Goal: Information Seeking & Learning: Learn about a topic

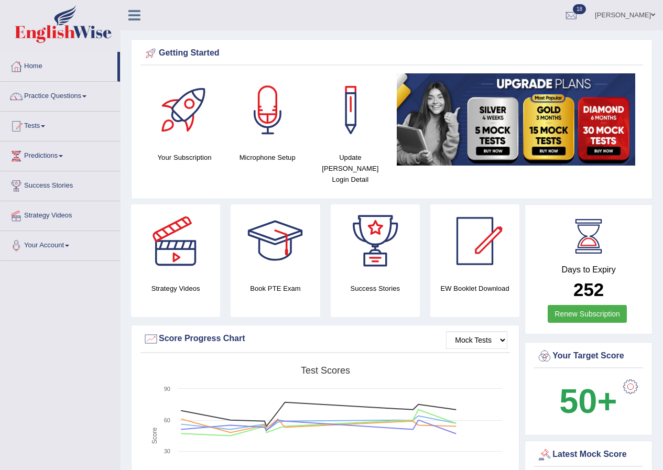
click at [523, 187] on div "Getting Started Your Subscription Microphone Setup Update Pearson Login Detail ×" at bounding box center [392, 119] width 522 height 160
click at [61, 96] on link "Practice Questions" at bounding box center [61, 95] width 120 height 26
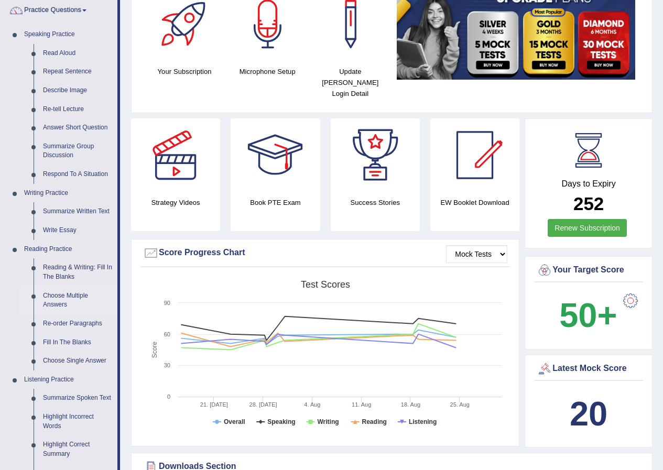
scroll to position [105, 0]
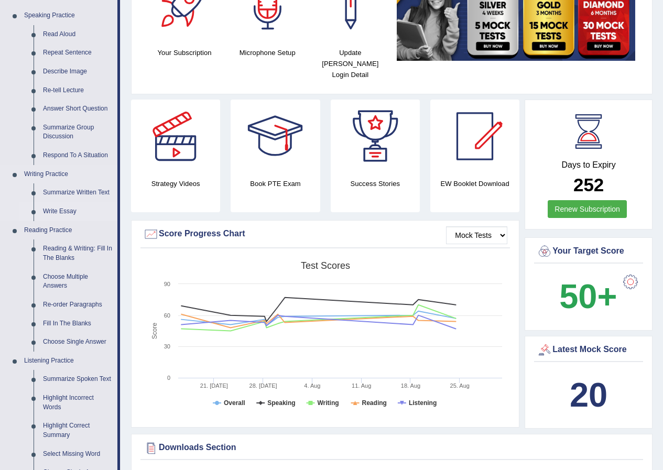
click at [62, 208] on link "Write Essay" at bounding box center [77, 211] width 79 height 19
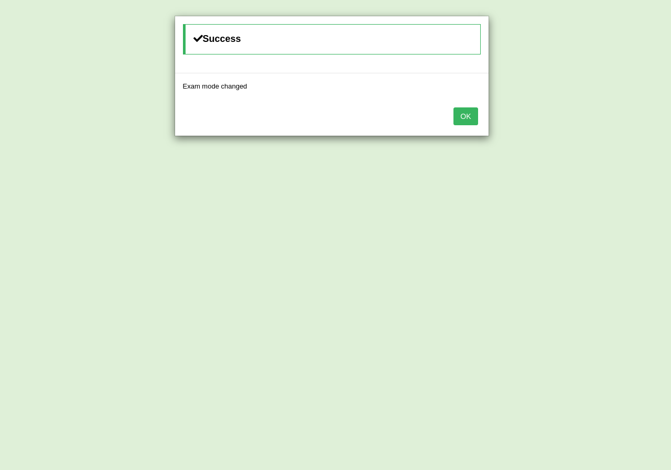
click at [474, 118] on button "OK" at bounding box center [466, 117] width 24 height 18
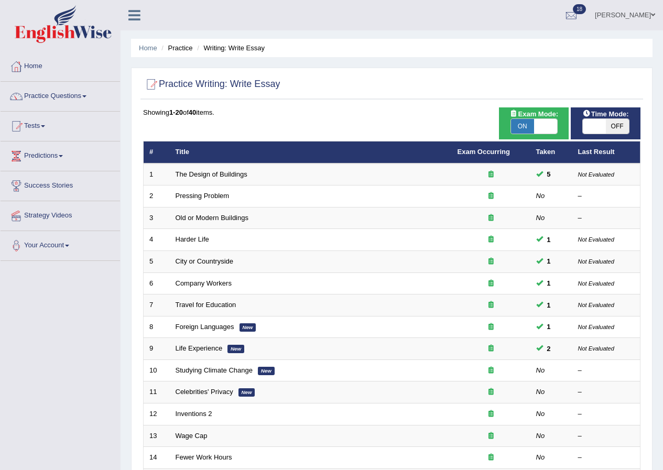
click at [595, 123] on span at bounding box center [594, 126] width 23 height 15
checkbox input "true"
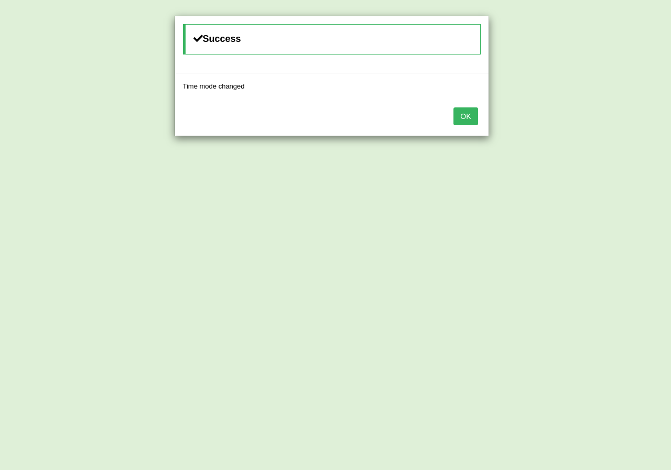
click at [471, 113] on button "OK" at bounding box center [466, 117] width 24 height 18
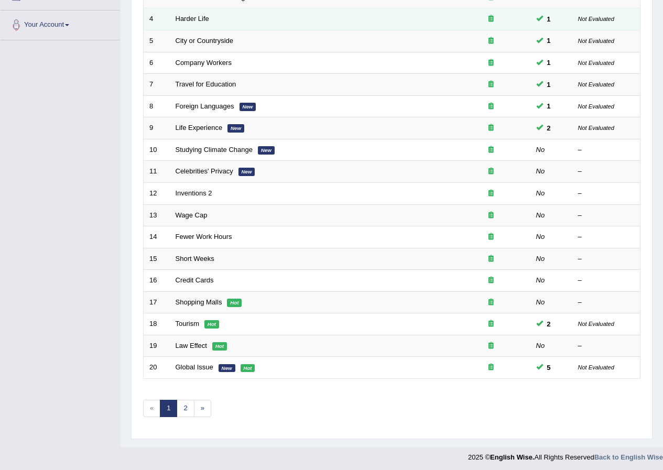
scroll to position [224, 0]
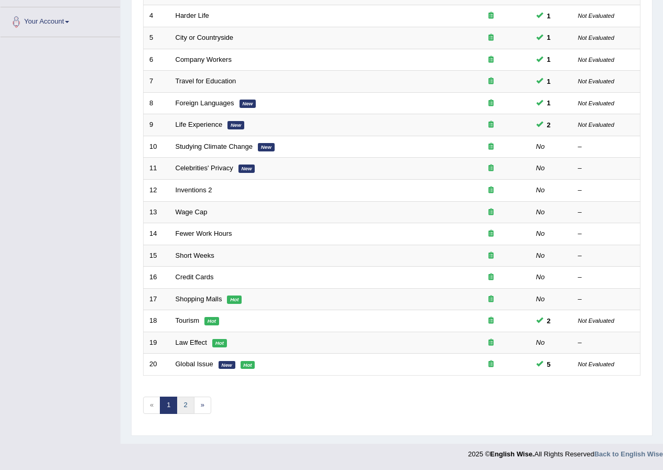
click at [187, 412] on link "2" at bounding box center [185, 405] width 17 height 17
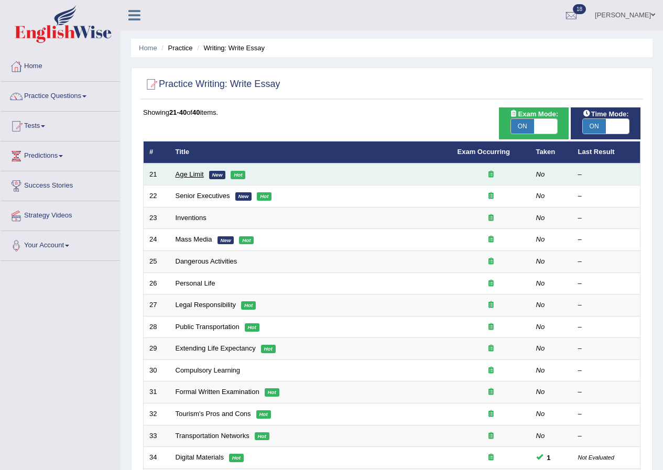
click at [181, 174] on link "Age Limit" at bounding box center [190, 174] width 28 height 8
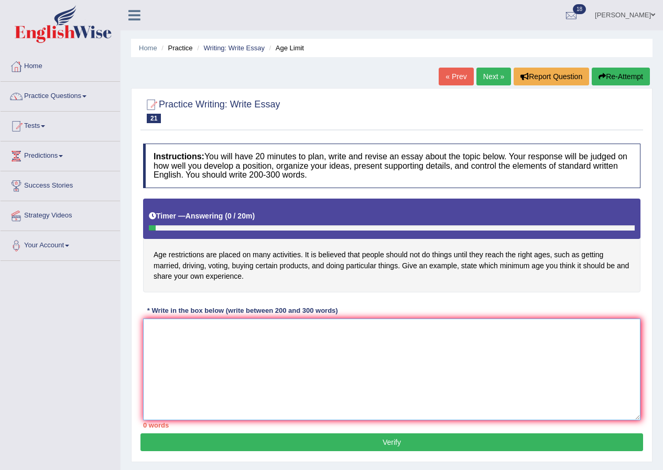
click at [349, 341] on textarea at bounding box center [392, 370] width 498 height 102
click at [508, 359] on textarea at bounding box center [392, 370] width 498 height 102
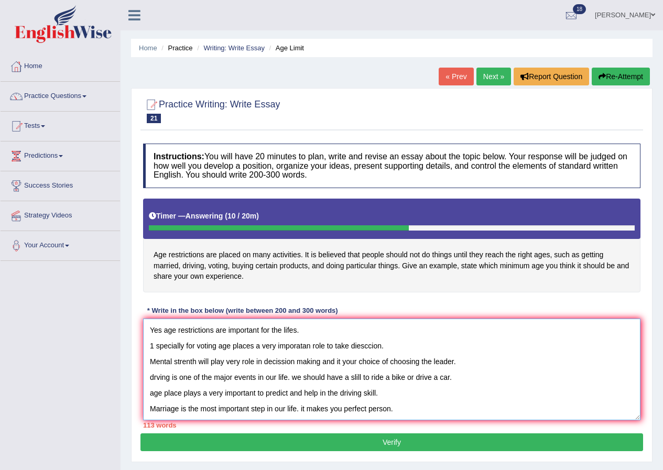
click at [344, 363] on textarea "Yes age restrictions are important for the lifes. 1 specially for voting age pl…" at bounding box center [392, 370] width 498 height 102
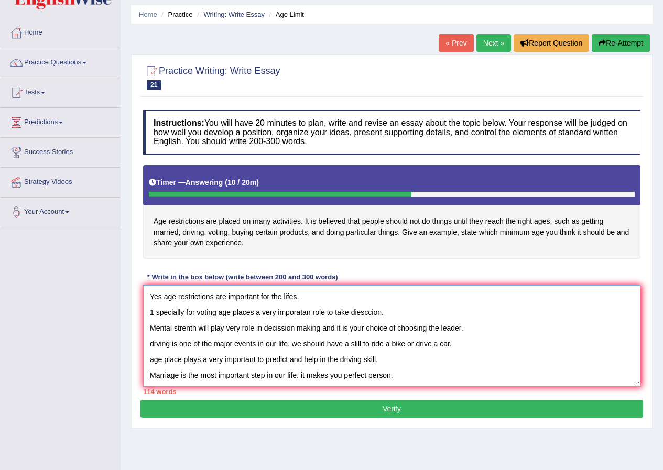
scroll to position [52, 0]
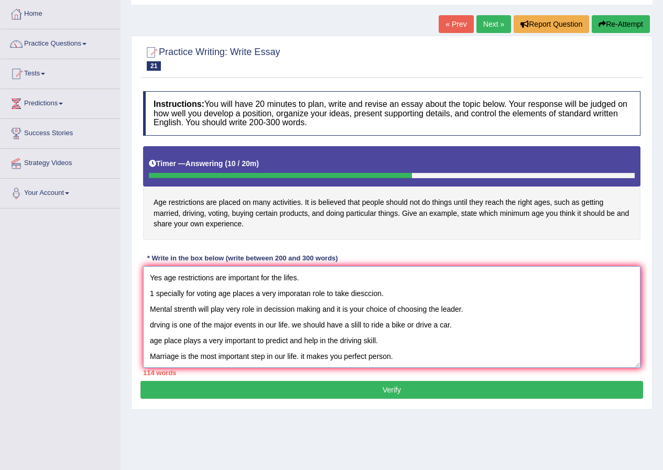
type textarea "Yes age restrictions are important for the lifes. 1 specially for voting age pl…"
click at [570, 390] on button "Verify" at bounding box center [392, 390] width 503 height 18
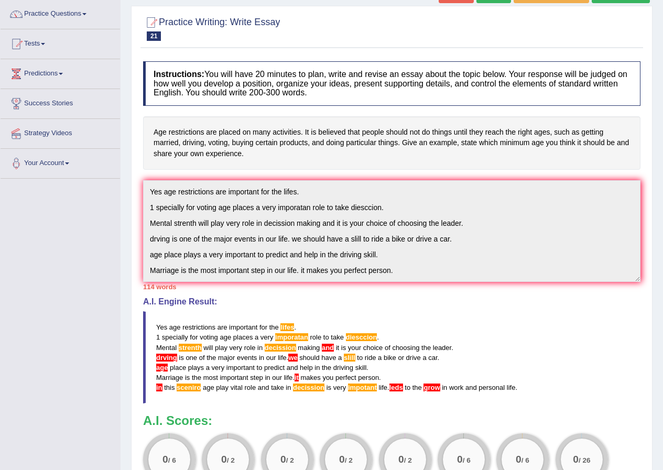
scroll to position [0, 0]
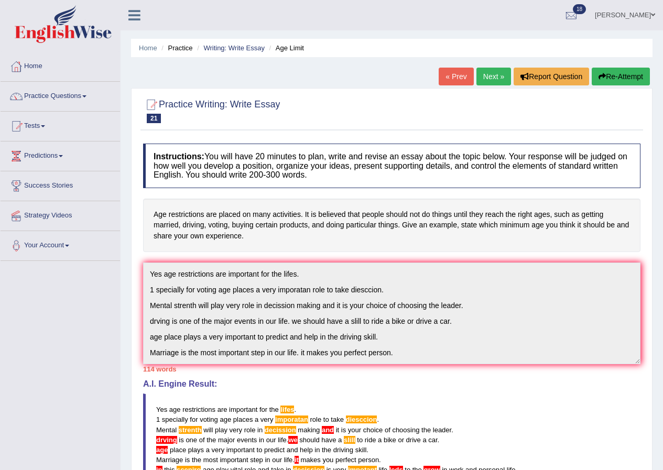
click at [495, 81] on link "Next »" at bounding box center [494, 77] width 35 height 18
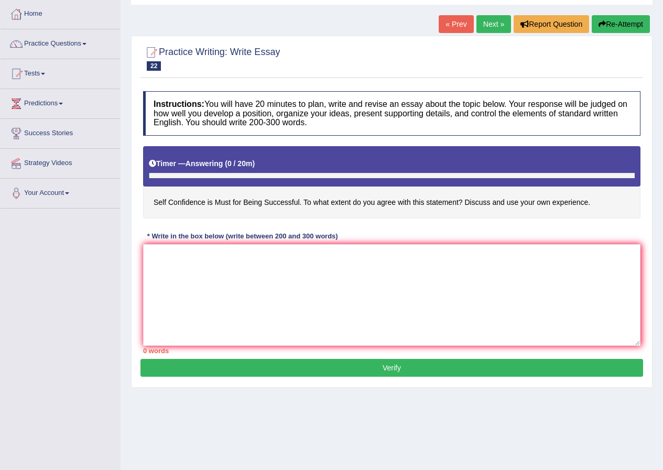
scroll to position [52, 0]
click at [281, 302] on textarea at bounding box center [392, 295] width 498 height 102
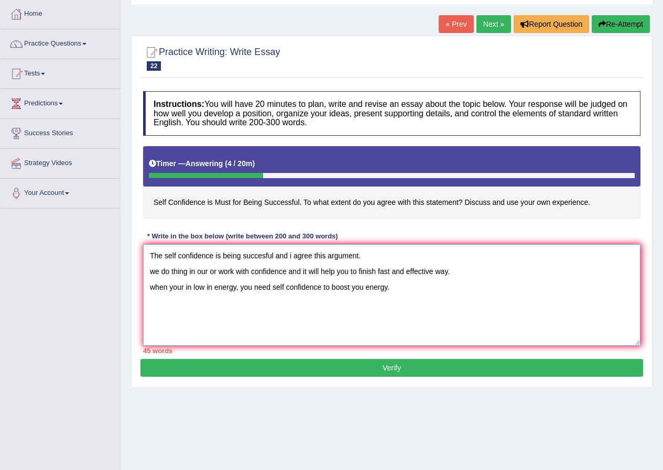
click at [210, 273] on textarea "The self confidence is being succesful and i agree this argument. we do thing i…" at bounding box center [392, 295] width 498 height 102
click at [404, 287] on textarea "The self confidence is being succesful and i agree this argument. we do thing i…" at bounding box center [392, 295] width 498 height 102
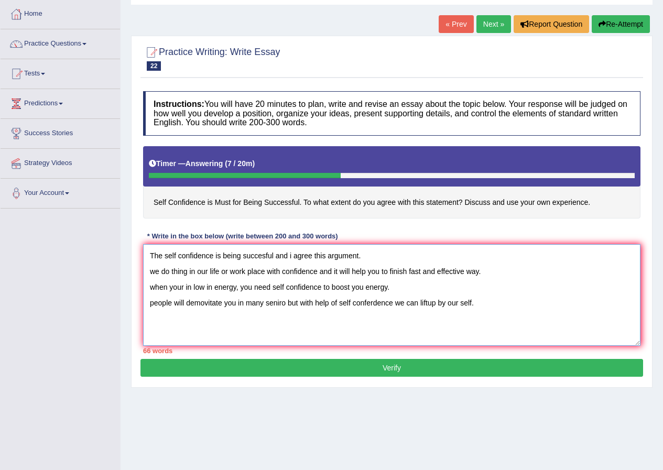
scroll to position [80, 0]
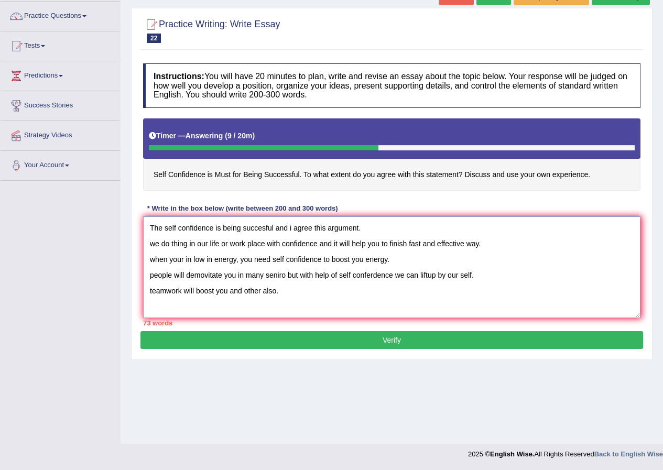
type textarea "The self confidence is being succesful and i agree this argument. we do thing i…"
click at [391, 345] on button "Verify" at bounding box center [392, 340] width 503 height 18
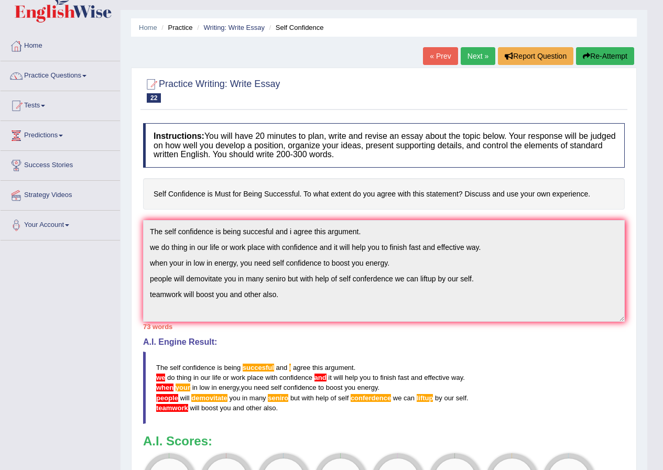
scroll to position [0, 0]
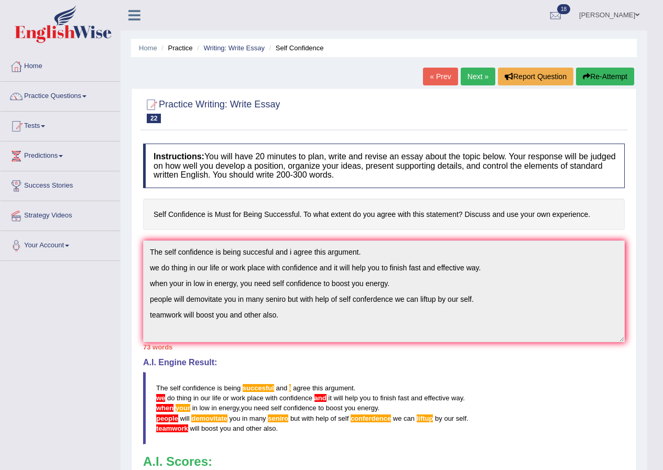
click at [437, 79] on link "« Prev" at bounding box center [440, 77] width 35 height 18
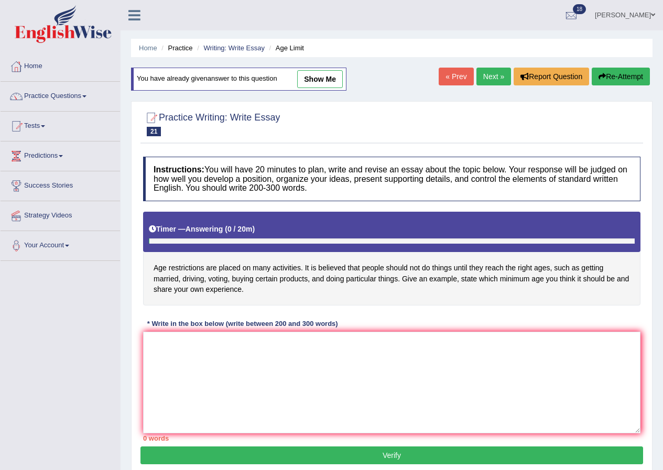
click at [497, 77] on link "Next »" at bounding box center [494, 77] width 35 height 18
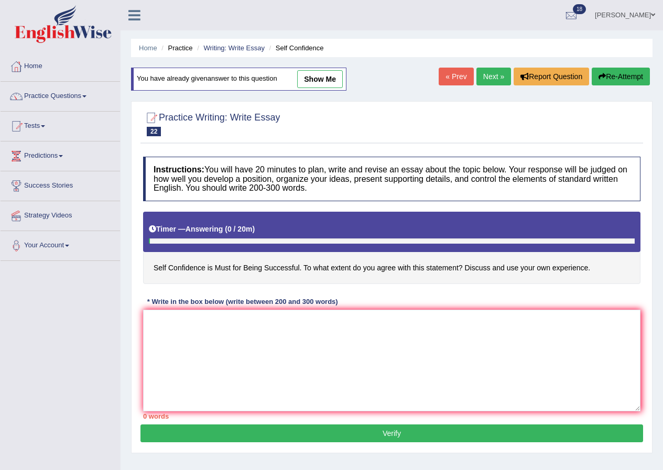
click at [455, 79] on link "« Prev" at bounding box center [456, 77] width 35 height 18
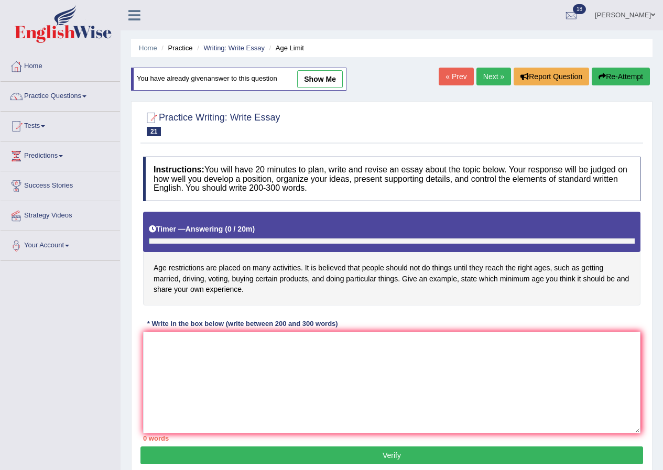
click at [320, 82] on link "show me" at bounding box center [320, 79] width 46 height 18
type textarea "Yes age restrictions are important for the lifes. 1 specially for voting age pl…"
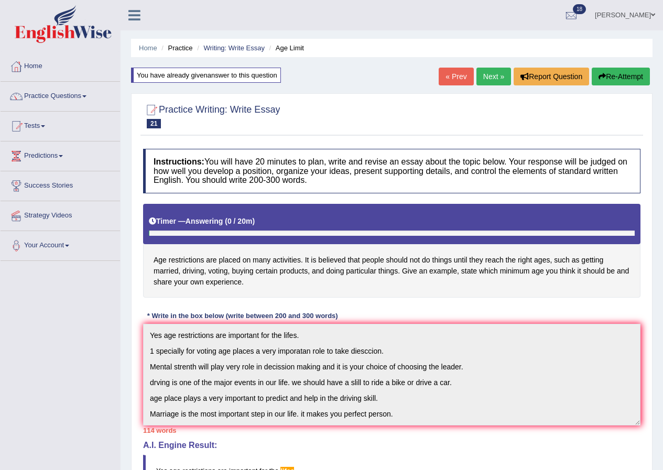
click at [495, 81] on link "Next »" at bounding box center [494, 77] width 35 height 18
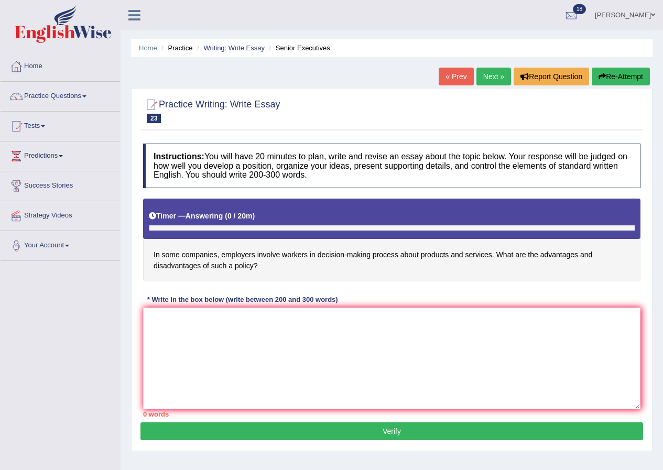
scroll to position [52, 0]
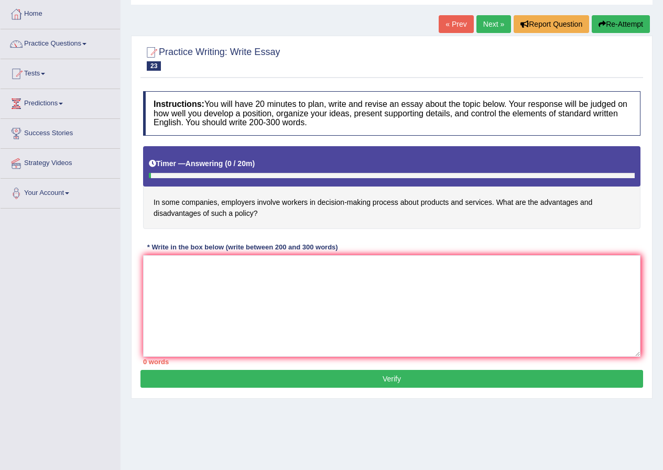
click at [457, 25] on link "« Prev" at bounding box center [456, 24] width 35 height 18
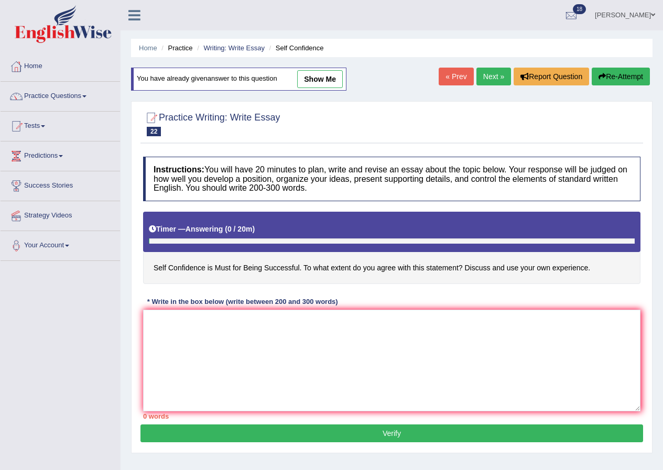
click at [319, 79] on link "show me" at bounding box center [320, 79] width 46 height 18
type textarea "The self confidence is being succesful and i agree this argument. we do thing i…"
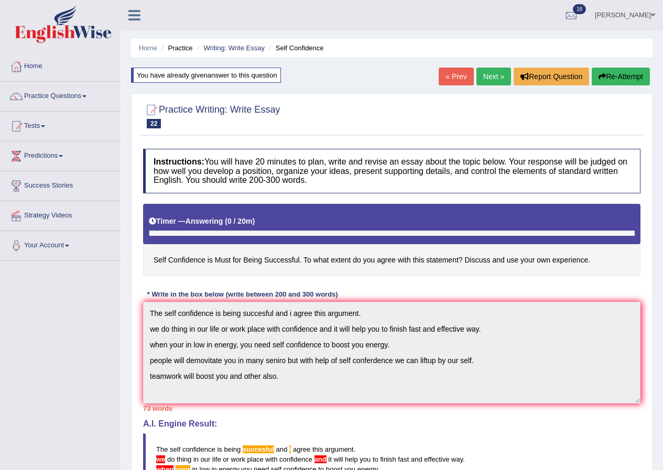
click at [447, 74] on link "« Prev" at bounding box center [456, 77] width 35 height 18
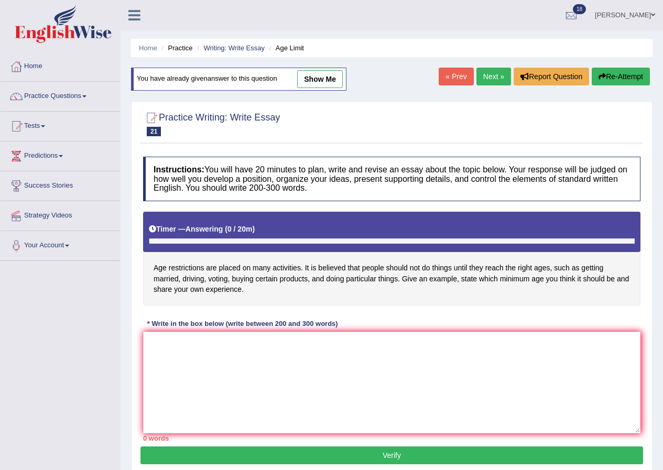
click at [318, 76] on link "show me" at bounding box center [320, 79] width 46 height 18
type textarea "Yes age restrictions are important for the lifes. 1 specially for voting age pl…"
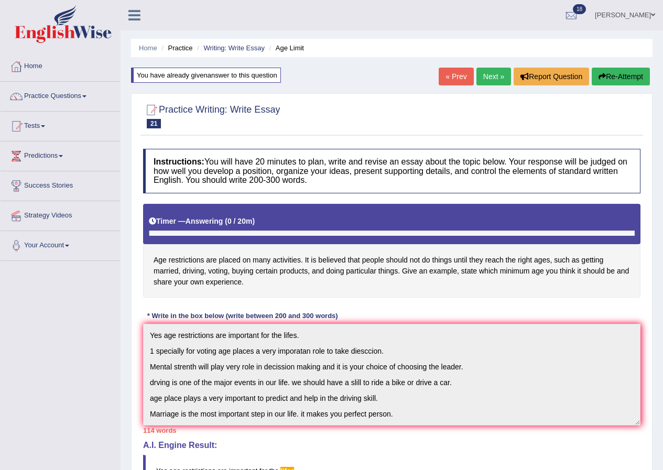
click at [613, 14] on link "[PERSON_NAME]" at bounding box center [625, 13] width 76 height 27
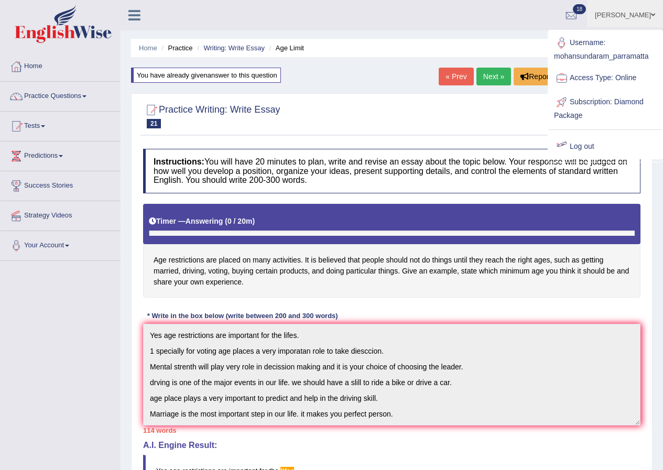
click at [578, 146] on link "Log out" at bounding box center [605, 147] width 113 height 24
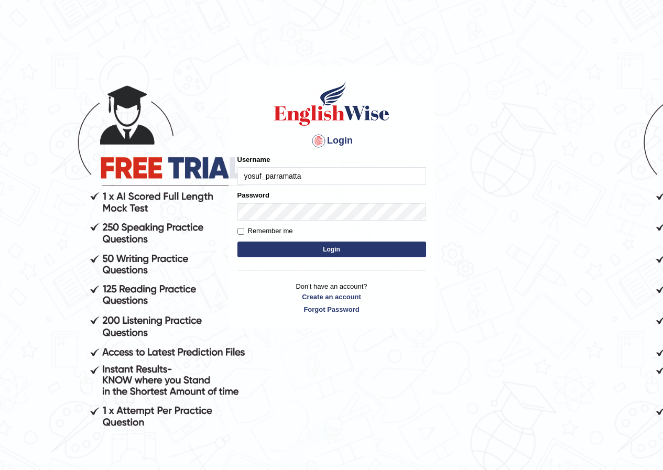
type input "yosuf_parramatta"
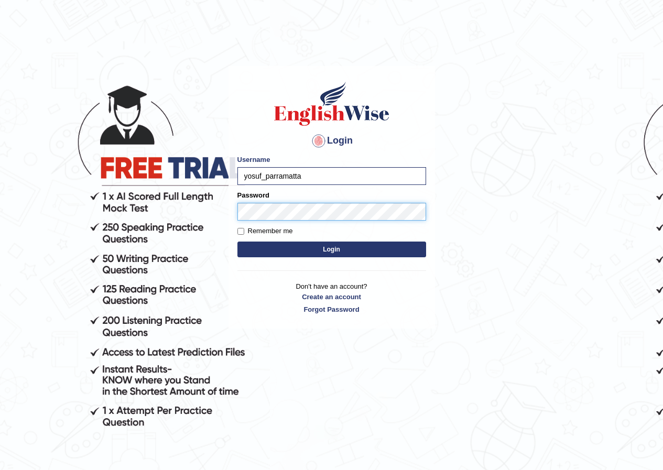
click at [238, 242] on button "Login" at bounding box center [332, 250] width 189 height 16
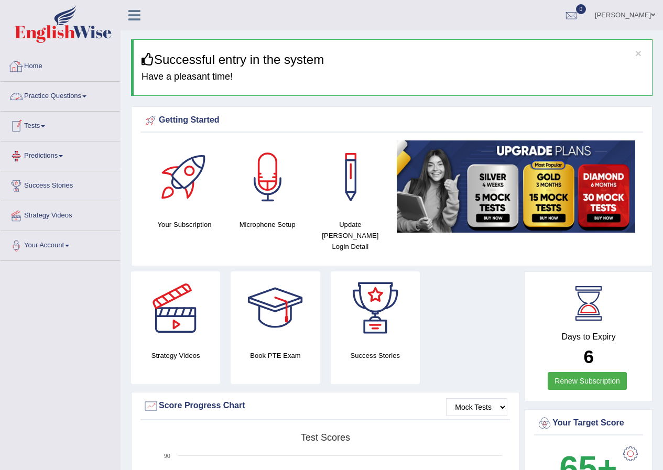
click at [91, 98] on link "Practice Questions" at bounding box center [61, 95] width 120 height 26
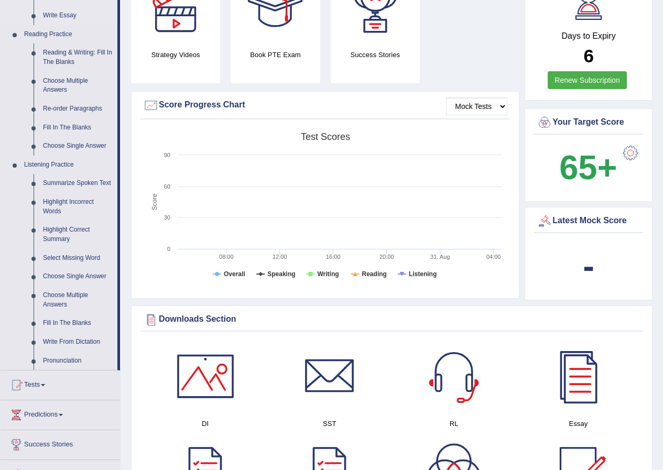
scroll to position [315, 0]
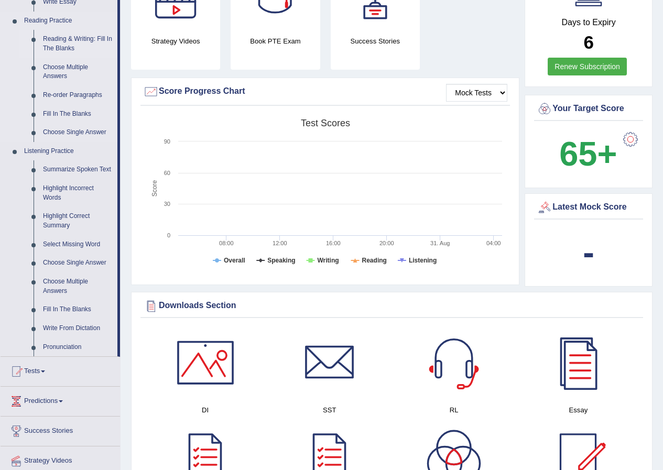
click at [68, 46] on link "Reading & Writing: Fill In The Blanks" at bounding box center [77, 44] width 79 height 28
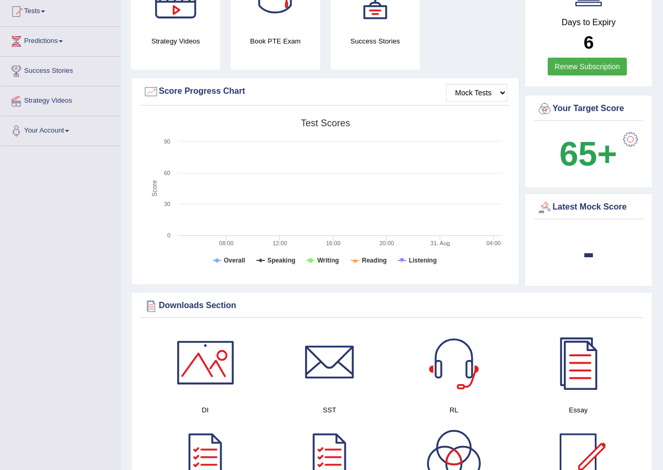
scroll to position [117, 0]
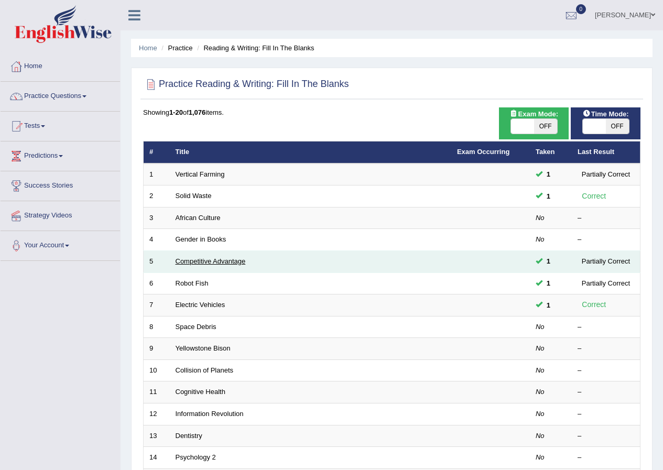
click at [197, 262] on link "Competitive Advantage" at bounding box center [211, 261] width 70 height 8
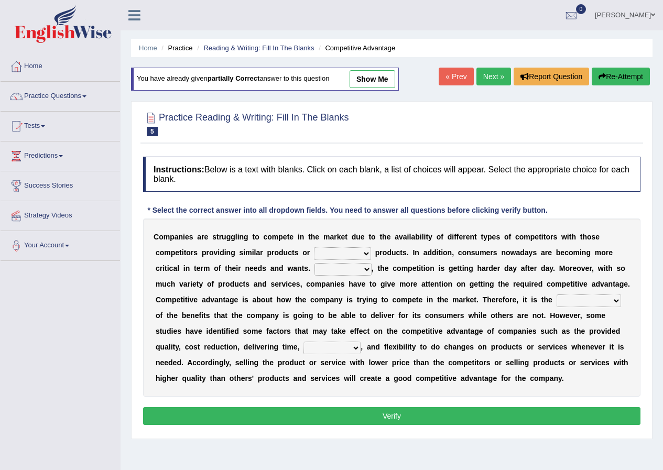
click at [368, 253] on select "constitution restitution substitution institution" at bounding box center [342, 254] width 57 height 13
select select "substitution"
click at [314, 248] on select "constitution restitution substitution institution" at bounding box center [342, 254] width 57 height 13
click at [362, 269] on select "However Instead Additionally Therefore" at bounding box center [343, 269] width 57 height 13
select select "However"
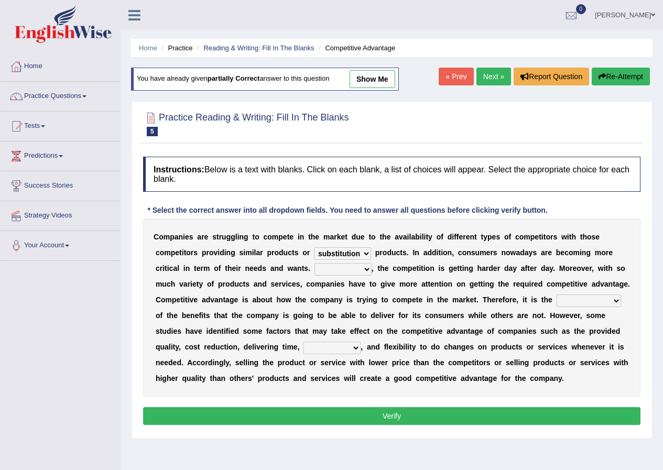
click at [315, 263] on select "However Instead Additionally Therefore" at bounding box center [343, 269] width 57 height 13
click at [615, 303] on select "dissemination ordination determination incarnation" at bounding box center [589, 301] width 65 height 13
select select "determination"
click at [557, 295] on select "dissemination ordination determination incarnation" at bounding box center [589, 301] width 65 height 13
click at [348, 348] on select "captivation aggregation deprivation innovation" at bounding box center [332, 348] width 57 height 13
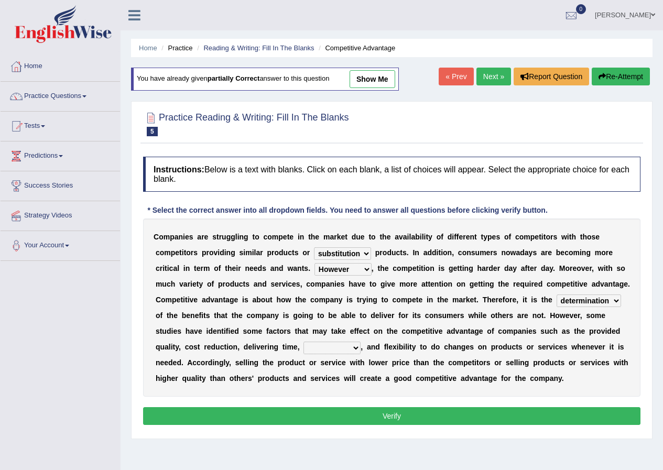
select select "innovation"
click at [304, 342] on select "captivation aggregation deprivation innovation" at bounding box center [332, 348] width 57 height 13
click at [355, 411] on button "Verify" at bounding box center [392, 416] width 498 height 18
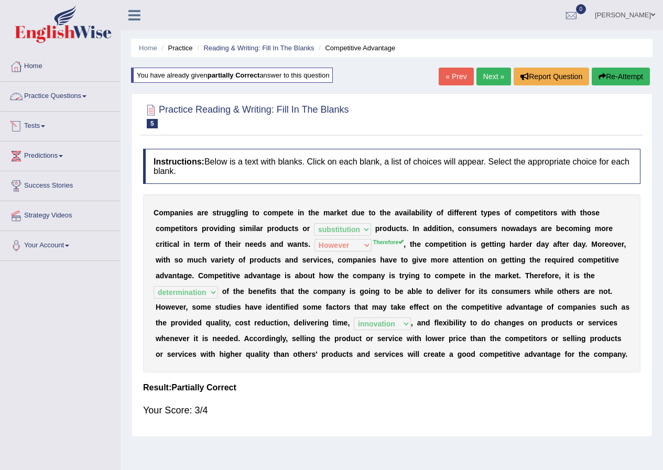
click at [86, 97] on span at bounding box center [84, 96] width 4 height 2
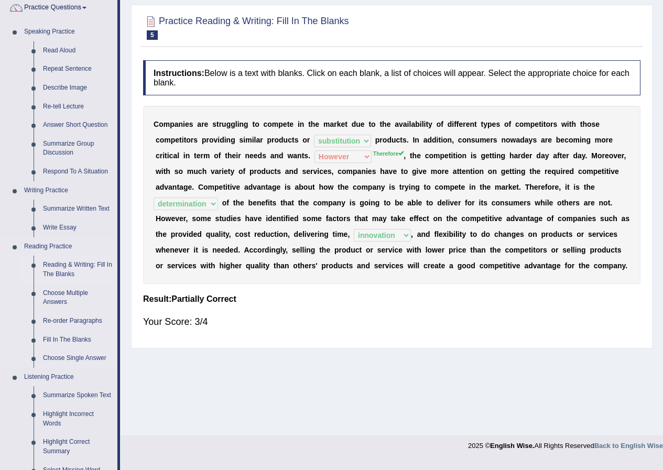
scroll to position [105, 0]
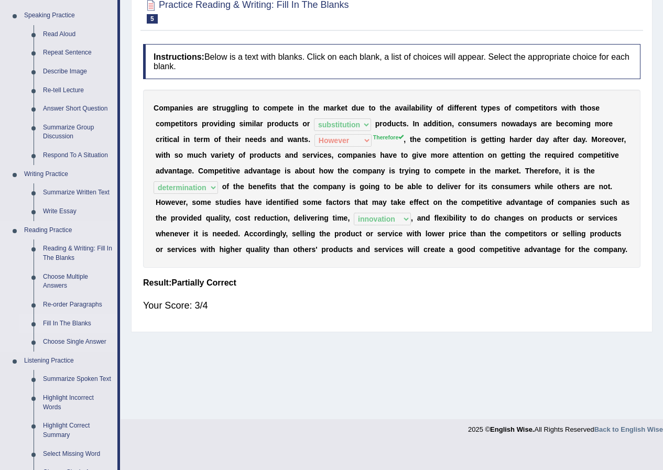
click at [72, 325] on link "Fill In The Blanks" at bounding box center [77, 324] width 79 height 19
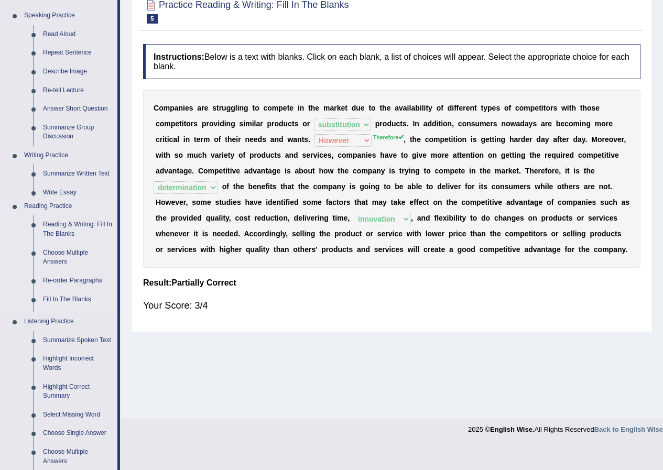
scroll to position [80, 0]
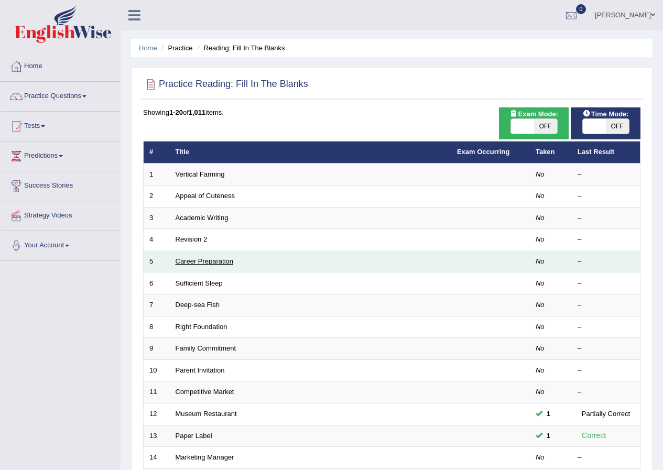
click at [221, 260] on link "Career Preparation" at bounding box center [205, 261] width 58 height 8
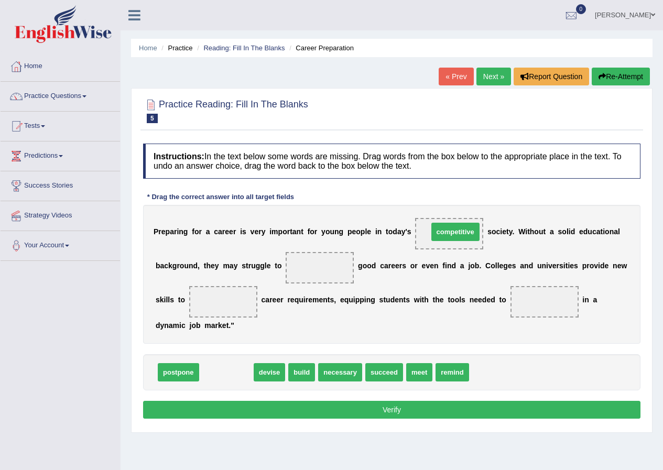
drag, startPoint x: 233, startPoint y: 374, endPoint x: 463, endPoint y: 233, distance: 268.8
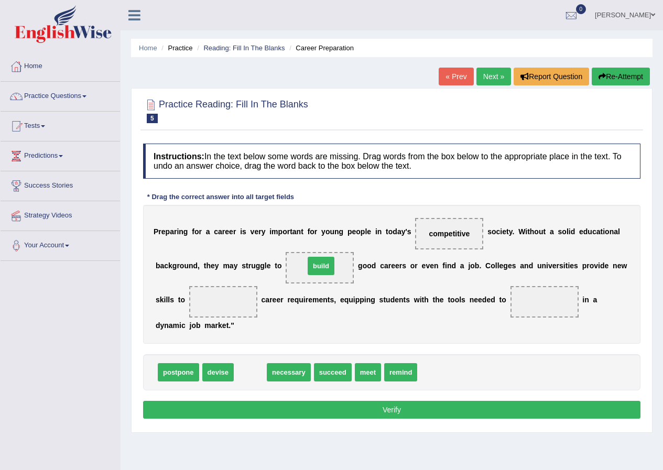
drag, startPoint x: 256, startPoint y: 374, endPoint x: 327, endPoint y: 267, distance: 127.9
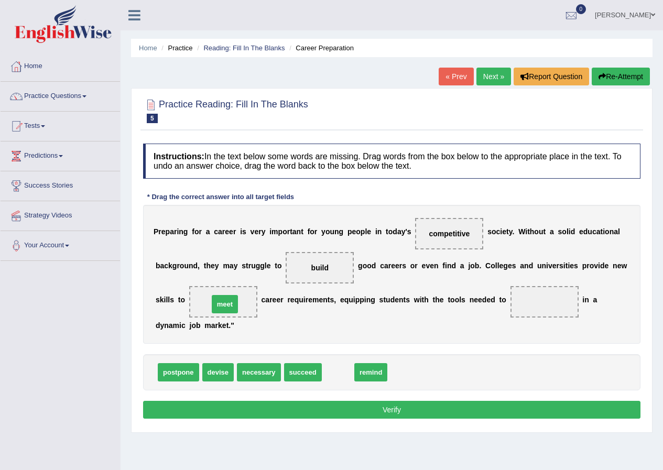
drag, startPoint x: 342, startPoint y: 372, endPoint x: 229, endPoint y: 303, distance: 132.5
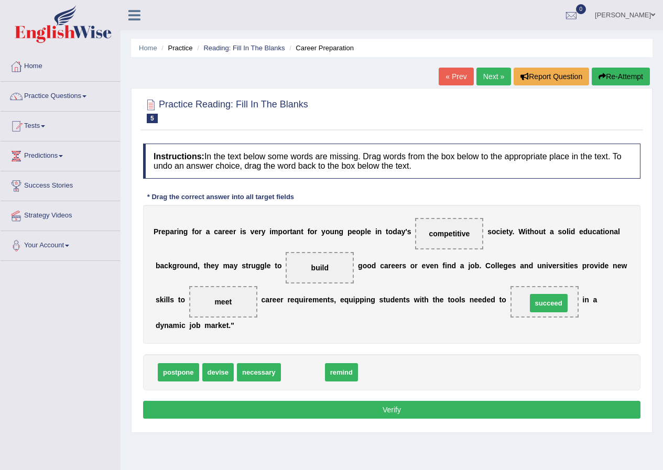
drag, startPoint x: 300, startPoint y: 374, endPoint x: 546, endPoint y: 305, distance: 255.5
click at [382, 411] on button "Verify" at bounding box center [392, 410] width 498 height 18
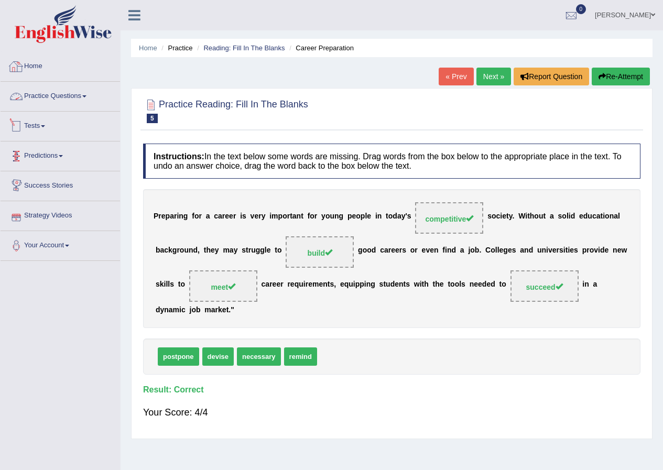
click at [85, 98] on link "Practice Questions" at bounding box center [61, 95] width 120 height 26
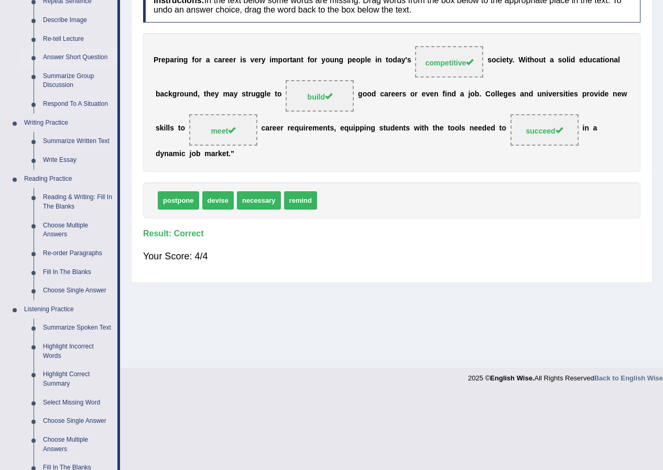
scroll to position [157, 0]
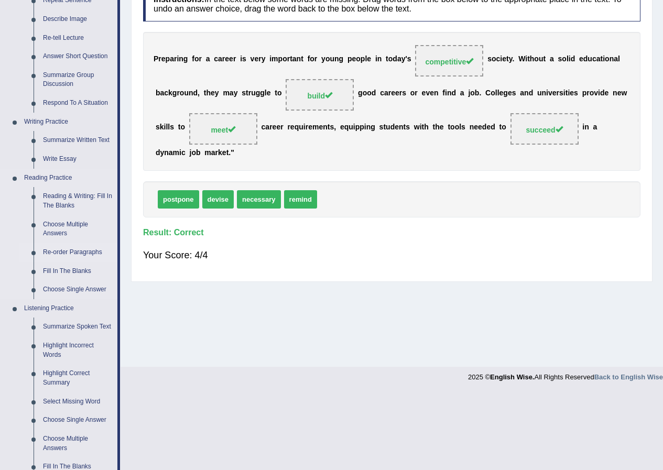
click at [82, 251] on link "Re-order Paragraphs" at bounding box center [77, 252] width 79 height 19
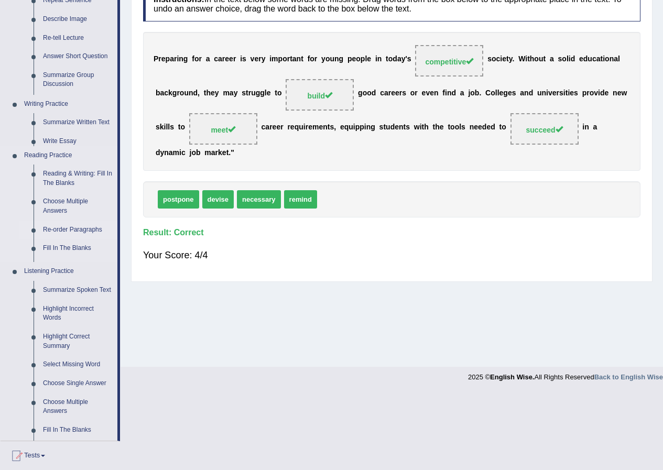
scroll to position [80, 0]
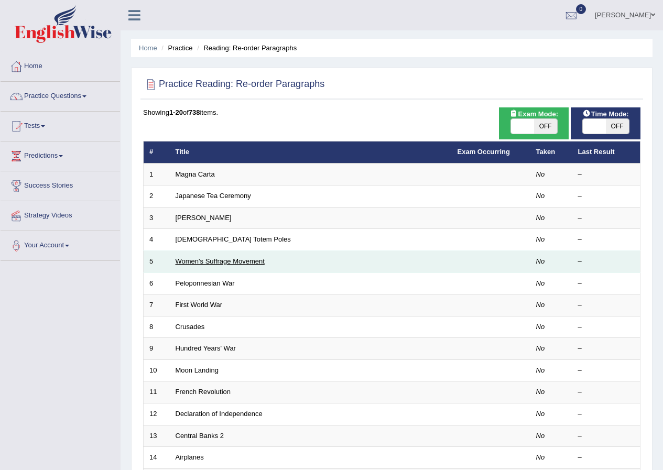
click at [233, 262] on link "Women's Suffrage Movement" at bounding box center [220, 261] width 89 height 8
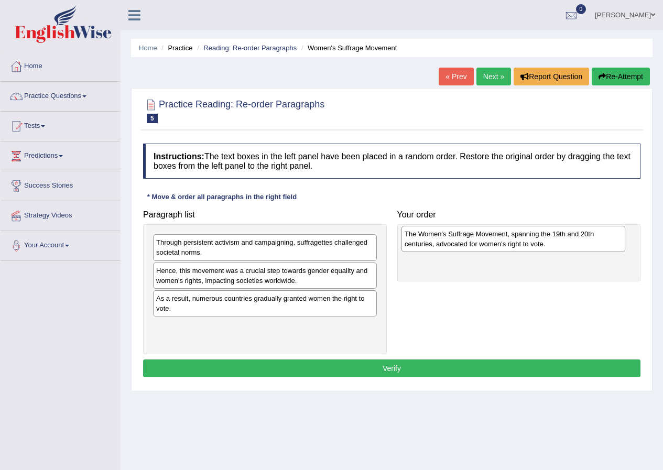
drag, startPoint x: 319, startPoint y: 336, endPoint x: 568, endPoint y: 243, distance: 265.2
click at [568, 243] on div "The Women's Suffrage Movement, spanning the 19th and 20th centuries, advocated …" at bounding box center [514, 239] width 224 height 26
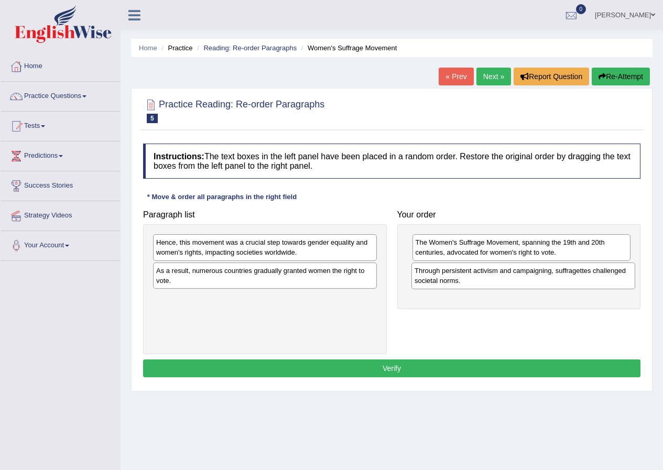
drag, startPoint x: 225, startPoint y: 251, endPoint x: 484, endPoint y: 279, distance: 260.1
click at [484, 279] on div "Through persistent activism and campaigning, suffragettes challenged societal n…" at bounding box center [524, 276] width 224 height 26
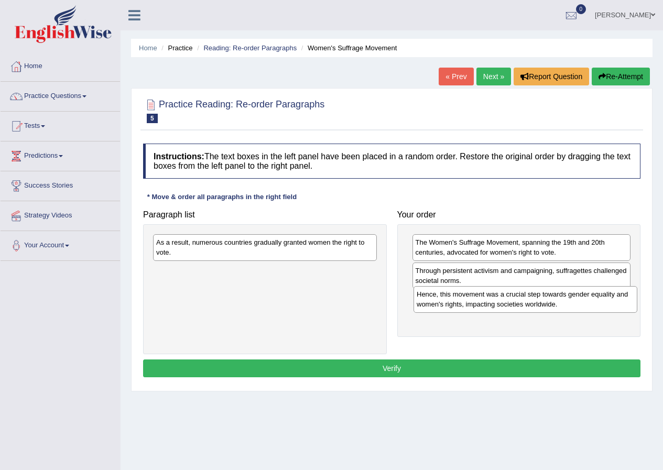
drag, startPoint x: 196, startPoint y: 247, endPoint x: 447, endPoint y: 308, distance: 258.5
click at [456, 299] on div "Hence, this movement was a crucial step towards gender equality and women's rig…" at bounding box center [526, 299] width 224 height 26
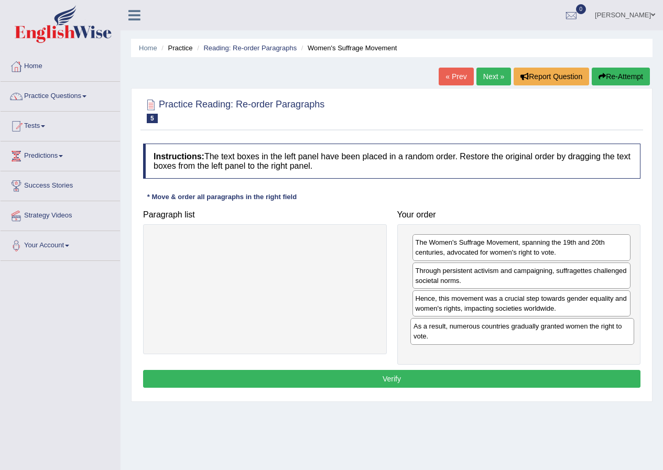
drag, startPoint x: 264, startPoint y: 244, endPoint x: 521, endPoint y: 328, distance: 270.8
click at [521, 328] on div "As a result, numerous countries gradually granted women the right to vote." at bounding box center [523, 331] width 224 height 26
click at [425, 378] on button "Verify" at bounding box center [392, 379] width 498 height 18
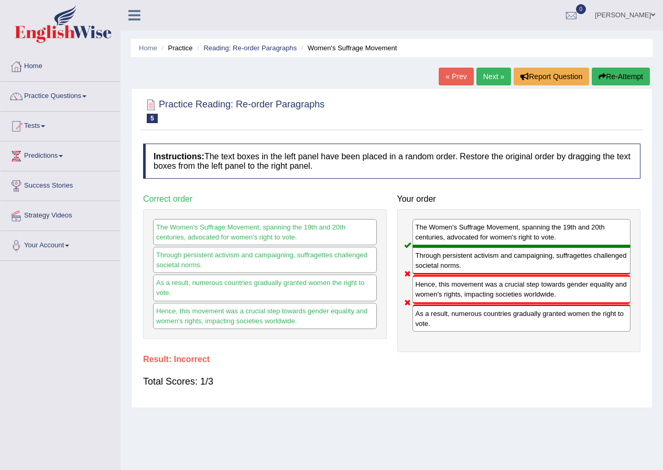
click at [608, 81] on button "Re-Attempt" at bounding box center [621, 77] width 58 height 18
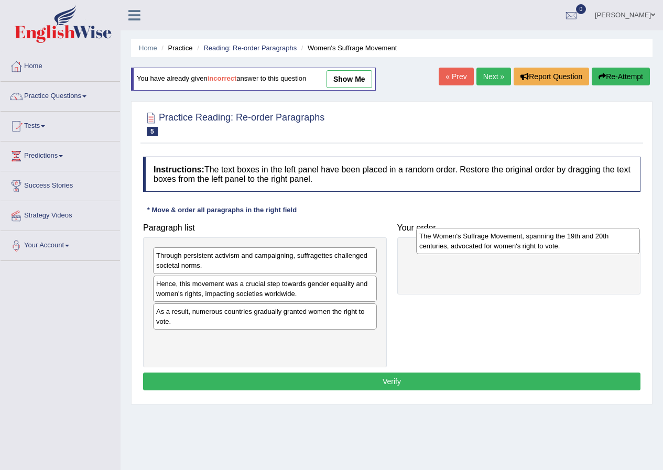
drag, startPoint x: 369, startPoint y: 315, endPoint x: 512, endPoint y: 259, distance: 154.1
click at [524, 251] on div "The Women's Suffrage Movement, spanning the 19th and 20th centuries, advocated …" at bounding box center [528, 241] width 224 height 26
click at [518, 254] on div "The Women's Suffrage Movement, spanning the 19th and 20th centuries, advocated …" at bounding box center [528, 241] width 224 height 26
click at [511, 260] on div "The Women's Suffrage Movement, spanning the 19th and 20th centuries, advocated …" at bounding box center [531, 247] width 224 height 26
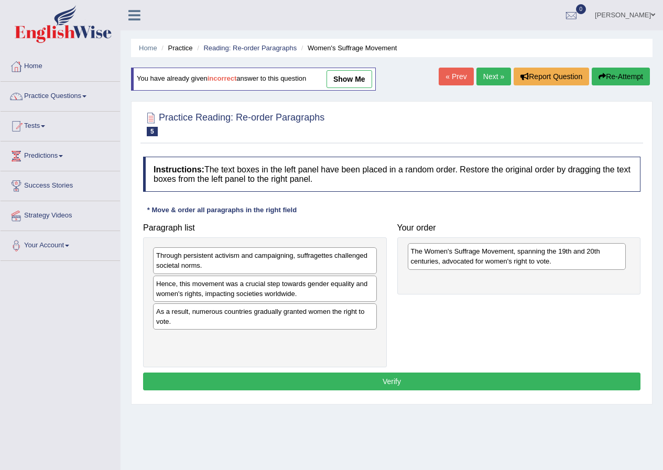
click at [495, 253] on div "The Women's Suffrage Movement, spanning the 19th and 20th centuries, advocated …" at bounding box center [517, 256] width 219 height 26
click at [495, 252] on div "The Women's Suffrage Movement, spanning the 19th and 20th centuries, advocated …" at bounding box center [517, 256] width 219 height 26
click at [494, 252] on div "The Women's Suffrage Movement, spanning the 19th and 20th centuries, advocated …" at bounding box center [517, 256] width 219 height 26
click at [494, 252] on div "The Women's Suffrage Movement, spanning the 19th and 20th centuries, advocated …" at bounding box center [521, 260] width 219 height 26
click at [493, 251] on div "The Women's Suffrage Movement, spanning the 19th and 20th centuries, advocated …" at bounding box center [521, 260] width 219 height 26
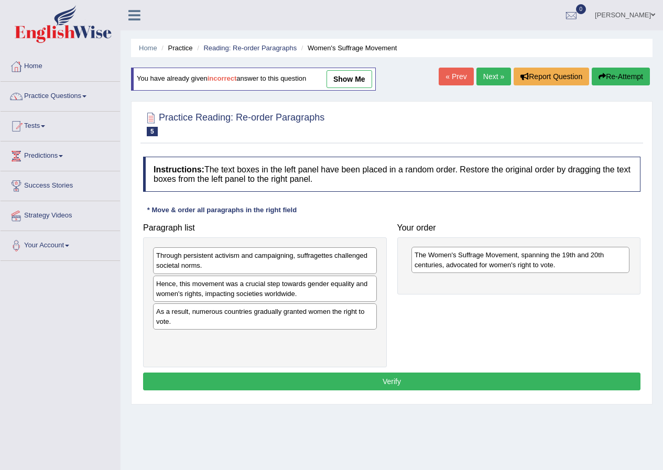
click at [491, 249] on div "The Women's Suffrage Movement, spanning the 19th and 20th centuries, advocated …" at bounding box center [521, 260] width 219 height 26
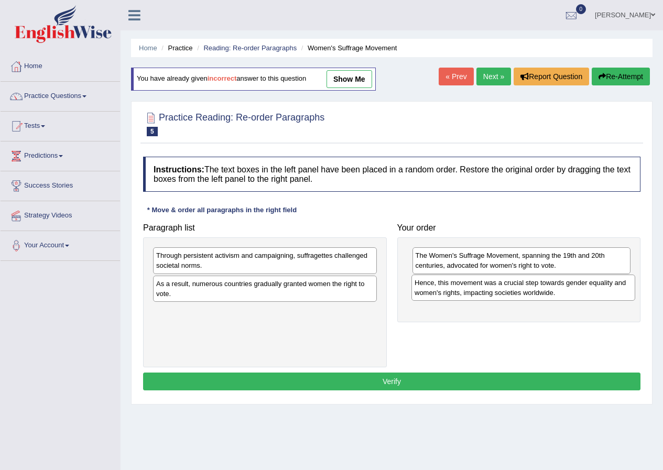
drag, startPoint x: 279, startPoint y: 288, endPoint x: 457, endPoint y: 298, distance: 178.6
click at [479, 288] on div "Hence, this movement was a crucial step towards gender equality and women's rig…" at bounding box center [524, 288] width 224 height 26
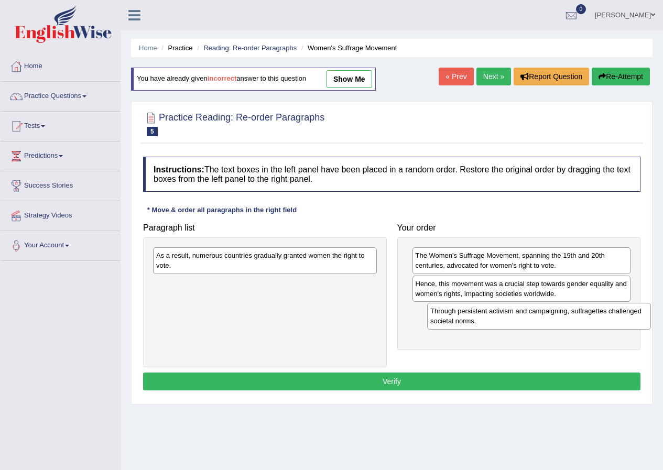
drag, startPoint x: 226, startPoint y: 262, endPoint x: 500, endPoint y: 317, distance: 279.9
click at [500, 317] on div "Through persistent activism and campaigning, suffragettes challenged societal n…" at bounding box center [539, 316] width 224 height 26
click at [474, 318] on div "Through persistent activism and campaigning, suffragettes challenged societal n…" at bounding box center [520, 317] width 219 height 26
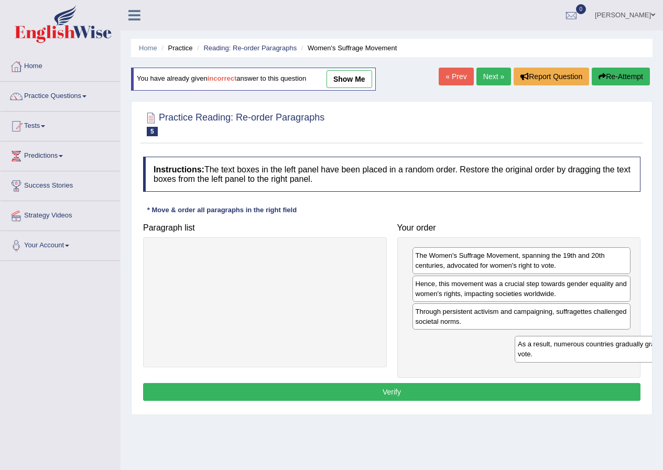
drag, startPoint x: 201, startPoint y: 265, endPoint x: 546, endPoint y: 350, distance: 355.4
click at [548, 347] on div "As a result, numerous countries gradually granted women the right to vote." at bounding box center [627, 349] width 224 height 26
click at [515, 349] on div "As a result, numerous countries gradually granted women the right to vote." at bounding box center [627, 349] width 224 height 26
drag, startPoint x: 508, startPoint y: 349, endPoint x: 492, endPoint y: 348, distance: 15.7
click at [515, 348] on div "As a result, numerous countries gradually granted women the right to vote." at bounding box center [627, 349] width 224 height 26
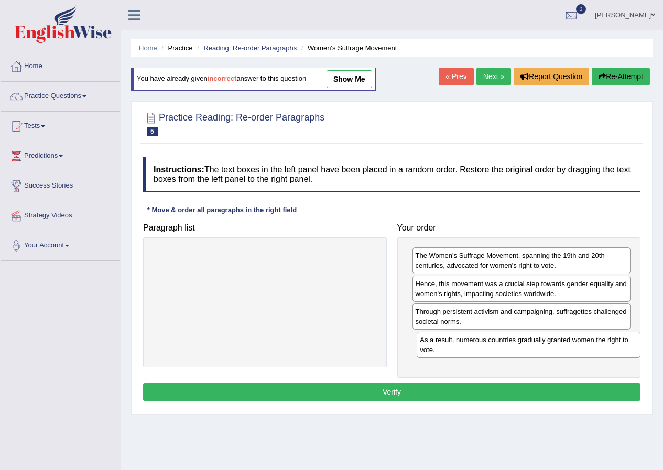
drag, startPoint x: 484, startPoint y: 348, endPoint x: 476, endPoint y: 348, distance: 7.9
click at [478, 348] on div "As a result, numerous countries gradually granted women the right to vote." at bounding box center [529, 345] width 224 height 26
click at [478, 348] on div "As a result, numerous countries gradually granted women the right to vote." at bounding box center [517, 345] width 219 height 26
click at [479, 348] on div "As a result, numerous countries gradually granted women the right to vote." at bounding box center [522, 344] width 219 height 26
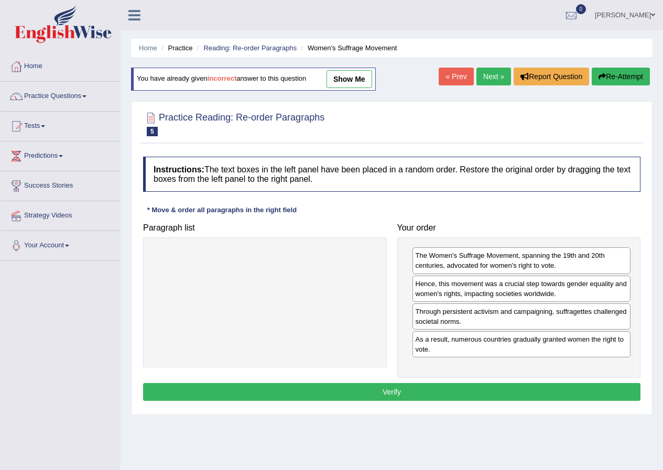
click at [434, 391] on button "Verify" at bounding box center [392, 392] width 498 height 18
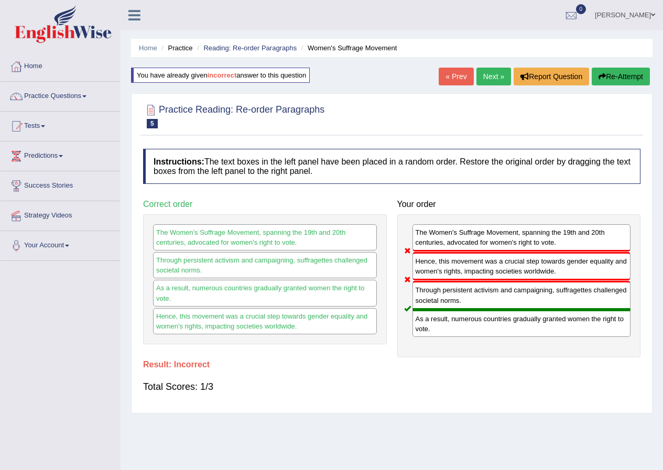
click at [614, 72] on button "Re-Attempt" at bounding box center [621, 77] width 58 height 18
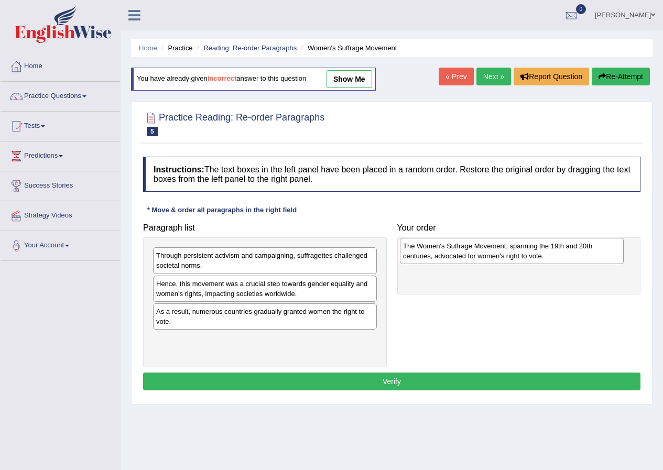
drag, startPoint x: 285, startPoint y: 347, endPoint x: 532, endPoint y: 254, distance: 263.6
click at [532, 254] on div "The Women's Suffrage Movement, spanning the 19th and 20th centuries, advocated …" at bounding box center [512, 251] width 224 height 26
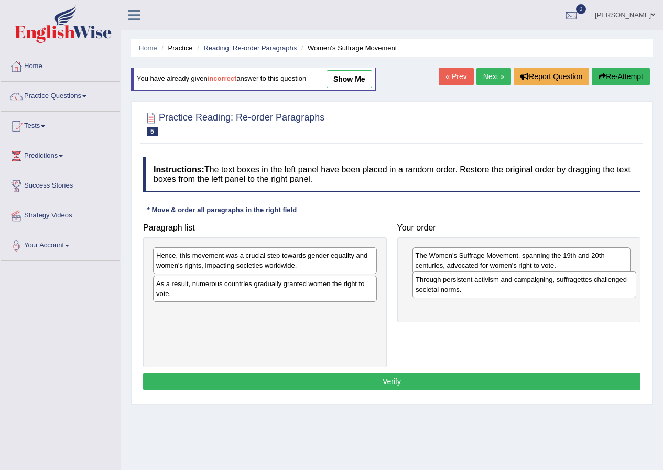
drag, startPoint x: 249, startPoint y: 263, endPoint x: 509, endPoint y: 287, distance: 260.7
click at [509, 287] on div "Through persistent activism and campaigning, suffragettes challenged societal n…" at bounding box center [525, 285] width 224 height 26
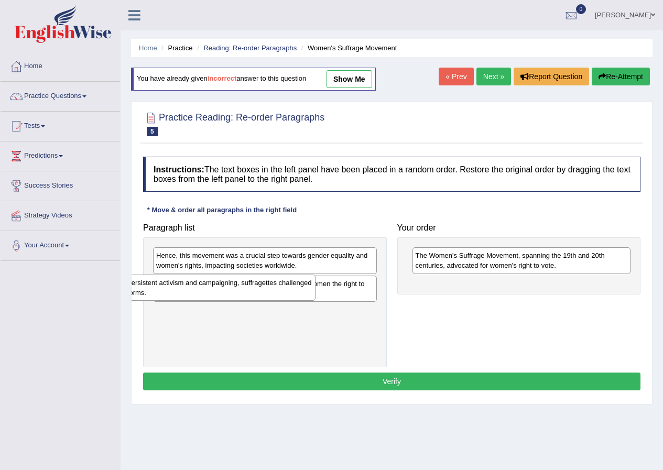
drag, startPoint x: 524, startPoint y: 291, endPoint x: 209, endPoint y: 290, distance: 315.2
click at [209, 290] on div "Through persistent activism and campaigning, suffragettes challenged societal n…" at bounding box center [207, 288] width 219 height 26
click at [222, 284] on div "Through persistent activism and campaigning, suffragettes challenged societal n…" at bounding box center [207, 288] width 219 height 26
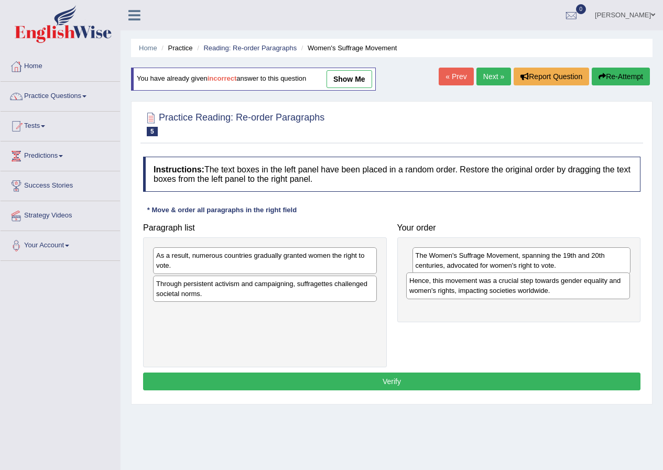
drag, startPoint x: 252, startPoint y: 259, endPoint x: 505, endPoint y: 284, distance: 254.5
click at [505, 284] on div "Hence, this movement was a crucial step towards gender equality and women's rig…" at bounding box center [518, 286] width 224 height 26
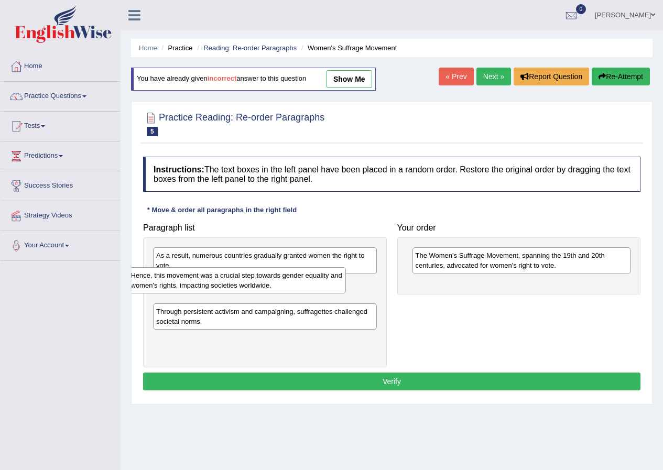
drag, startPoint x: 506, startPoint y: 292, endPoint x: 249, endPoint y: 286, distance: 257.0
click at [222, 283] on div "Hence, this movement was a crucial step towards gender equality and women's rig…" at bounding box center [237, 280] width 219 height 26
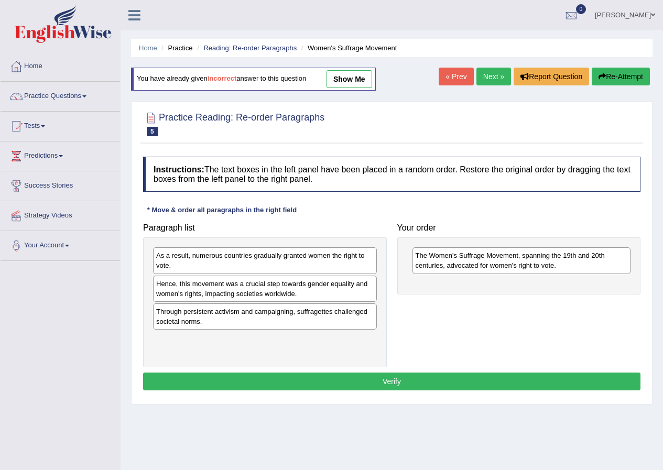
click at [253, 287] on div "Hence, this movement was a crucial step towards gender equality and women's rig…" at bounding box center [265, 289] width 224 height 26
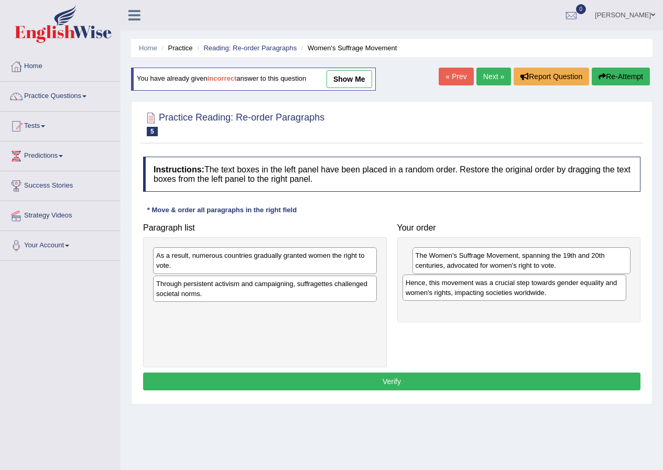
drag, startPoint x: 395, startPoint y: 293, endPoint x: 522, endPoint y: 288, distance: 127.0
click at [522, 288] on div "Hence, this movement was a crucial step towards gender equality and women's rig…" at bounding box center [515, 288] width 224 height 26
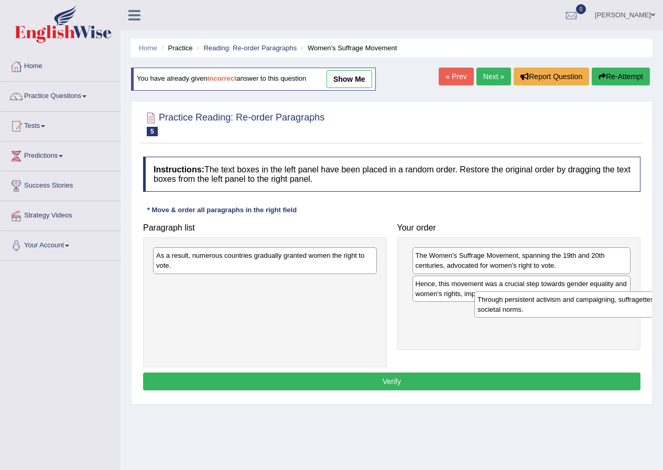
drag, startPoint x: 230, startPoint y: 295, endPoint x: 550, endPoint y: 316, distance: 320.6
click at [553, 315] on div "Through persistent activism and campaigning, suffragettes challenged societal n…" at bounding box center [587, 305] width 224 height 26
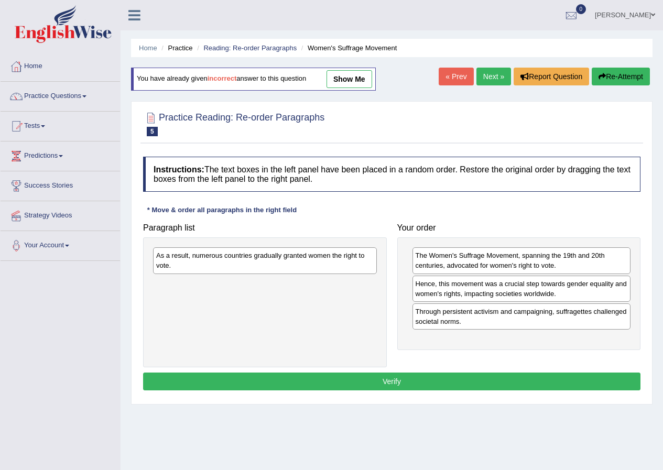
drag, startPoint x: 495, startPoint y: 324, endPoint x: 500, endPoint y: 321, distance: 5.6
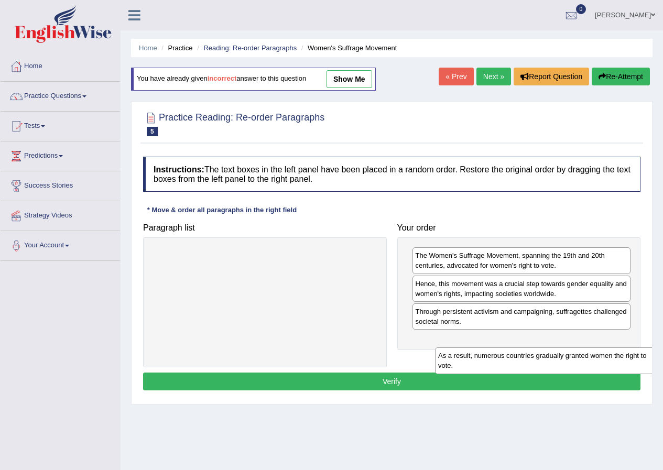
drag, startPoint x: 356, startPoint y: 319, endPoint x: 555, endPoint y: 336, distance: 200.0
click at [556, 348] on div "As a result, numerous countries gradually granted women the right to vote." at bounding box center [547, 361] width 224 height 26
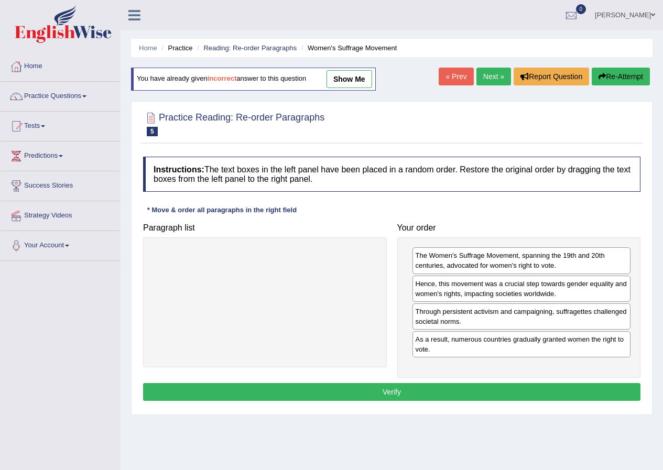
drag, startPoint x: 555, startPoint y: 336, endPoint x: 542, endPoint y: 339, distance: 13.4
click at [542, 339] on div "As a result, numerous countries gradually granted women the right to vote." at bounding box center [522, 344] width 219 height 26
click at [514, 387] on button "Verify" at bounding box center [392, 392] width 498 height 18
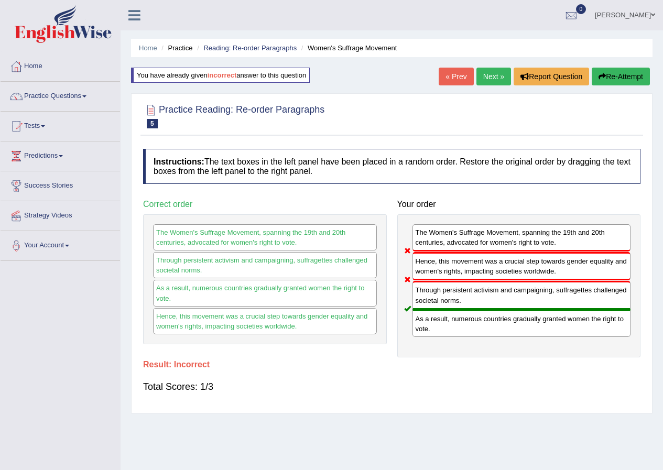
click at [624, 78] on button "Re-Attempt" at bounding box center [621, 77] width 58 height 18
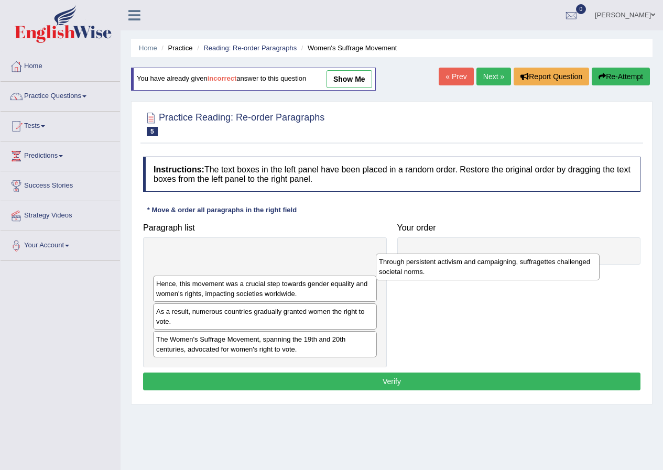
drag, startPoint x: 266, startPoint y: 263, endPoint x: 498, endPoint y: 268, distance: 231.3
click at [493, 270] on div "Through persistent activism and campaigning, suffragettes challenged societal n…" at bounding box center [488, 267] width 224 height 26
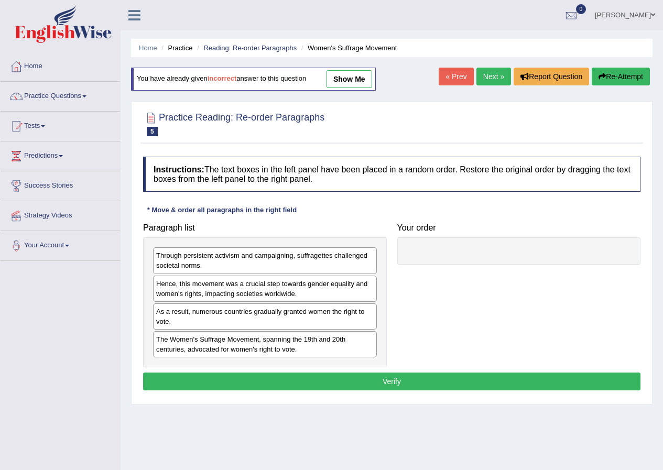
drag, startPoint x: 498, startPoint y: 268, endPoint x: 518, endPoint y: 253, distance: 25.5
click at [518, 253] on div at bounding box center [520, 251] width 244 height 27
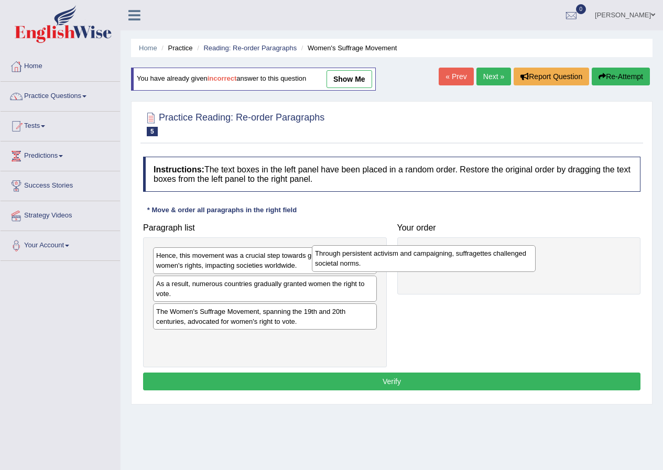
drag, startPoint x: 340, startPoint y: 259, endPoint x: 496, endPoint y: 256, distance: 155.3
click at [495, 256] on div "Through persistent activism and campaigning, suffragettes challenged societal n…" at bounding box center [424, 258] width 224 height 26
click at [496, 256] on div "Through persistent activism and campaigning, suffragettes challenged societal n…" at bounding box center [512, 257] width 224 height 26
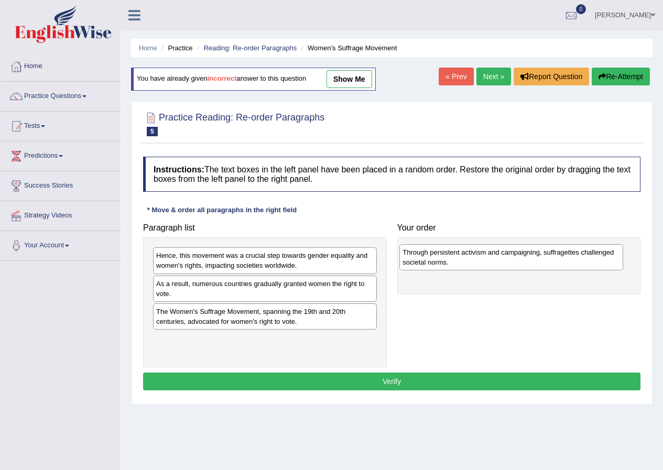
click at [496, 256] on div "Through persistent activism and campaigning, suffragettes challenged societal n…" at bounding box center [512, 257] width 224 height 26
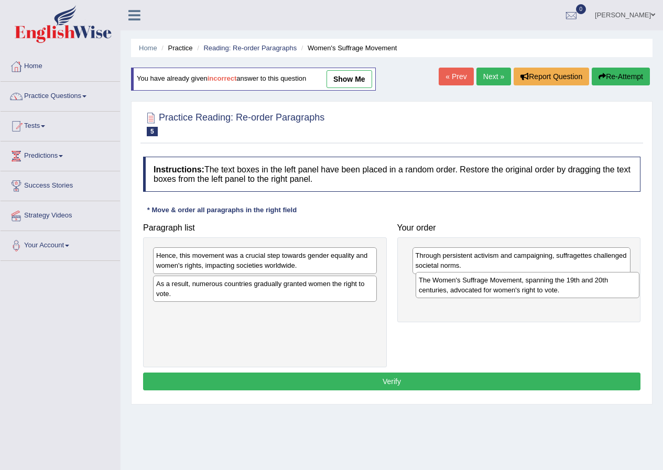
drag, startPoint x: 297, startPoint y: 314, endPoint x: 527, endPoint y: 289, distance: 231.5
click at [527, 289] on div "The Women's Suffrage Movement, spanning the 19th and 20th centuries, advocated …" at bounding box center [528, 285] width 224 height 26
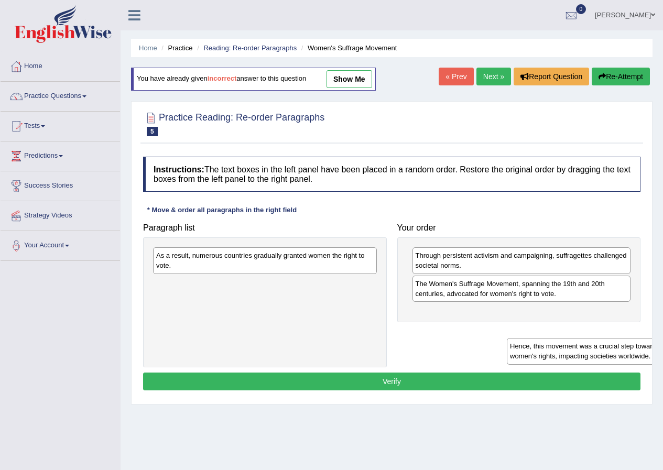
drag, startPoint x: 203, startPoint y: 266, endPoint x: 499, endPoint y: 324, distance: 300.7
click at [542, 341] on div "Hence, this movement was a crucial step towards gender equality and women's rig…" at bounding box center [619, 351] width 224 height 26
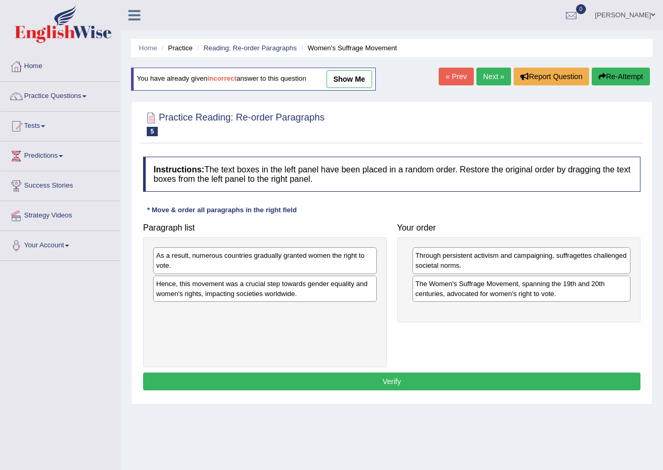
drag, startPoint x: 499, startPoint y: 324, endPoint x: 565, endPoint y: 318, distance: 66.9
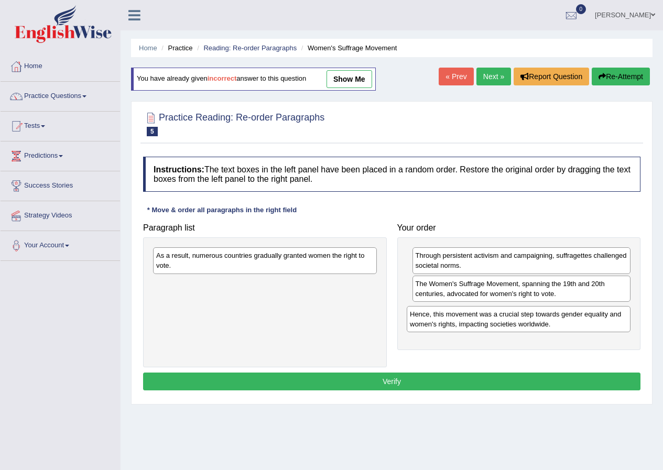
drag, startPoint x: 263, startPoint y: 290, endPoint x: 516, endPoint y: 320, distance: 254.6
click at [516, 320] on div "Hence, this movement was a crucial step towards gender equality and women's rig…" at bounding box center [519, 319] width 224 height 26
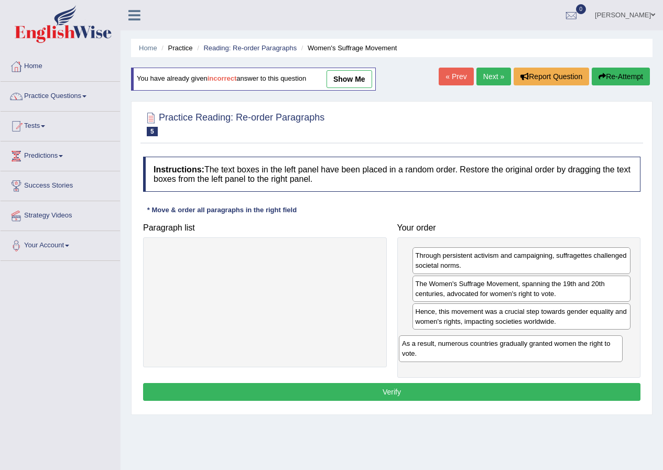
drag, startPoint x: 268, startPoint y: 265, endPoint x: 514, endPoint y: 353, distance: 261.3
click at [514, 353] on div "As a result, numerous countries gradually granted women the right to vote." at bounding box center [511, 349] width 224 height 26
click at [468, 391] on button "Verify" at bounding box center [392, 392] width 498 height 18
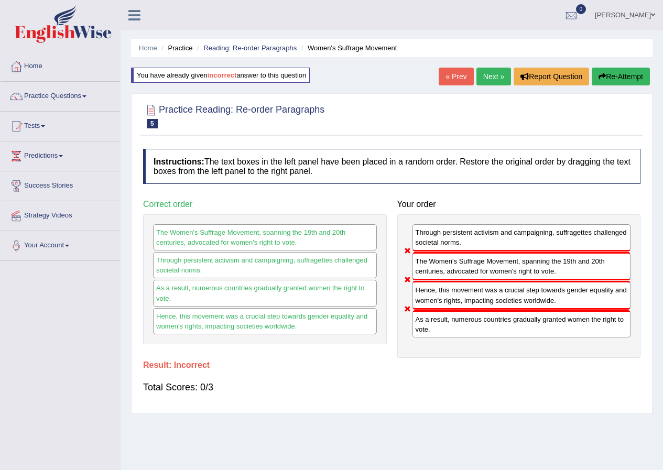
click at [619, 80] on button "Re-Attempt" at bounding box center [621, 77] width 58 height 18
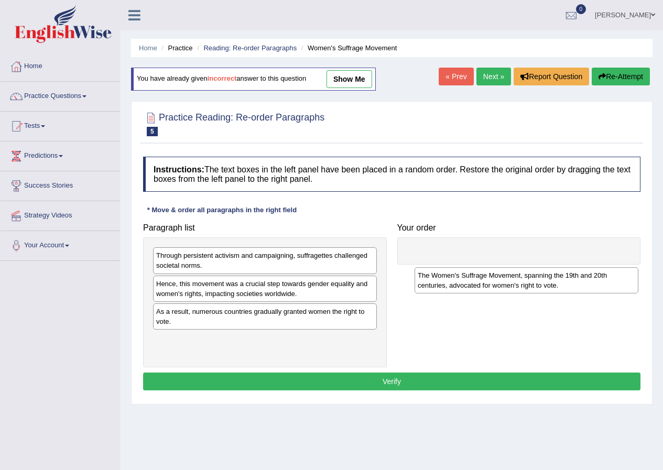
drag, startPoint x: 244, startPoint y: 351, endPoint x: 508, endPoint y: 265, distance: 277.3
click at [512, 268] on div "The Women's Suffrage Movement, spanning the 19th and 20th centuries, advocated …" at bounding box center [527, 280] width 224 height 26
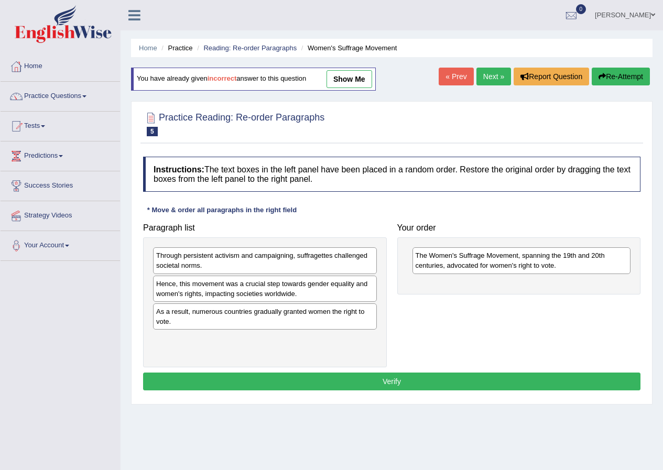
click at [492, 250] on div "The Women's Suffrage Movement, spanning the 19th and 20th centuries, advocated …" at bounding box center [522, 261] width 219 height 26
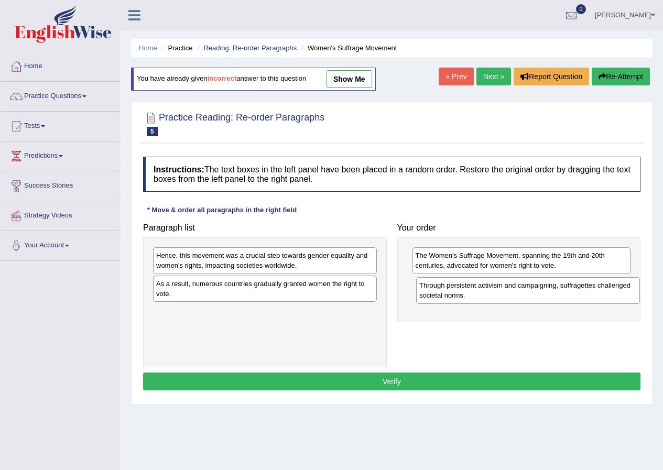
drag, startPoint x: 405, startPoint y: 275, endPoint x: 509, endPoint y: 295, distance: 106.2
click at [509, 295] on div "Through persistent activism and campaigning, suffragettes challenged societal n…" at bounding box center [528, 290] width 224 height 26
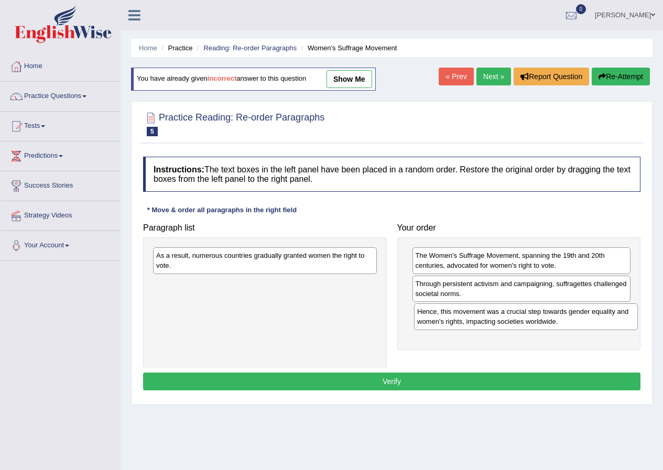
drag, startPoint x: 260, startPoint y: 261, endPoint x: 521, endPoint y: 317, distance: 267.1
click at [521, 317] on div "Hence, this movement was a crucial step towards gender equality and women's rig…" at bounding box center [526, 317] width 224 height 26
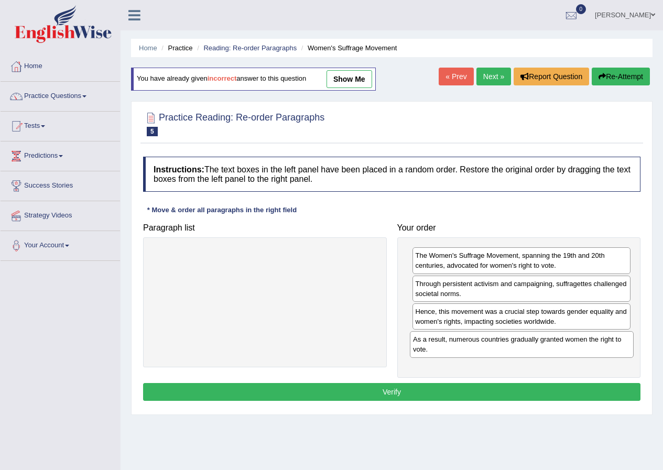
drag, startPoint x: 238, startPoint y: 261, endPoint x: 494, endPoint y: 346, distance: 270.0
click at [494, 346] on div "As a result, numerous countries gradually granted women the right to vote." at bounding box center [522, 344] width 224 height 26
click at [444, 394] on button "Verify" at bounding box center [392, 392] width 498 height 18
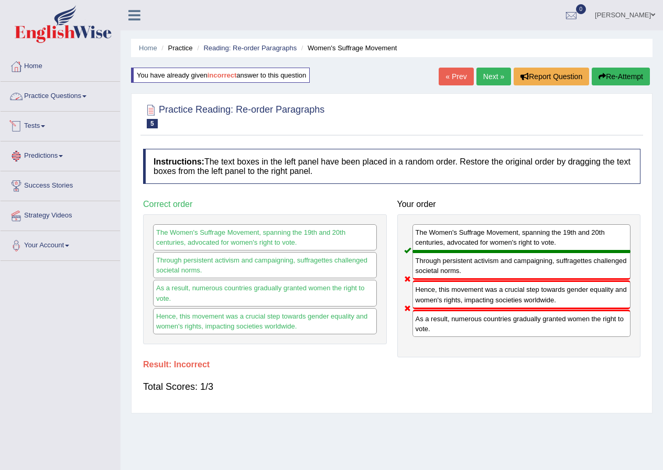
click at [85, 99] on link "Practice Questions" at bounding box center [61, 95] width 120 height 26
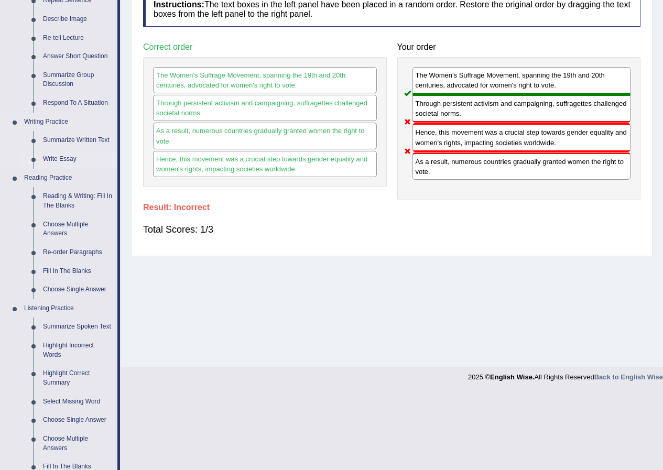
scroll to position [210, 0]
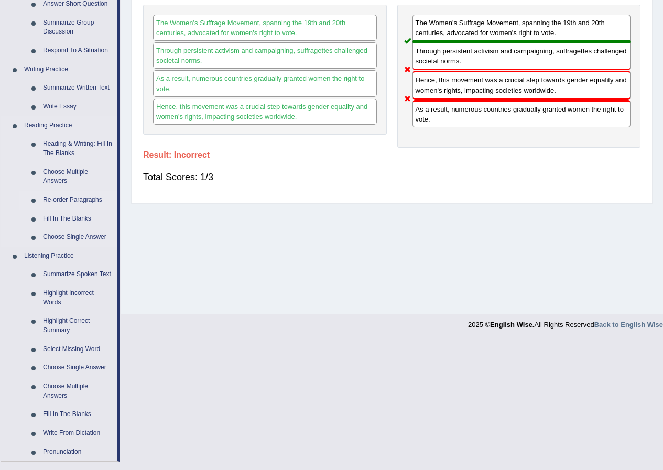
click at [74, 202] on link "Re-order Paragraphs" at bounding box center [77, 200] width 79 height 19
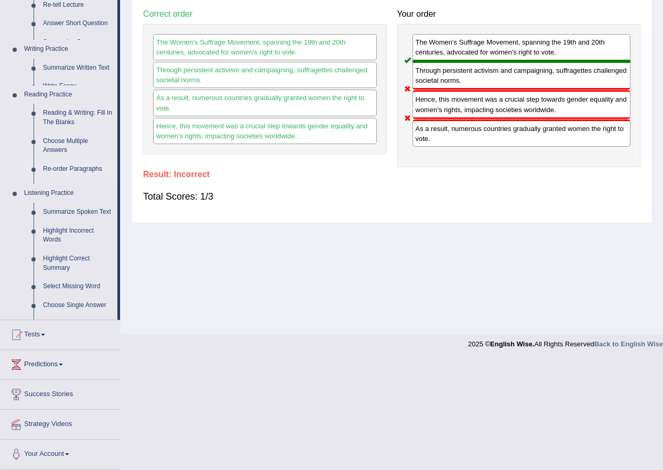
scroll to position [80, 0]
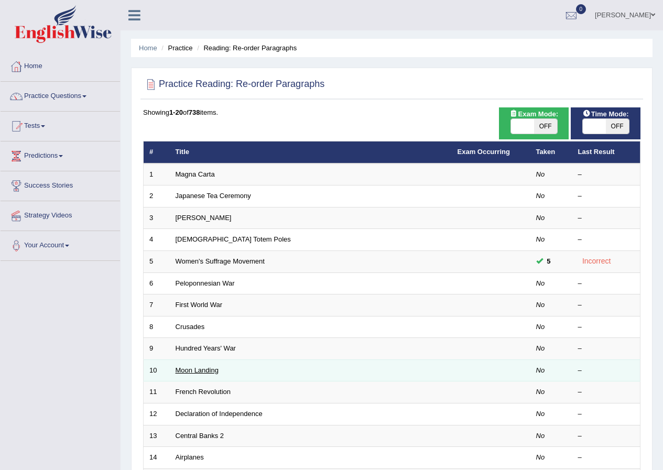
click at [211, 369] on link "Moon Landing" at bounding box center [197, 371] width 43 height 8
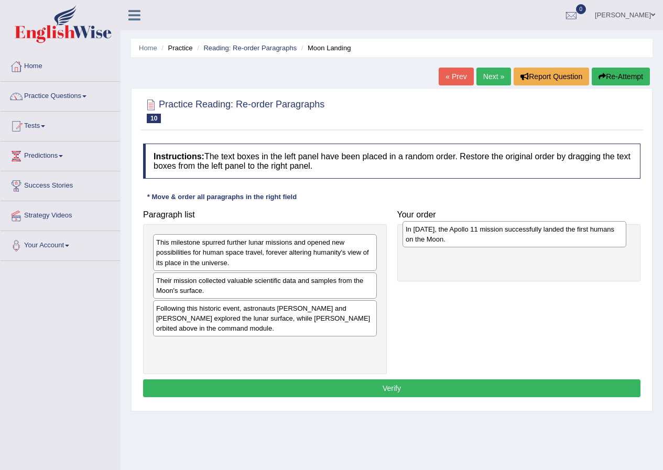
drag, startPoint x: 231, startPoint y: 317, endPoint x: 480, endPoint y: 238, distance: 261.9
click at [480, 238] on div "In [DATE], the Apollo 11 mission successfully landed the first humans on the Mo…" at bounding box center [515, 234] width 224 height 26
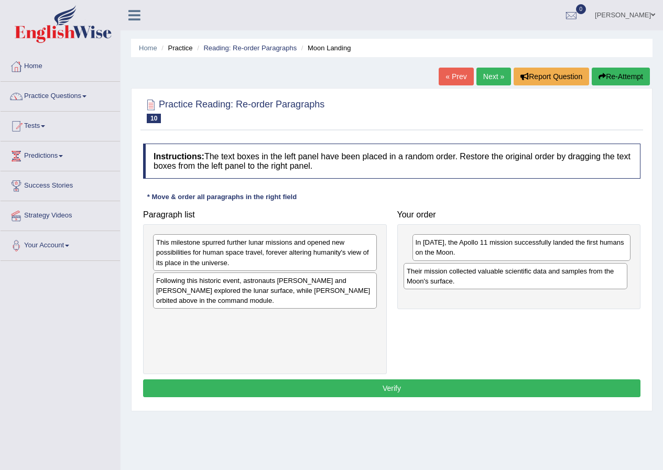
drag, startPoint x: 224, startPoint y: 289, endPoint x: 475, endPoint y: 280, distance: 250.9
click at [475, 280] on div "Their mission collected valuable scientific data and samples from the Moon's su…" at bounding box center [516, 276] width 224 height 26
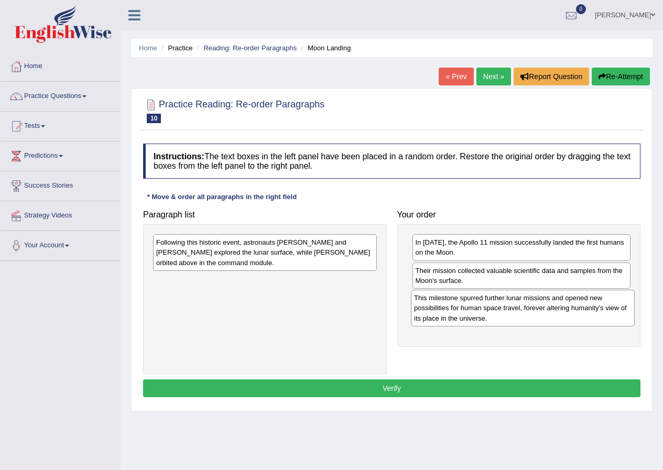
drag, startPoint x: 254, startPoint y: 250, endPoint x: 512, endPoint y: 305, distance: 263.9
click at [512, 305] on div "This milestone spurred further lunar missions and opened new possibilities for …" at bounding box center [523, 308] width 224 height 36
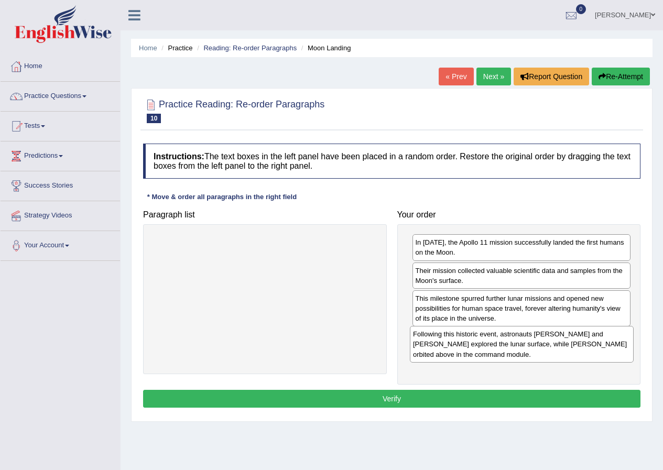
drag, startPoint x: 253, startPoint y: 260, endPoint x: 510, endPoint y: 353, distance: 273.9
click at [510, 353] on div "Following this historic event, astronauts [PERSON_NAME] and [PERSON_NAME] explo…" at bounding box center [522, 344] width 224 height 36
click at [447, 401] on button "Verify" at bounding box center [392, 399] width 498 height 18
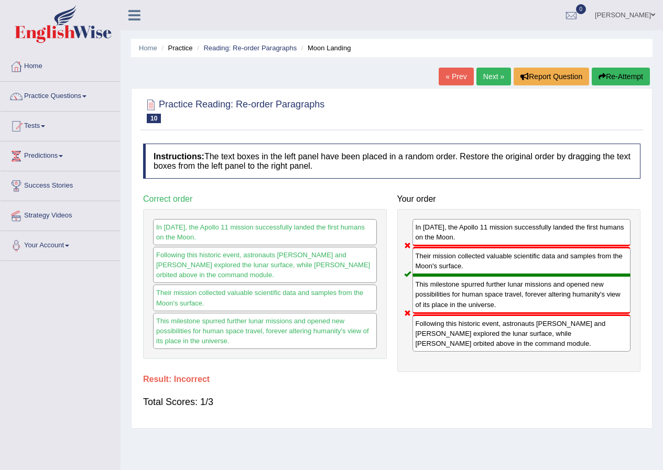
click at [633, 73] on button "Re-Attempt" at bounding box center [621, 77] width 58 height 18
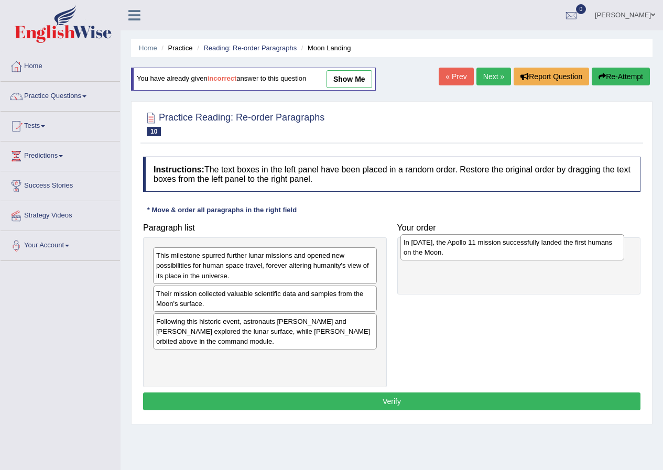
drag, startPoint x: 250, startPoint y: 331, endPoint x: 498, endPoint y: 252, distance: 259.9
click at [498, 252] on div "In 1969, the Apollo 11 mission successfully landed the first humans on the Moon." at bounding box center [513, 247] width 224 height 26
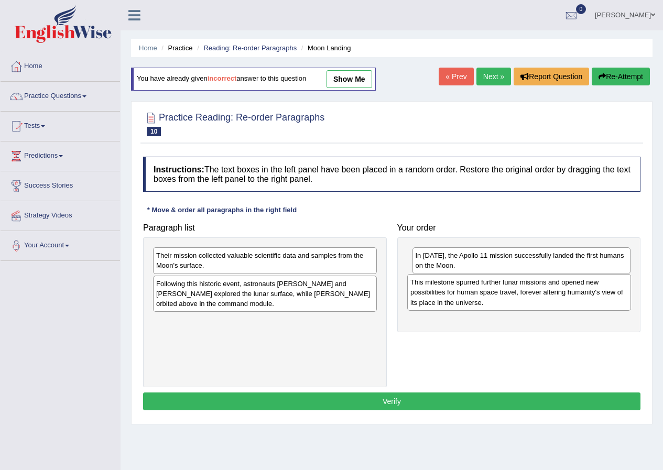
drag, startPoint x: 230, startPoint y: 269, endPoint x: 484, endPoint y: 295, distance: 255.8
click at [484, 295] on div "This milestone spurred further lunar missions and opened new possibilities for …" at bounding box center [519, 292] width 224 height 36
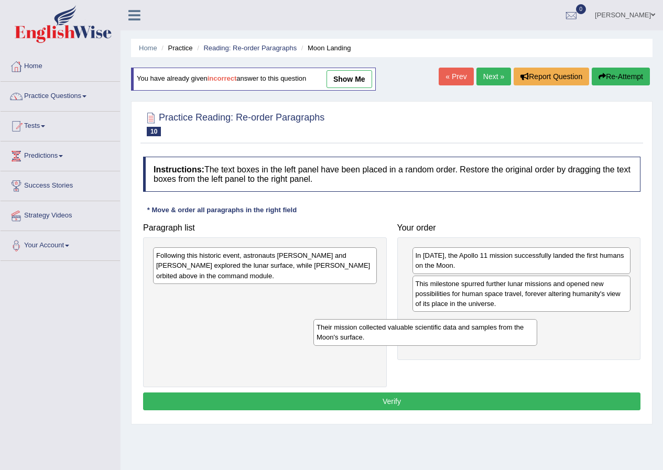
drag, startPoint x: 308, startPoint y: 266, endPoint x: 517, endPoint y: 336, distance: 220.7
click at [516, 336] on div "Their mission collected valuable scientific data and samples from the Moon's su…" at bounding box center [426, 332] width 224 height 26
click at [523, 333] on div "Their mission collected valuable scientific data and samples from the Moon's su…" at bounding box center [473, 331] width 224 height 26
drag, startPoint x: 530, startPoint y: 330, endPoint x: 560, endPoint y: 328, distance: 30.5
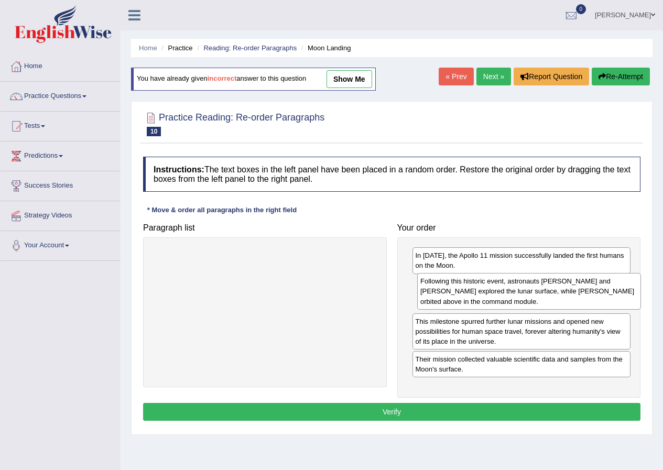
drag, startPoint x: 302, startPoint y: 274, endPoint x: 566, endPoint y: 299, distance: 265.6
click at [566, 299] on div "Following this historic event, astronauts Neil Armstrong and Buzz Aldrin explor…" at bounding box center [529, 291] width 224 height 36
click at [453, 411] on button "Verify" at bounding box center [392, 412] width 498 height 18
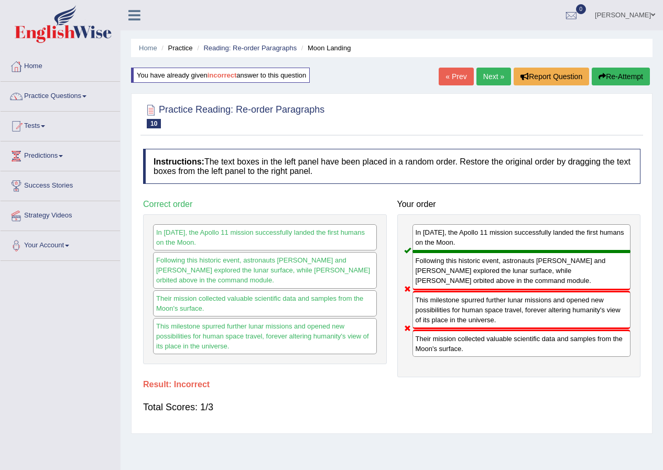
click at [617, 80] on button "Re-Attempt" at bounding box center [621, 77] width 58 height 18
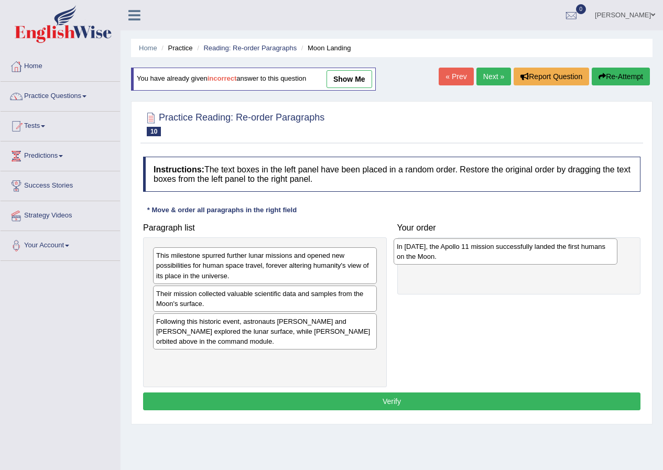
drag, startPoint x: 250, startPoint y: 326, endPoint x: 487, endPoint y: 253, distance: 248.2
click at [487, 253] on div "In 1969, the Apollo 11 mission successfully landed the first humans on the Moon." at bounding box center [506, 252] width 224 height 26
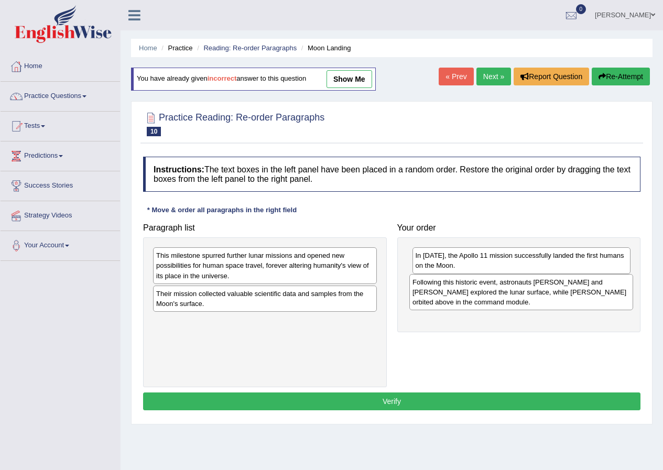
drag, startPoint x: 229, startPoint y: 337, endPoint x: 485, endPoint y: 298, distance: 259.4
click at [485, 298] on div "Following this historic event, astronauts Neil Armstrong and Buzz Aldrin explor…" at bounding box center [522, 292] width 224 height 36
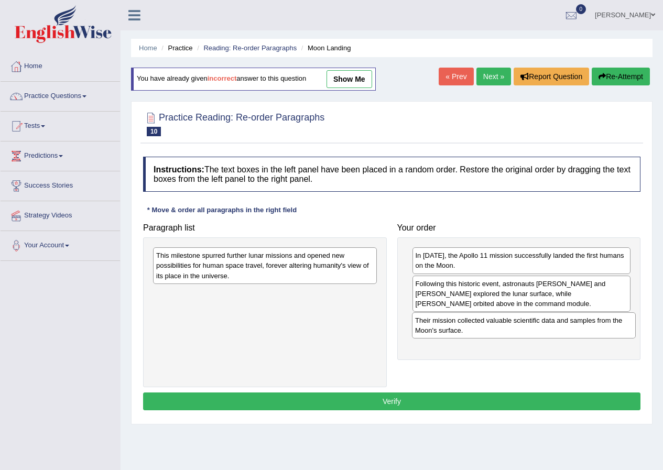
drag, startPoint x: 266, startPoint y: 301, endPoint x: 524, endPoint y: 328, distance: 259.4
click at [524, 328] on div "Their mission collected valuable scientific data and samples from the Moon's su…" at bounding box center [524, 326] width 224 height 26
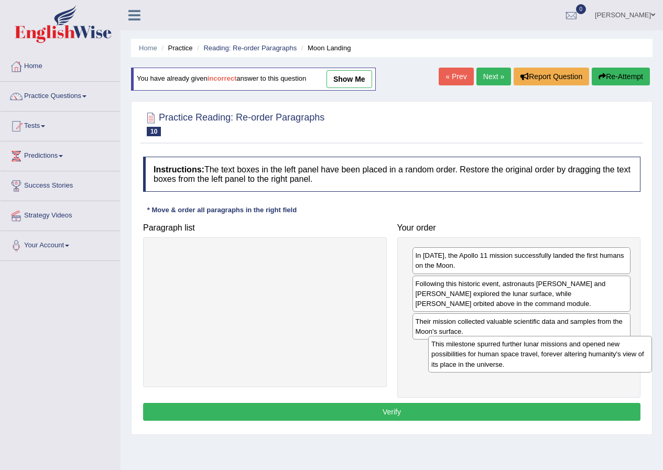
drag, startPoint x: 298, startPoint y: 267, endPoint x: 555, endPoint y: 360, distance: 273.4
click at [555, 360] on div "This milestone spurred further lunar missions and opened new possibilities for …" at bounding box center [540, 354] width 224 height 36
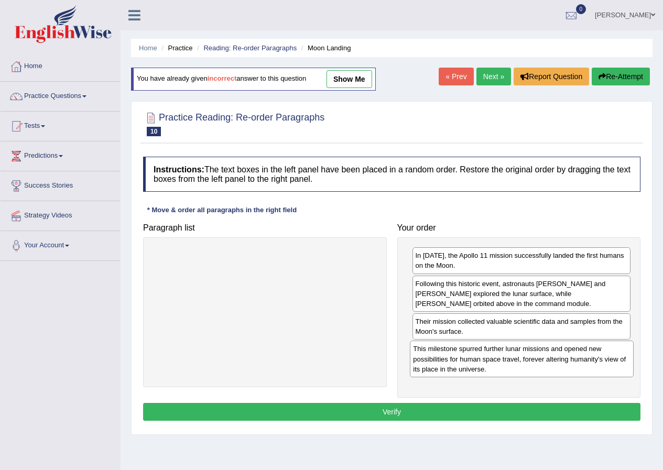
click at [555, 360] on div "This milestone spurred further lunar missions and opened new possibilities for …" at bounding box center [522, 359] width 224 height 36
click at [496, 415] on button "Verify" at bounding box center [392, 412] width 498 height 18
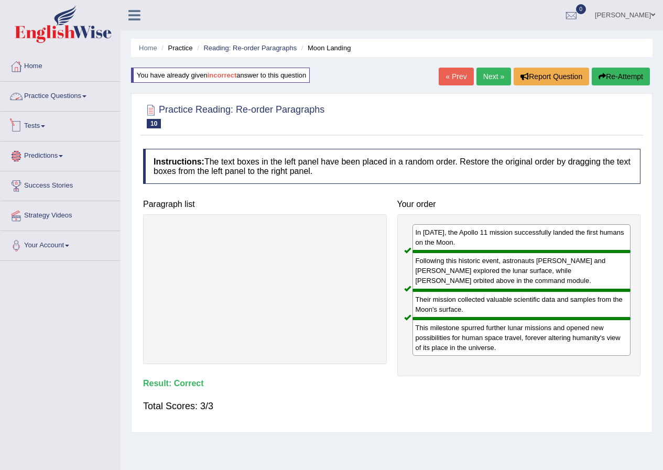
click at [71, 94] on link "Practice Questions" at bounding box center [61, 95] width 120 height 26
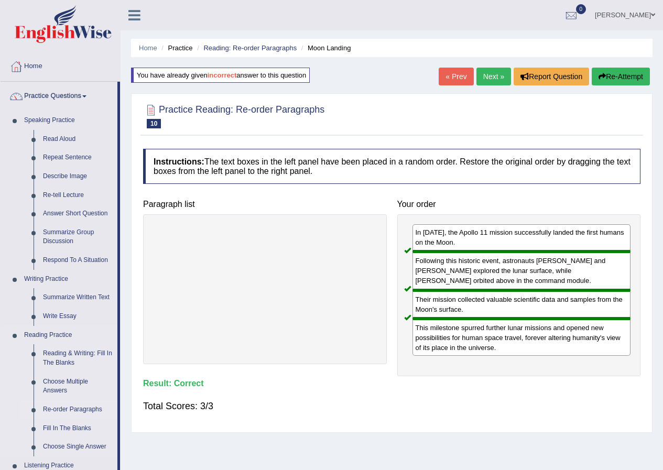
click at [74, 414] on link "Re-order Paragraphs" at bounding box center [77, 410] width 79 height 19
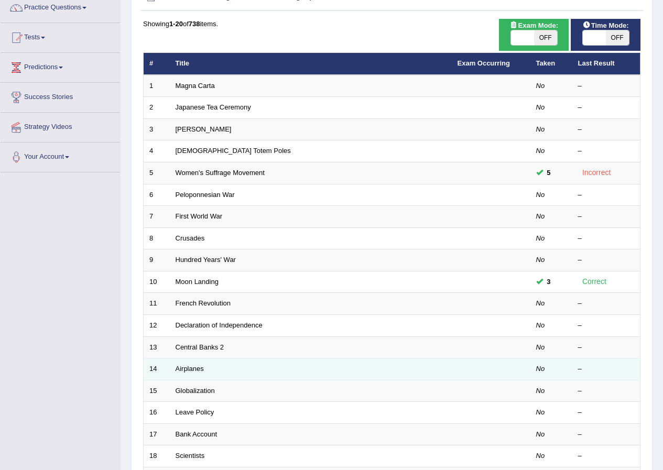
scroll to position [105, 0]
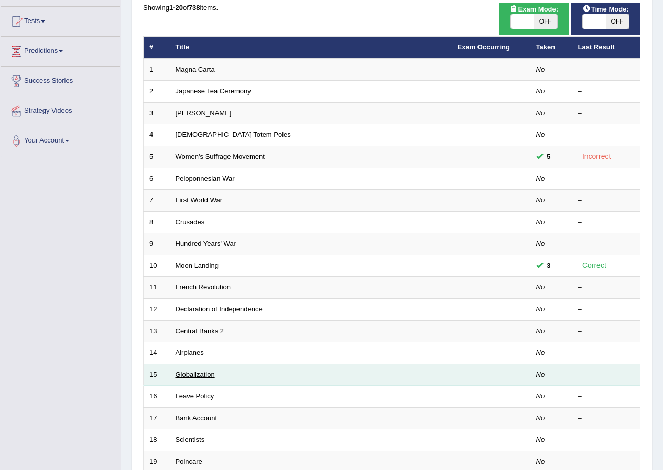
click at [206, 376] on link "Globalization" at bounding box center [195, 375] width 39 height 8
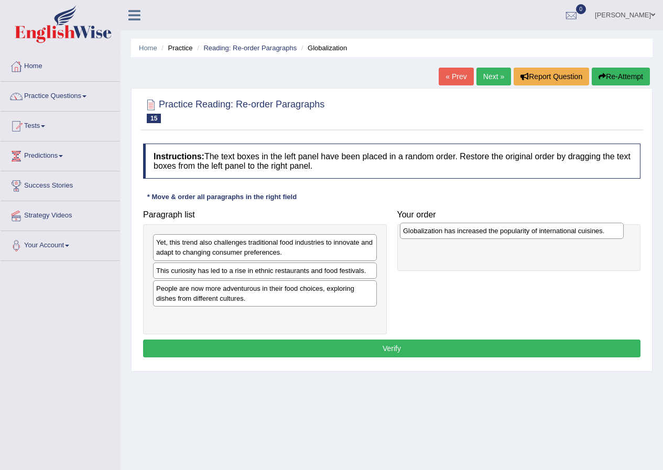
drag, startPoint x: 264, startPoint y: 291, endPoint x: 511, endPoint y: 232, distance: 253.9
click at [511, 232] on div "Globalization has increased the popularity of international cuisines." at bounding box center [512, 231] width 224 height 16
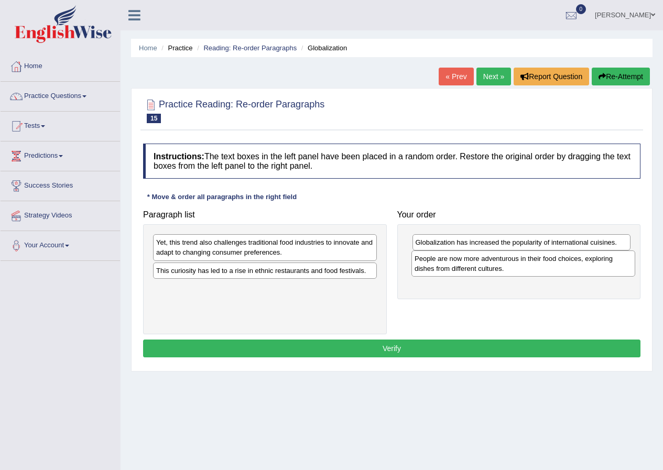
drag, startPoint x: 227, startPoint y: 295, endPoint x: 485, endPoint y: 265, distance: 260.3
click at [485, 265] on div "People are now more adventurous in their food choices, exploring dishes from di…" at bounding box center [524, 264] width 224 height 26
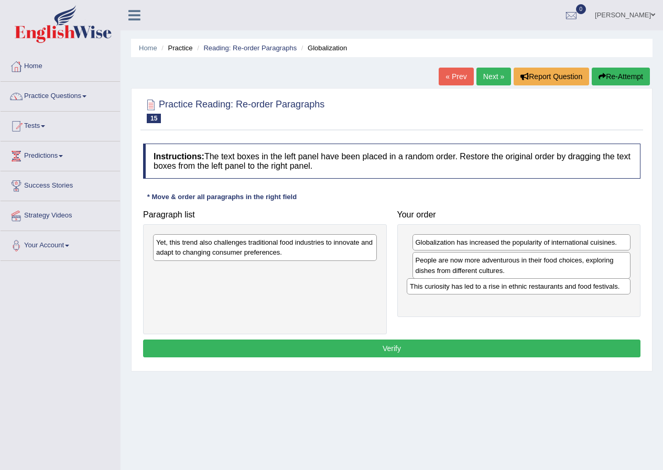
drag, startPoint x: 238, startPoint y: 271, endPoint x: 491, endPoint y: 287, distance: 254.3
click at [491, 287] on div "This curiosity has led to a rise in ethnic restaurants and food festivals." at bounding box center [519, 286] width 224 height 16
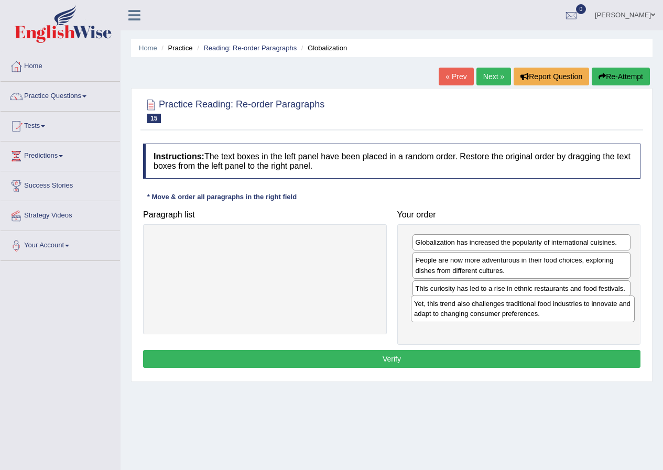
drag, startPoint x: 288, startPoint y: 250, endPoint x: 546, endPoint y: 312, distance: 265.2
click at [546, 312] on div "Yet, this trend also challenges traditional food industries to innovate and ada…" at bounding box center [523, 309] width 224 height 26
click at [500, 359] on button "Verify" at bounding box center [392, 359] width 498 height 18
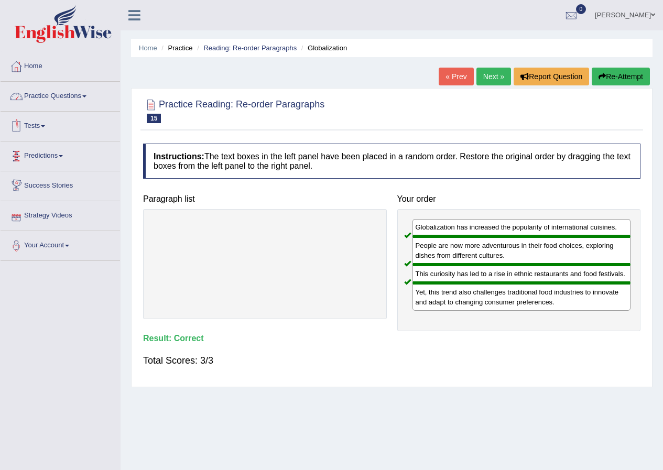
click at [68, 95] on link "Practice Questions" at bounding box center [61, 95] width 120 height 26
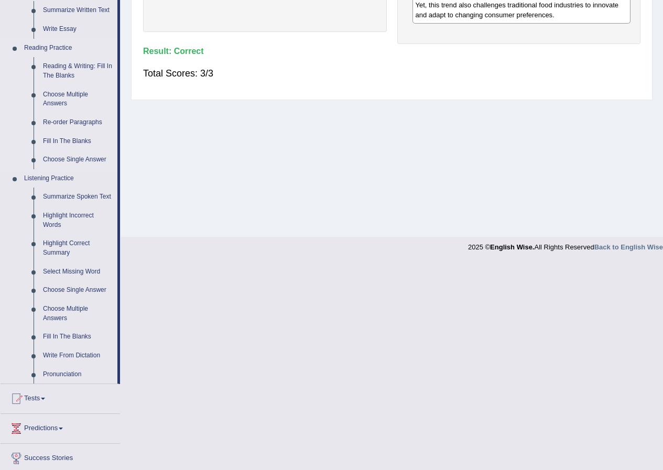
scroll to position [262, 0]
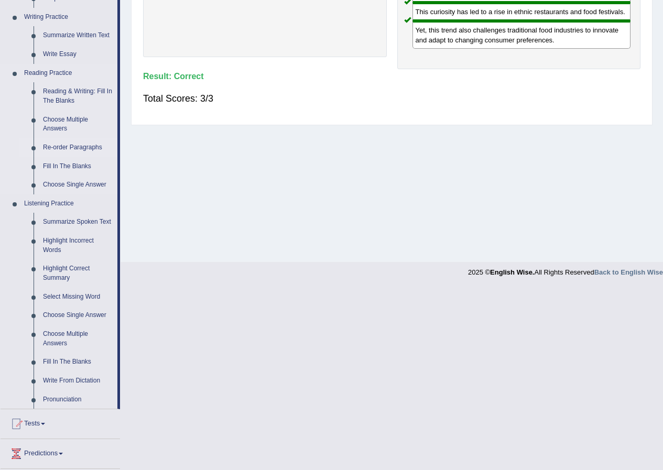
click at [74, 147] on link "Re-order Paragraphs" at bounding box center [77, 147] width 79 height 19
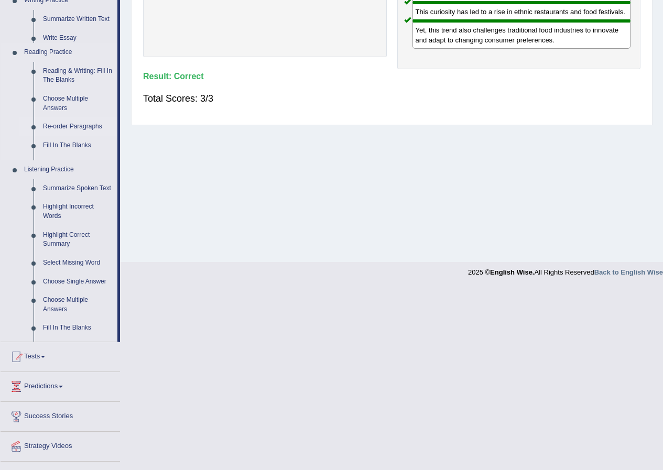
scroll to position [80, 0]
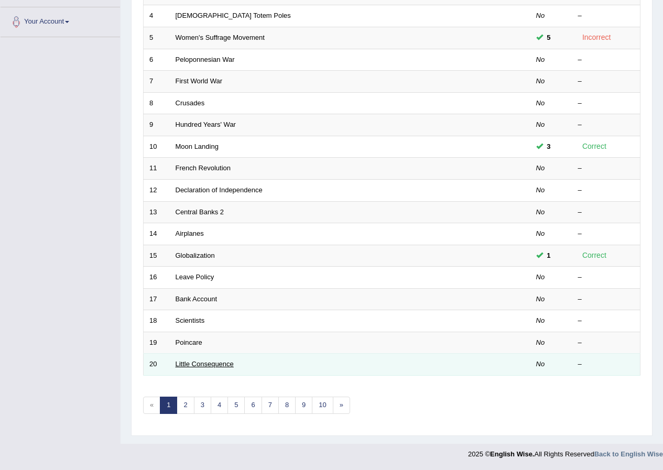
click at [211, 364] on link "Little Consequence" at bounding box center [205, 364] width 58 height 8
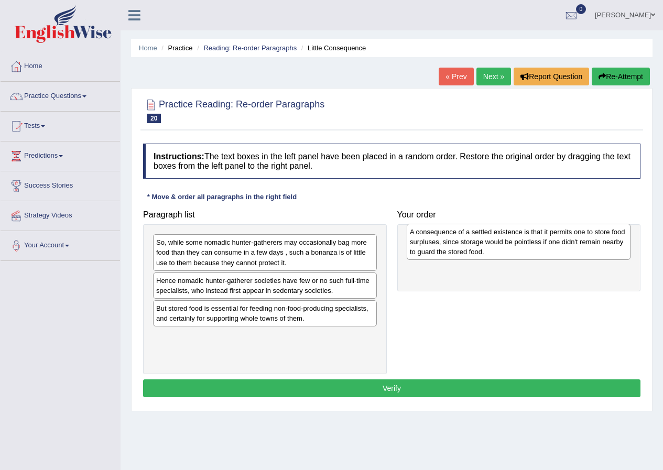
drag, startPoint x: 202, startPoint y: 317, endPoint x: 456, endPoint y: 240, distance: 265.1
click at [456, 240] on div "A consequence of a settled existence is that it permits one to store food surpl…" at bounding box center [519, 242] width 224 height 36
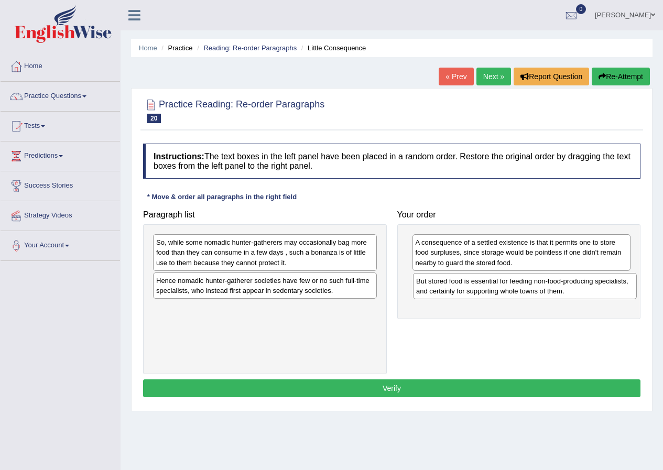
drag, startPoint x: 253, startPoint y: 320, endPoint x: 514, endPoint y: 292, distance: 262.1
click at [514, 292] on div "But stored food is essential for feeding non-food-producing specialists, and ce…" at bounding box center [525, 286] width 224 height 26
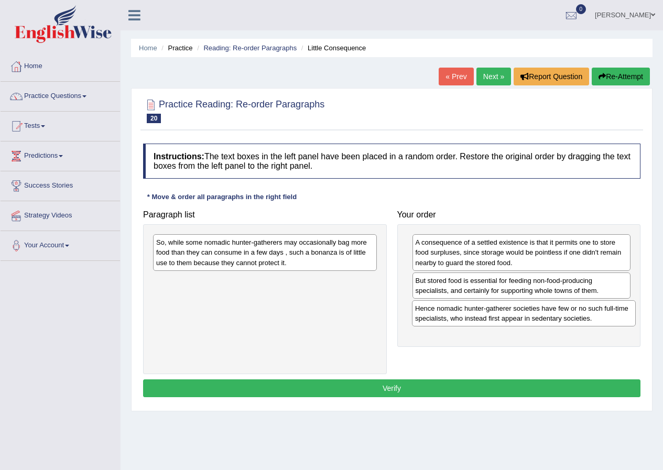
drag, startPoint x: 257, startPoint y: 285, endPoint x: 515, endPoint y: 313, distance: 259.5
click at [515, 313] on div "Hence nomadic hunter-gatherer societies have few or no such full-time specialis…" at bounding box center [524, 313] width 224 height 26
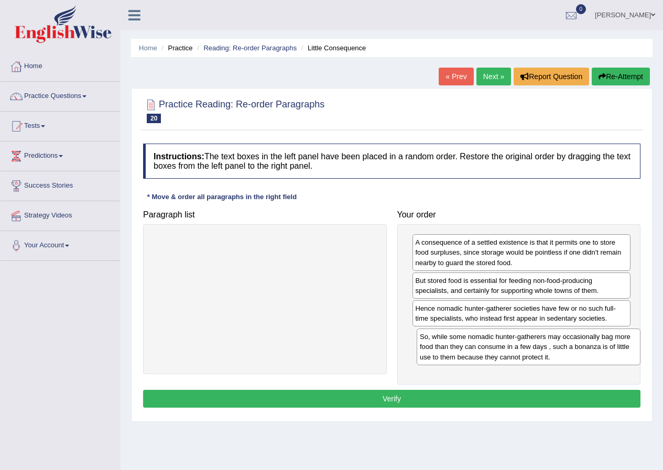
drag, startPoint x: 276, startPoint y: 253, endPoint x: 540, endPoint y: 347, distance: 280.2
click at [540, 347] on div "So, while some nomadic hunter-gatherers may occasionally bag more food than the…" at bounding box center [529, 347] width 224 height 36
click at [485, 405] on button "Verify" at bounding box center [392, 399] width 498 height 18
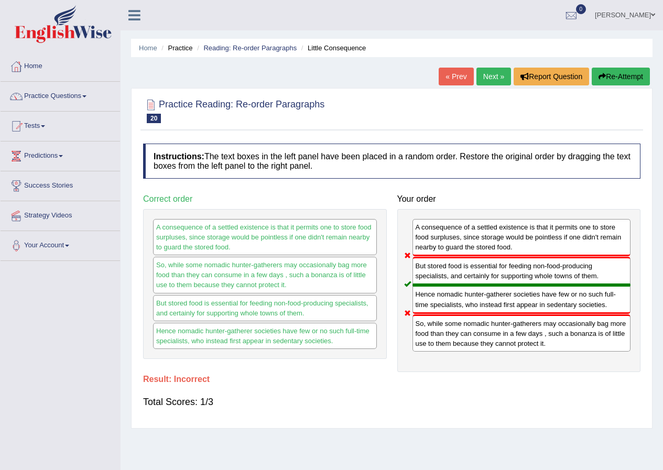
click at [615, 76] on button "Re-Attempt" at bounding box center [621, 77] width 58 height 18
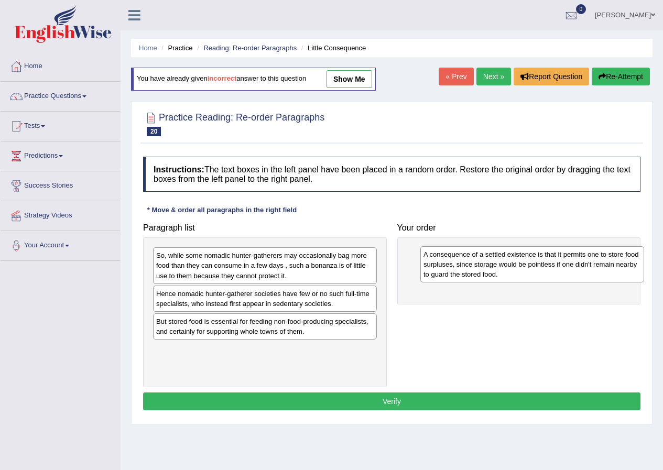
drag, startPoint x: 238, startPoint y: 334, endPoint x: 498, endPoint y: 255, distance: 272.1
click at [499, 257] on div "A consequence of a settled existence is that it permits one to store food surpl…" at bounding box center [533, 264] width 224 height 36
click at [498, 255] on div "A consequence of a settled existence is that it permits one to store food surpl…" at bounding box center [533, 264] width 224 height 36
click at [496, 255] on div "A consequence of a settled existence is that it permits one to store food surpl…" at bounding box center [533, 264] width 224 height 36
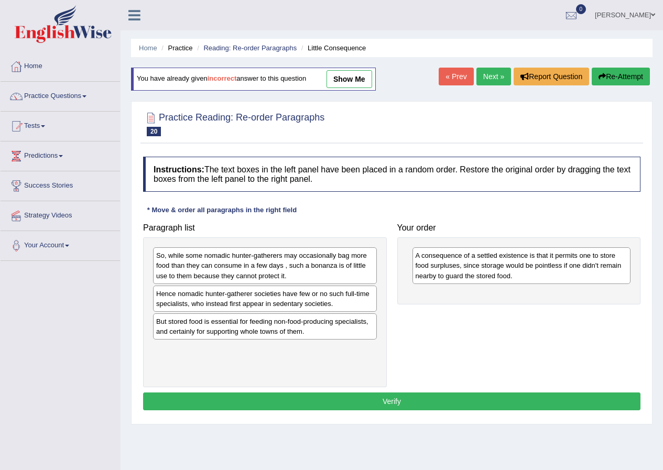
drag, startPoint x: 496, startPoint y: 255, endPoint x: 485, endPoint y: 252, distance: 11.1
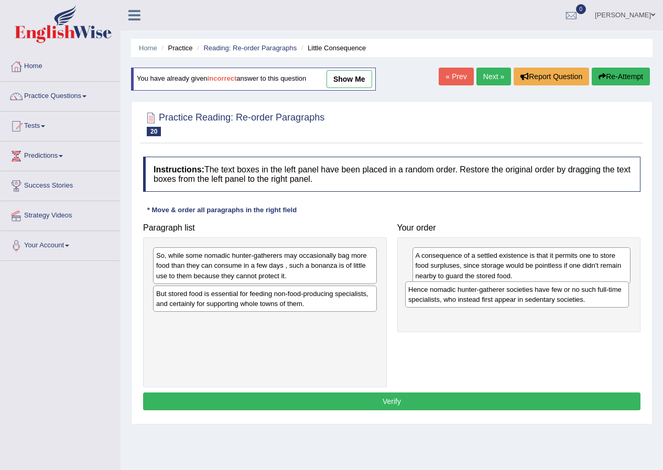
drag, startPoint x: 243, startPoint y: 298, endPoint x: 491, endPoint y: 296, distance: 248.1
click at [496, 294] on div "Hence nomadic hunter-gatherer societies have few or no such full-time specialis…" at bounding box center [517, 295] width 224 height 26
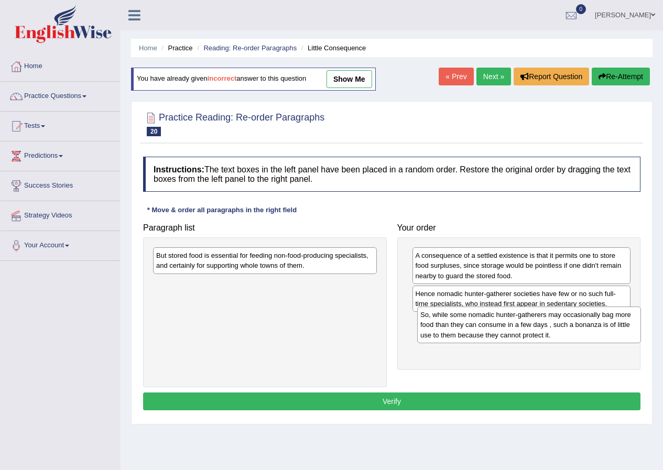
drag, startPoint x: 265, startPoint y: 264, endPoint x: 530, endPoint y: 324, distance: 270.9
click at [530, 324] on div "So, while some nomadic hunter-gatherers may occasionally bag more food than the…" at bounding box center [529, 325] width 224 height 36
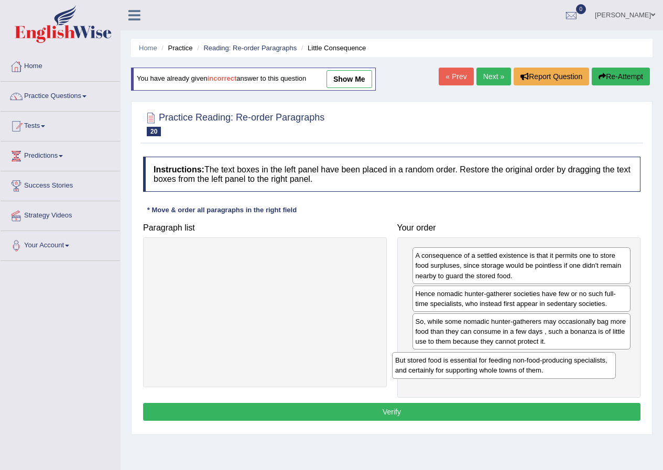
drag, startPoint x: 334, startPoint y: 267, endPoint x: 573, endPoint y: 372, distance: 261.1
click at [573, 372] on div "But stored food is essential for feeding non-food-producing specialists, and ce…" at bounding box center [504, 365] width 224 height 26
click at [536, 409] on button "Verify" at bounding box center [392, 412] width 498 height 18
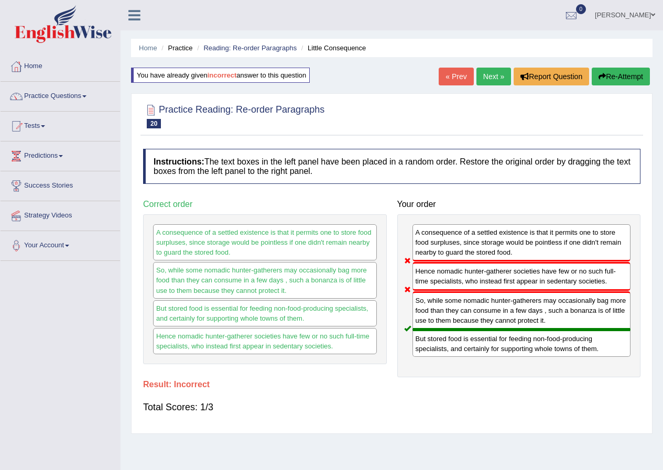
click at [616, 75] on button "Re-Attempt" at bounding box center [621, 77] width 58 height 18
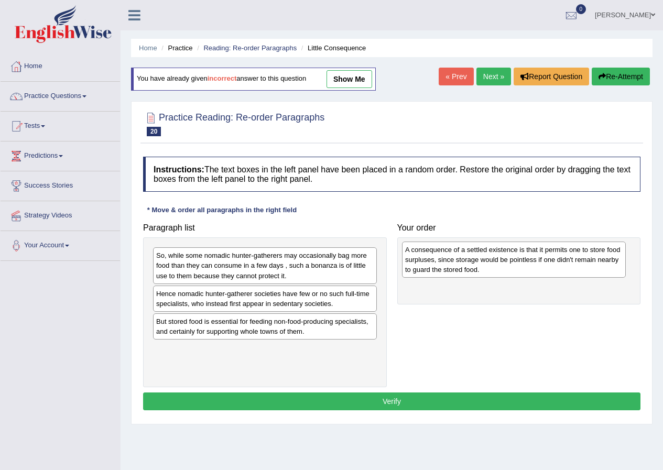
drag, startPoint x: 262, startPoint y: 332, endPoint x: 503, endPoint y: 264, distance: 250.2
click at [503, 264] on div "A consequence of a settled existence is that it permits one to store food surpl…" at bounding box center [514, 260] width 224 height 36
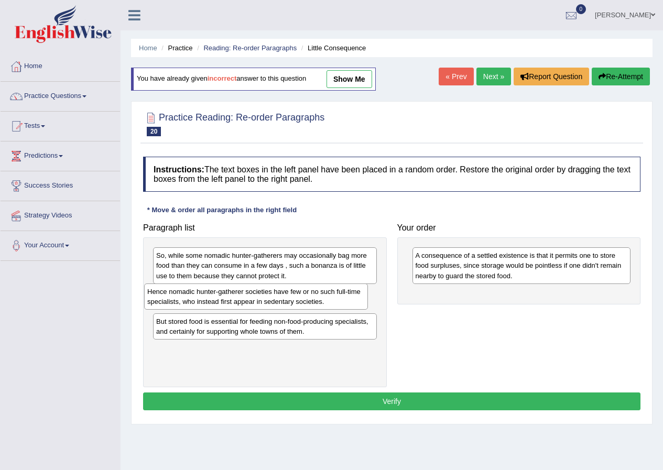
drag, startPoint x: 267, startPoint y: 302, endPoint x: 227, endPoint y: 302, distance: 39.9
click at [227, 302] on div "Hence nomadic hunter-gatherer societies have few or no such full-time specialis…" at bounding box center [256, 297] width 224 height 26
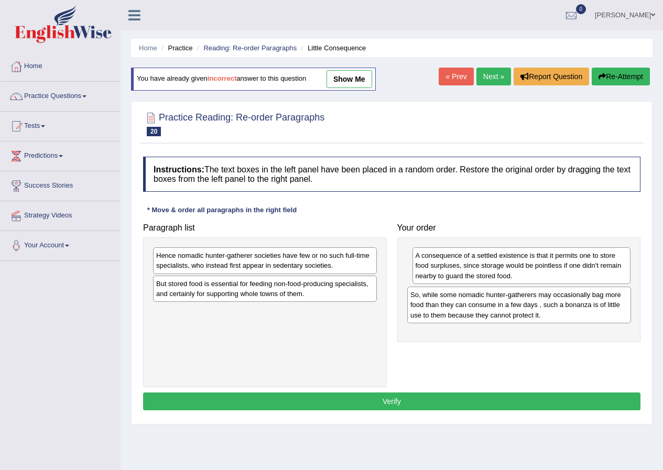
drag, startPoint x: 211, startPoint y: 266, endPoint x: 465, endPoint y: 306, distance: 257.4
click at [465, 306] on div "So, while some nomadic hunter-gatherers may occasionally bag more food than the…" at bounding box center [519, 305] width 224 height 36
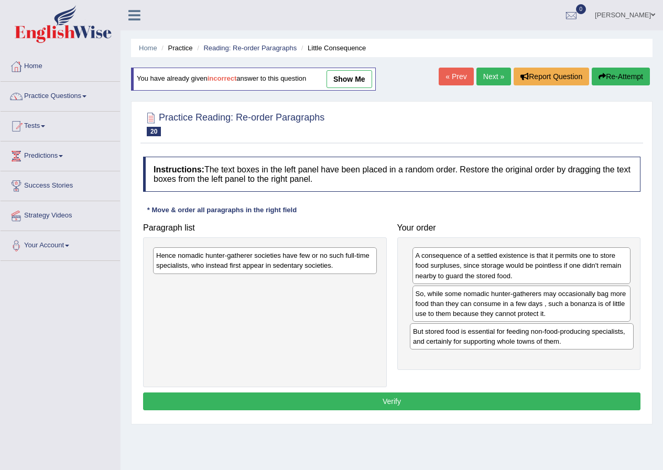
drag, startPoint x: 250, startPoint y: 296, endPoint x: 505, endPoint y: 344, distance: 259.8
click at [505, 344] on div "But stored food is essential for feeding non-food-producing specialists, and ce…" at bounding box center [522, 337] width 224 height 26
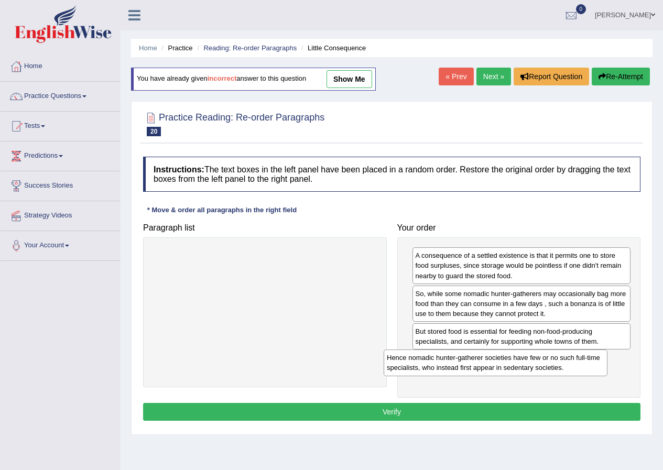
drag, startPoint x: 302, startPoint y: 260, endPoint x: 561, endPoint y: 361, distance: 277.8
click at [561, 361] on div "Hence nomadic hunter-gatherer societies have few or no such full-time specialis…" at bounding box center [496, 363] width 224 height 26
click at [486, 418] on button "Verify" at bounding box center [392, 412] width 498 height 18
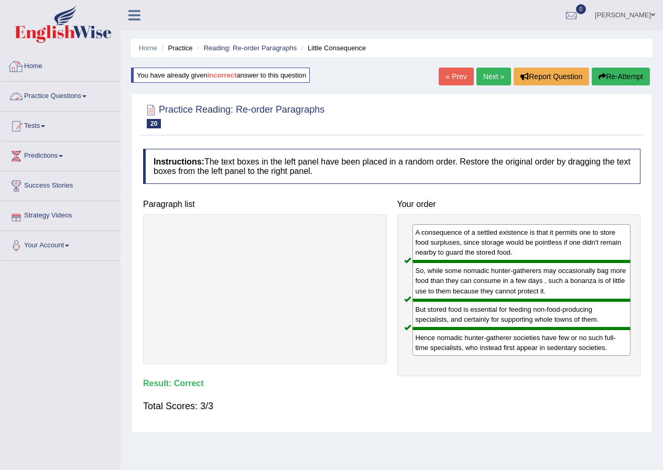
click at [79, 102] on link "Practice Questions" at bounding box center [61, 95] width 120 height 26
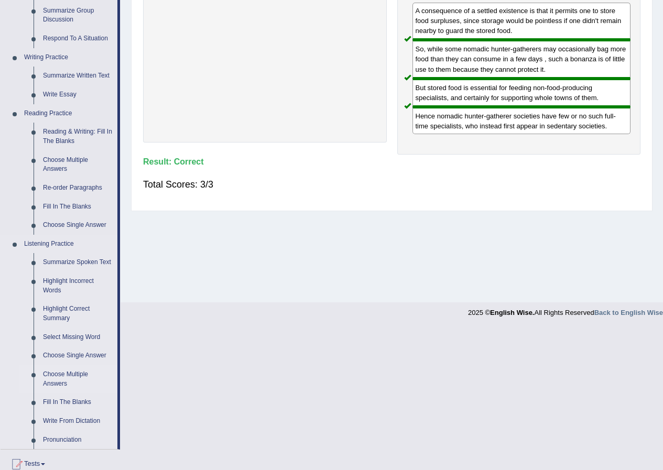
scroll to position [315, 0]
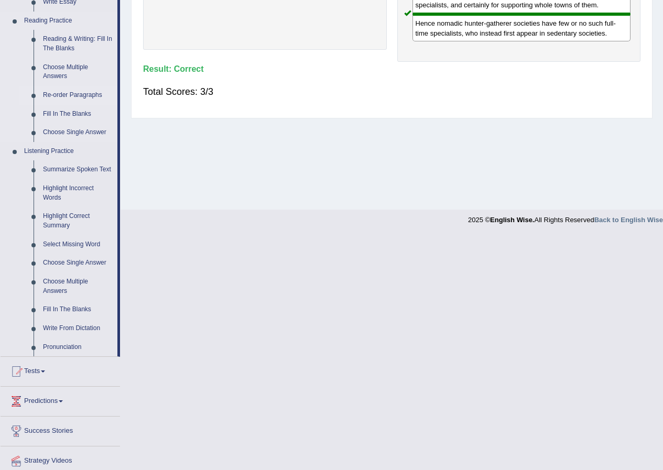
click at [82, 94] on link "Re-order Paragraphs" at bounding box center [77, 95] width 79 height 19
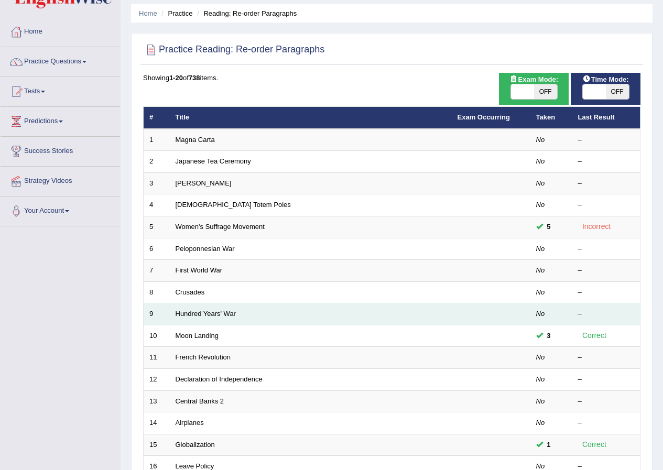
scroll to position [52, 0]
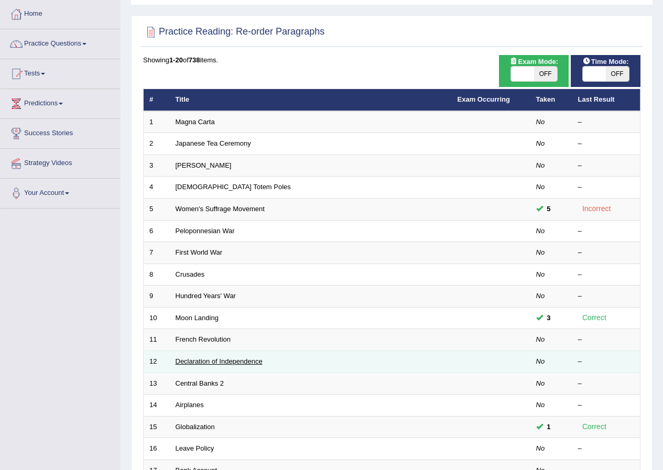
click at [242, 363] on link "Declaration of Independence" at bounding box center [219, 362] width 87 height 8
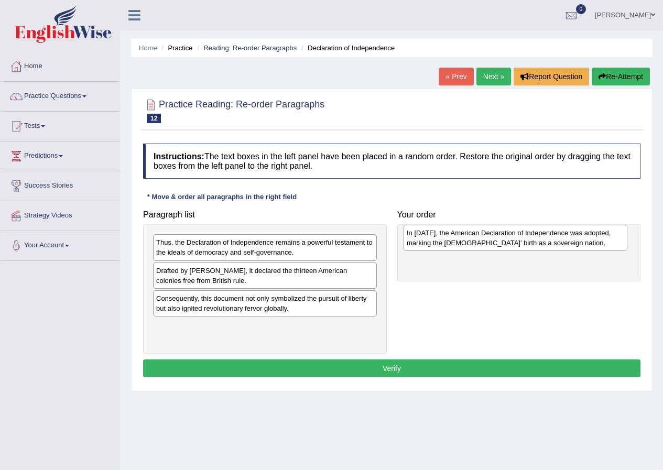
drag, startPoint x: 382, startPoint y: 319, endPoint x: 559, endPoint y: 241, distance: 193.5
click at [559, 241] on div "In [DATE], the American Declaration of Independence was adopted, marking the [D…" at bounding box center [516, 238] width 224 height 26
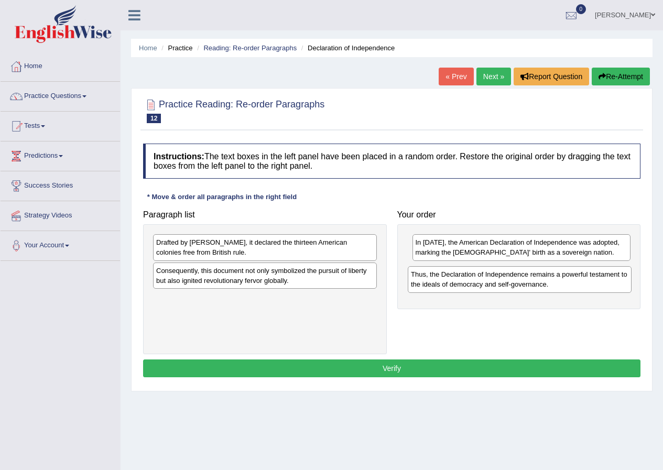
drag, startPoint x: 310, startPoint y: 248, endPoint x: 565, endPoint y: 280, distance: 256.9
click at [565, 280] on div "Thus, the Declaration of Independence remains a powerful testament to the ideal…" at bounding box center [520, 279] width 224 height 26
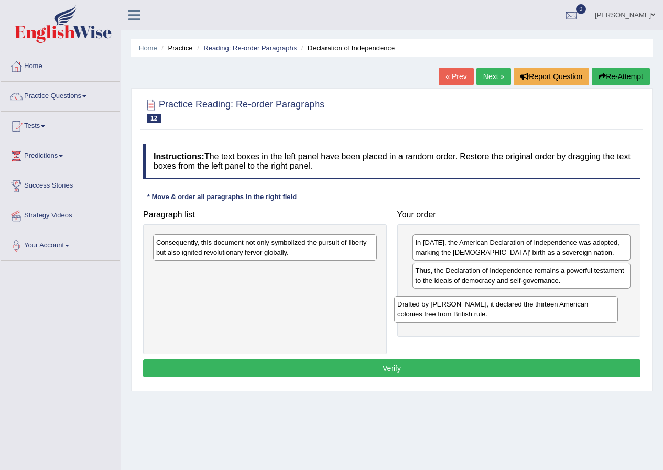
drag, startPoint x: 348, startPoint y: 248, endPoint x: 609, endPoint y: 305, distance: 267.5
click at [608, 306] on div "Drafted by [PERSON_NAME], it declared the thirteen American colonies free from …" at bounding box center [506, 309] width 224 height 26
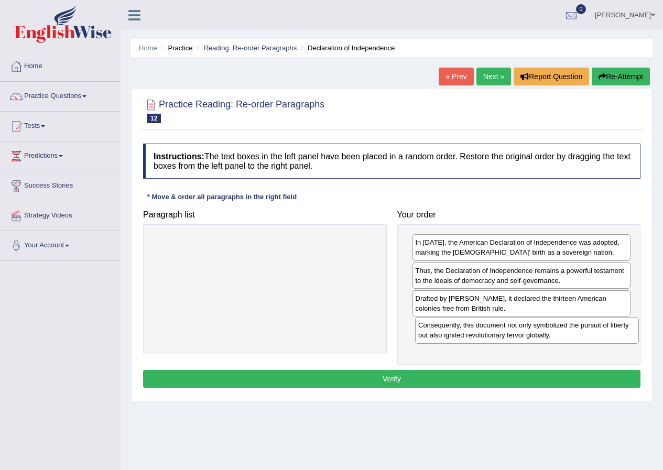
drag, startPoint x: 316, startPoint y: 257, endPoint x: 578, endPoint y: 340, distance: 275.0
click at [578, 340] on div "Consequently, this document not only symbolized the pursuit of liberty but also…" at bounding box center [527, 330] width 224 height 26
click at [509, 389] on div "Instructions: The text boxes in the left panel have been placed in a random ord…" at bounding box center [392, 267] width 503 height 258
click at [516, 381] on button "Verify" at bounding box center [392, 379] width 498 height 18
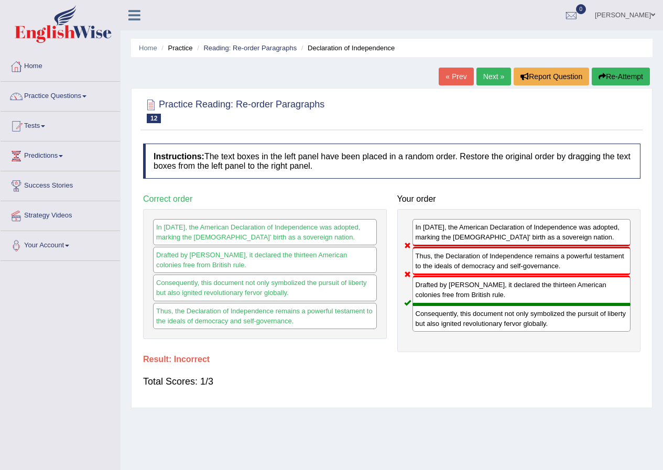
click at [621, 83] on button "Re-Attempt" at bounding box center [621, 77] width 58 height 18
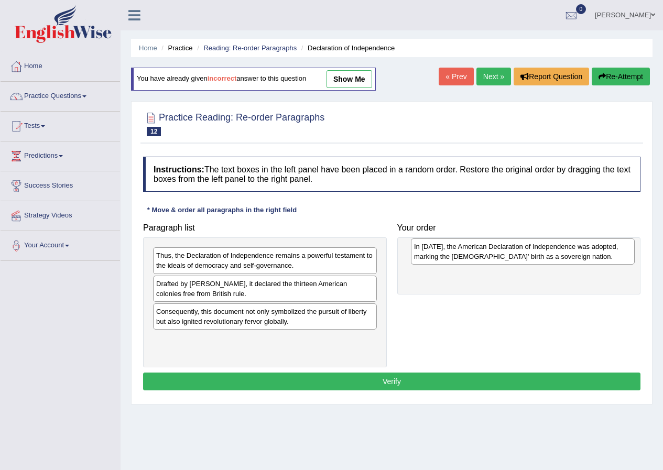
drag, startPoint x: 271, startPoint y: 347, endPoint x: 521, endPoint y: 255, distance: 267.1
click at [521, 255] on div "In [DATE], the American Declaration of Independence was adopted, marking the [D…" at bounding box center [523, 252] width 224 height 26
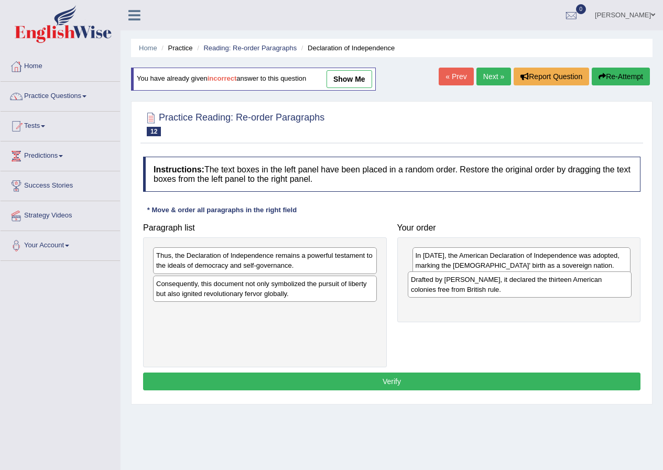
drag, startPoint x: 396, startPoint y: 288, endPoint x: 510, endPoint y: 286, distance: 114.3
click at [510, 286] on div "Drafted by [PERSON_NAME], it declared the thirteen American colonies free from …" at bounding box center [520, 285] width 224 height 26
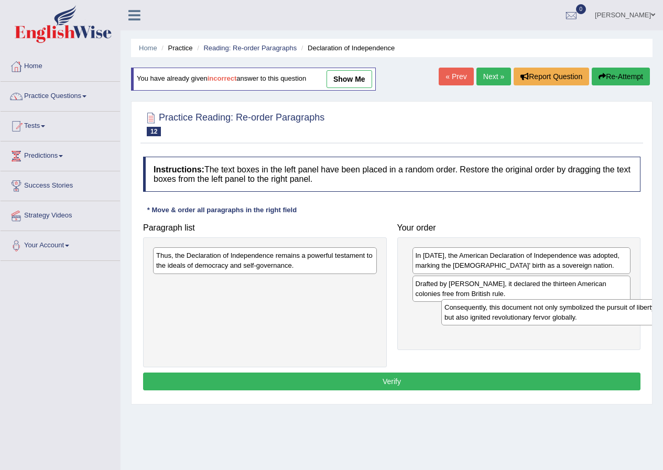
drag, startPoint x: 295, startPoint y: 294, endPoint x: 560, endPoint y: 313, distance: 265.0
click at [560, 313] on div "Consequently, this document not only symbolized the pursuit of liberty but also…" at bounding box center [554, 312] width 224 height 26
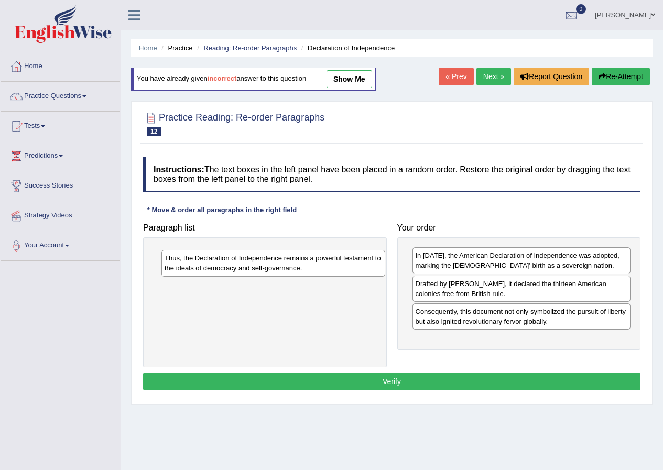
drag, startPoint x: 283, startPoint y: 257, endPoint x: 620, endPoint y: 368, distance: 354.4
click at [385, 276] on div "Thus, the Declaration of Independence remains a powerful testament to the ideal…" at bounding box center [274, 263] width 224 height 26
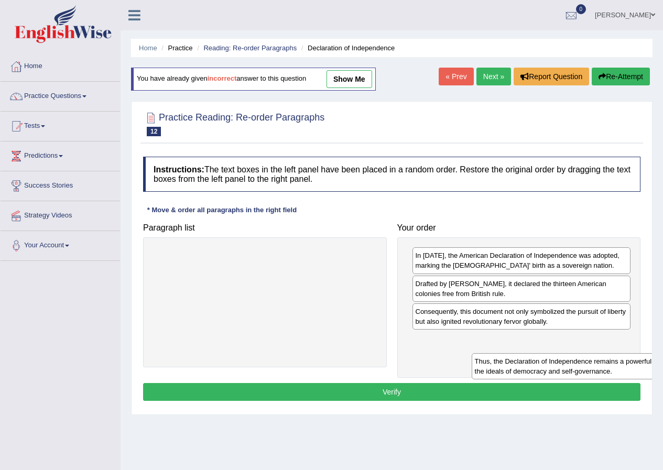
click at [573, 353] on div "Thus, the Declaration of Independence remains a powerful testament to the ideal…" at bounding box center [584, 366] width 224 height 26
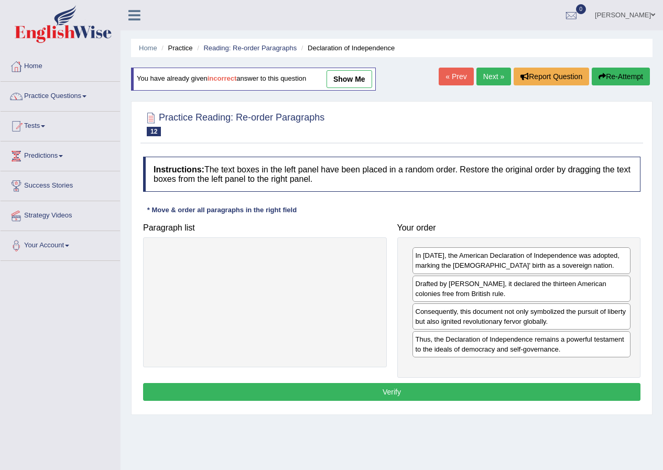
click at [573, 344] on div "Thus, the Declaration of Independence remains a powerful testament to the ideal…" at bounding box center [522, 344] width 219 height 26
click at [560, 391] on button "Verify" at bounding box center [392, 392] width 498 height 18
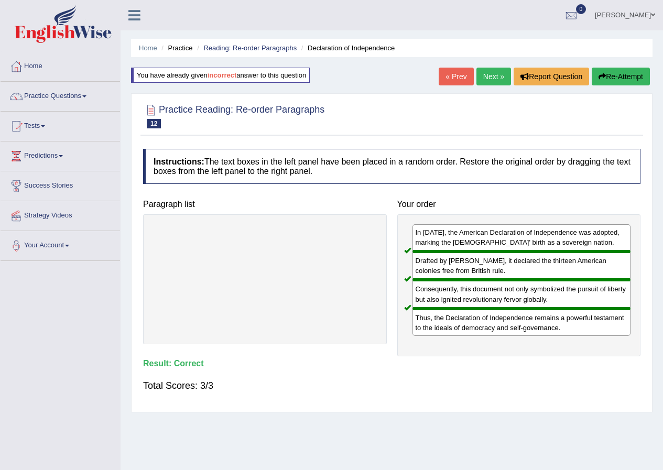
click at [82, 95] on link "Practice Questions" at bounding box center [61, 95] width 120 height 26
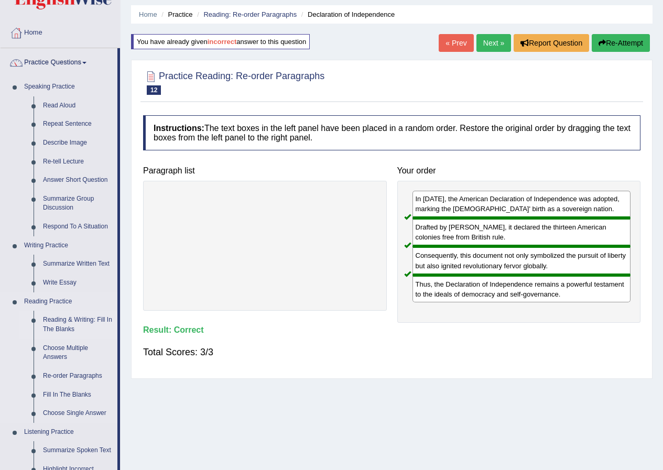
scroll to position [52, 0]
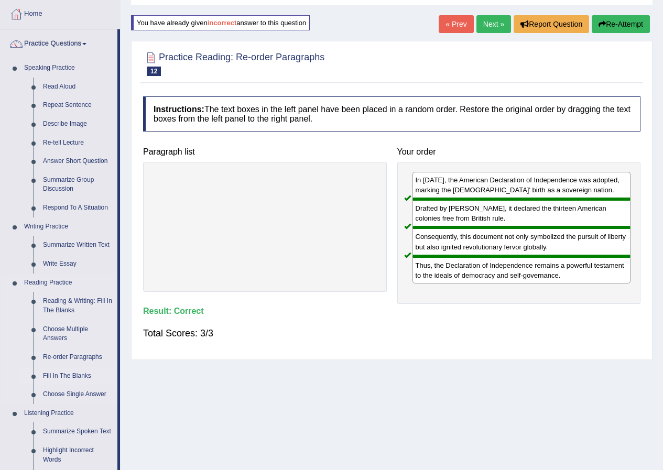
click at [87, 356] on link "Re-order Paragraphs" at bounding box center [77, 357] width 79 height 19
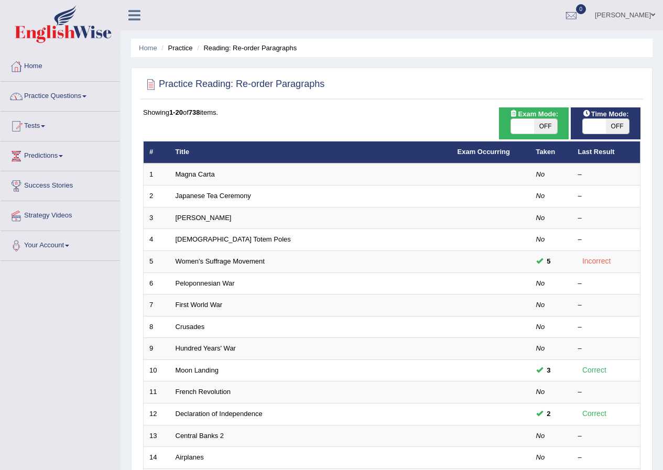
click at [87, 97] on span at bounding box center [84, 96] width 4 height 2
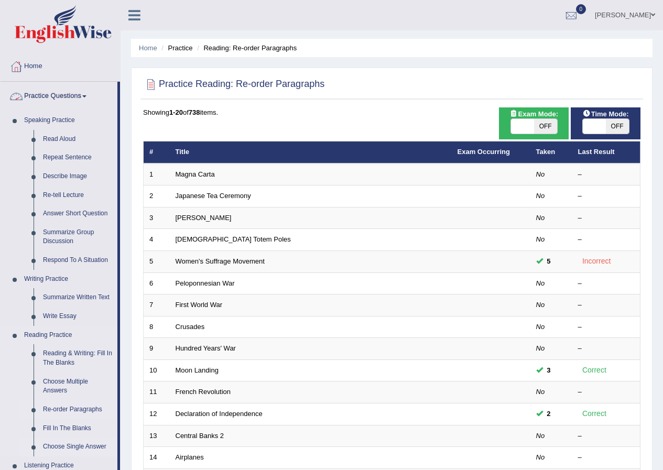
scroll to position [157, 0]
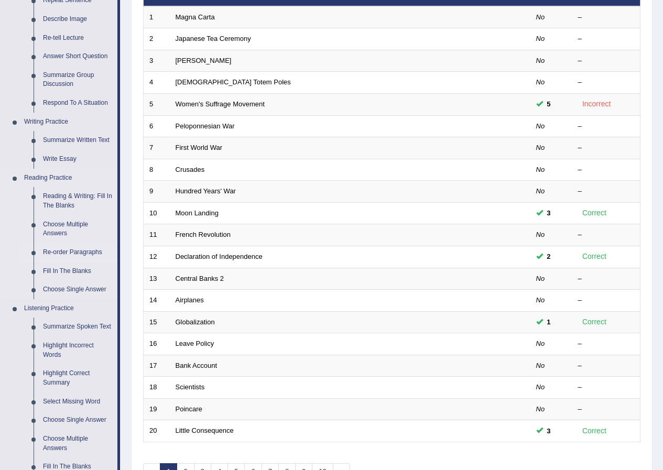
click at [74, 251] on link "Re-order Paragraphs" at bounding box center [77, 252] width 79 height 19
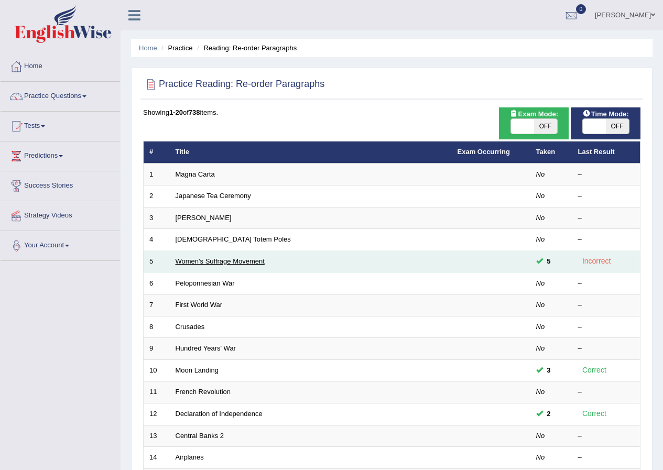
click at [207, 262] on link "Women's Suffrage Movement" at bounding box center [220, 261] width 89 height 8
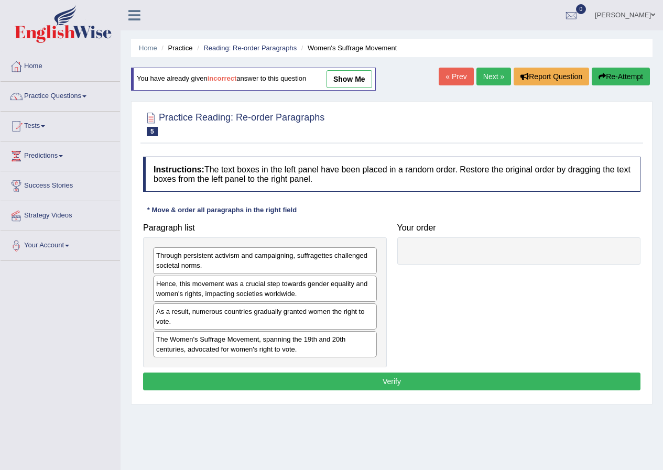
click at [356, 78] on link "show me" at bounding box center [350, 79] width 46 height 18
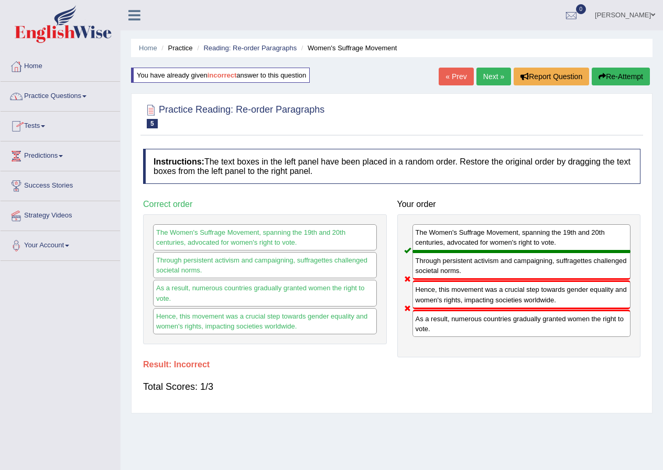
click at [91, 93] on link "Practice Questions" at bounding box center [61, 95] width 120 height 26
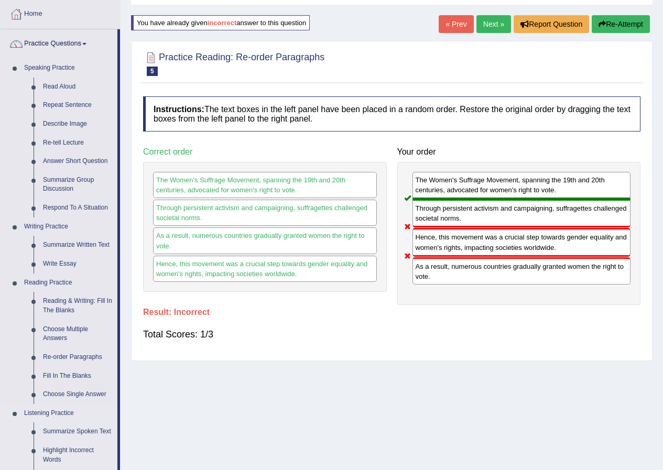
scroll to position [210, 0]
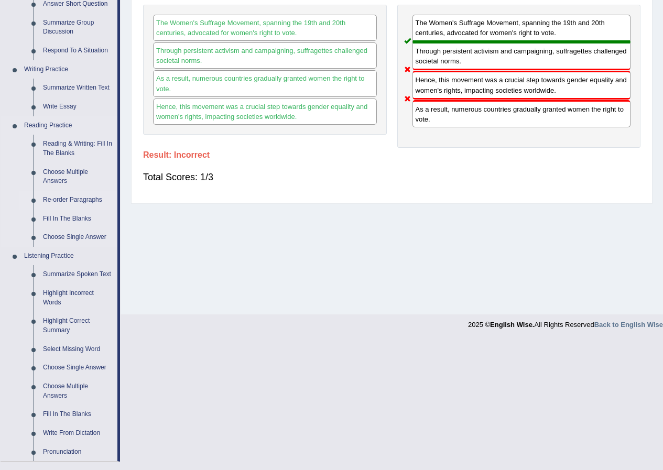
click at [82, 198] on link "Re-order Paragraphs" at bounding box center [77, 200] width 79 height 19
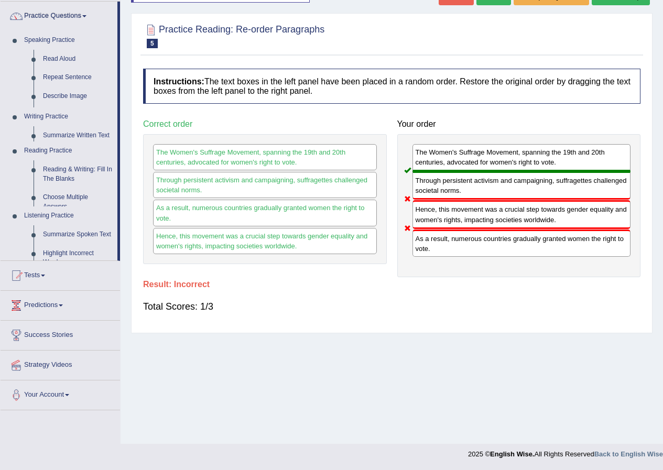
scroll to position [80, 0]
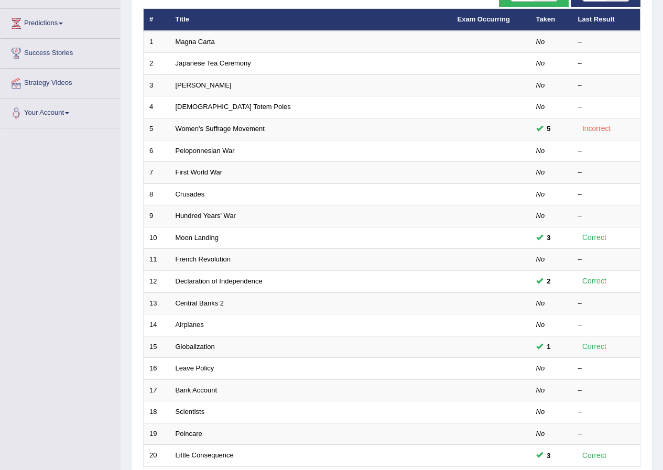
scroll to position [157, 0]
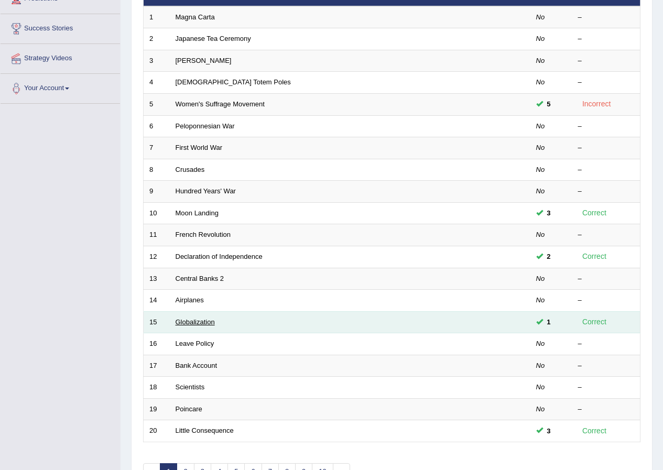
click at [195, 324] on link "Globalization" at bounding box center [195, 322] width 39 height 8
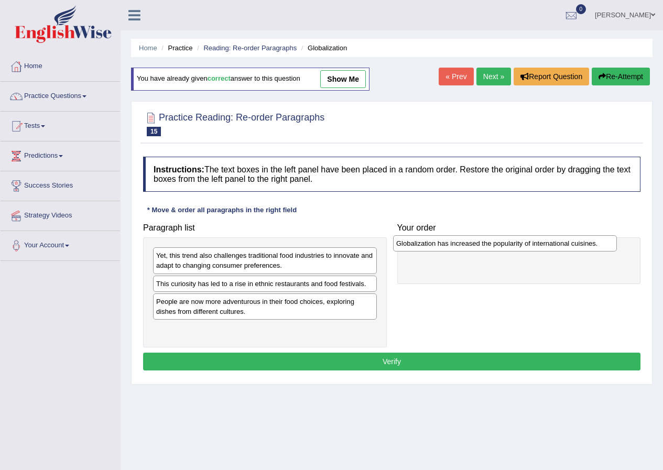
drag, startPoint x: 238, startPoint y: 300, endPoint x: 478, endPoint y: 242, distance: 247.1
click at [478, 242] on div "Globalization has increased the popularity of international cuisines." at bounding box center [505, 243] width 224 height 16
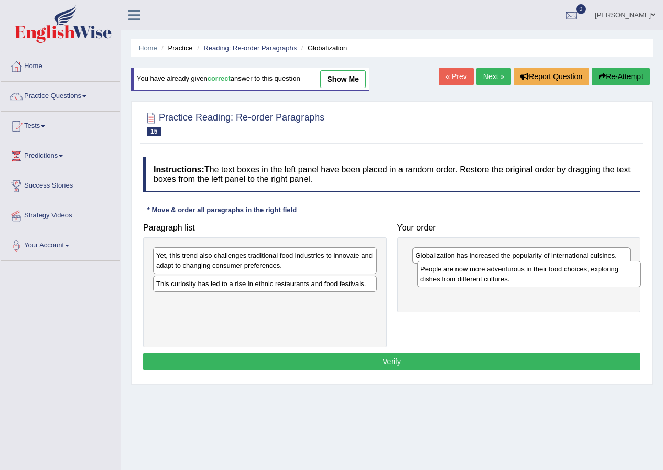
drag, startPoint x: 219, startPoint y: 309, endPoint x: 484, endPoint y: 276, distance: 266.9
click at [484, 276] on div "People are now more adventurous in their food choices, exploring dishes from di…" at bounding box center [529, 274] width 224 height 26
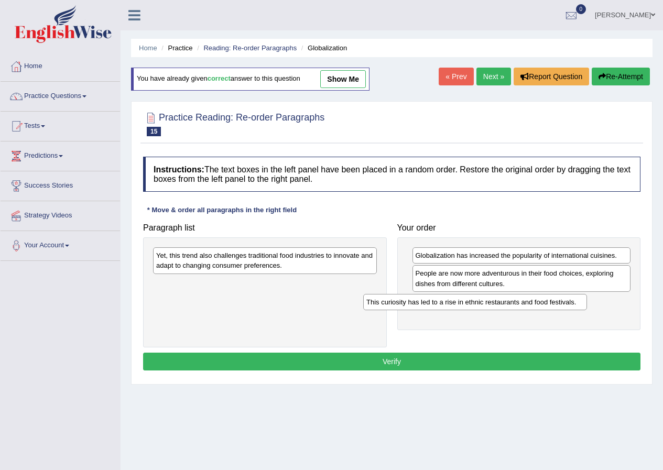
drag, startPoint x: 378, startPoint y: 291, endPoint x: 507, endPoint y: 309, distance: 129.9
click at [495, 310] on div "This curiosity has led to a rise in ethnic restaurants and food festivals." at bounding box center [475, 302] width 224 height 16
drag, startPoint x: 507, startPoint y: 309, endPoint x: 512, endPoint y: 305, distance: 7.5
click at [510, 306] on div "This curiosity has led to a rise in ethnic restaurants and food festivals." at bounding box center [511, 305] width 224 height 16
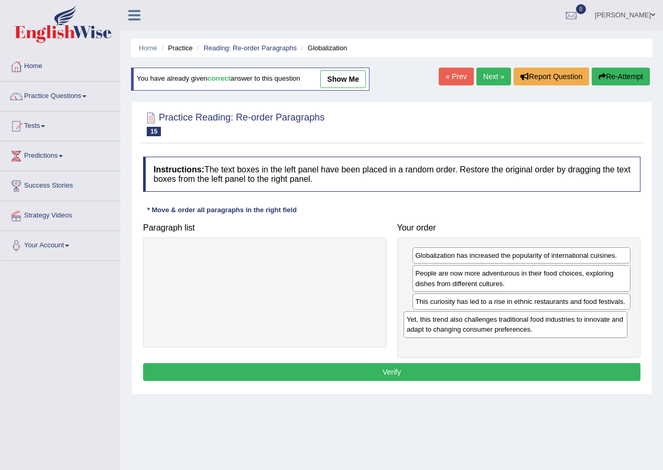
drag, startPoint x: 233, startPoint y: 259, endPoint x: 507, endPoint y: 325, distance: 282.1
click at [507, 325] on div "Yet, this trend also challenges traditional food industries to innovate and ada…" at bounding box center [516, 325] width 224 height 26
click at [437, 371] on button "Verify" at bounding box center [392, 372] width 498 height 18
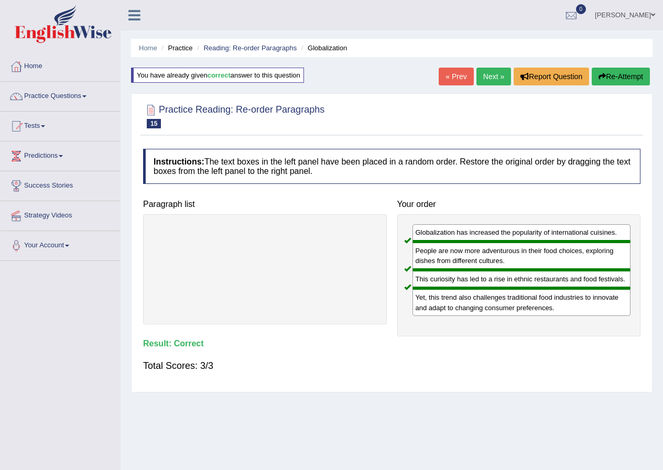
click at [59, 99] on link "Practice Questions" at bounding box center [61, 95] width 120 height 26
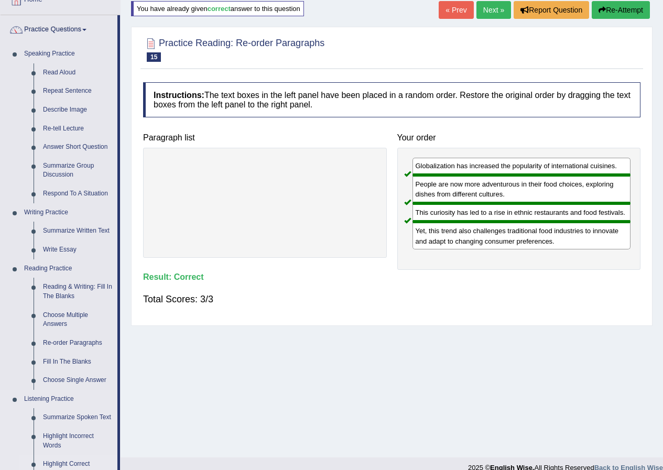
scroll to position [210, 0]
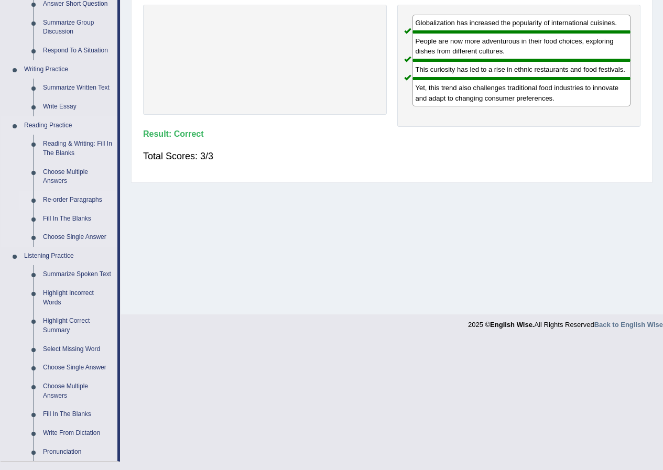
click at [85, 201] on link "Re-order Paragraphs" at bounding box center [77, 200] width 79 height 19
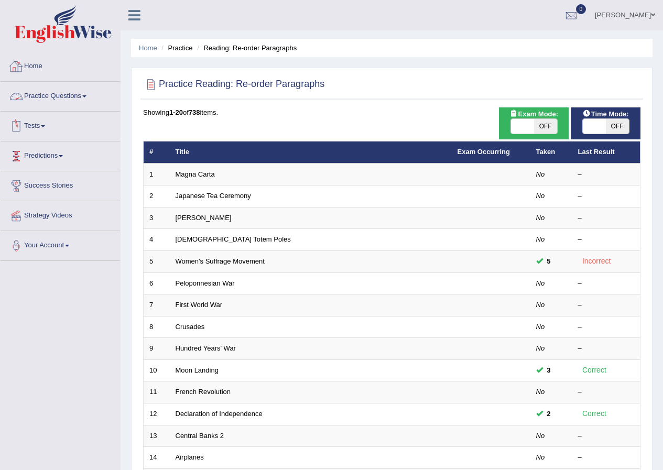
click at [85, 97] on link "Practice Questions" at bounding box center [61, 95] width 120 height 26
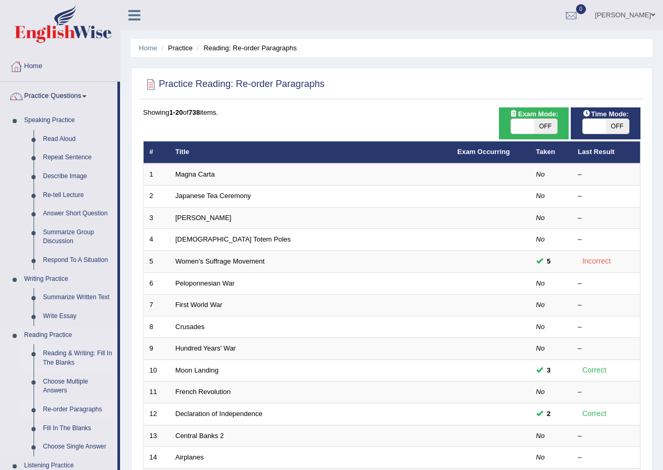
click at [76, 356] on link "Reading & Writing: Fill In The Blanks" at bounding box center [77, 359] width 79 height 28
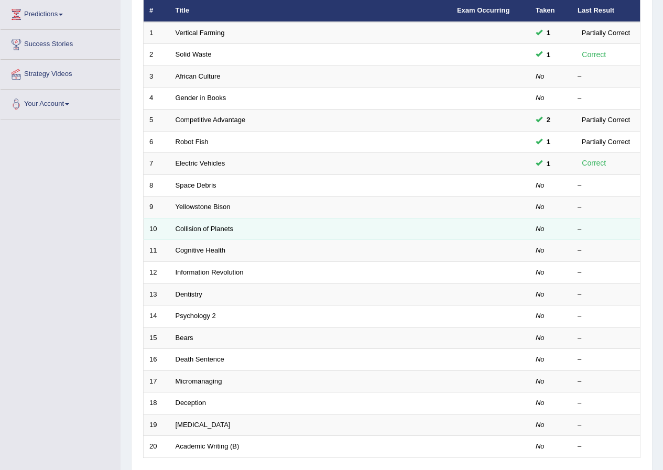
scroll to position [157, 0]
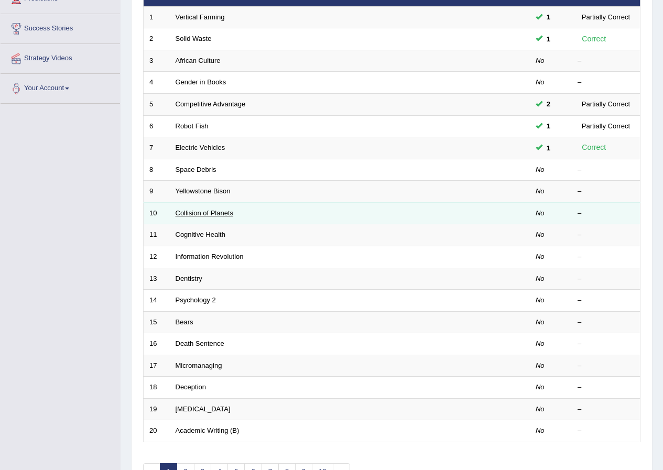
click at [209, 213] on link "Collision of Planets" at bounding box center [205, 213] width 58 height 8
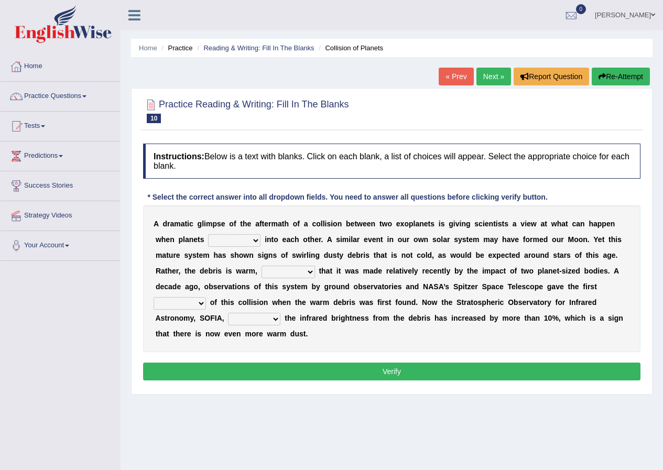
click at [254, 240] on select "crash explore roam implode" at bounding box center [234, 240] width 52 height 13
select select "crash"
click at [208, 234] on select "crash explore roam implode" at bounding box center [234, 240] width 52 height 13
click at [259, 240] on select "crash explore roam implode" at bounding box center [234, 240] width 52 height 13
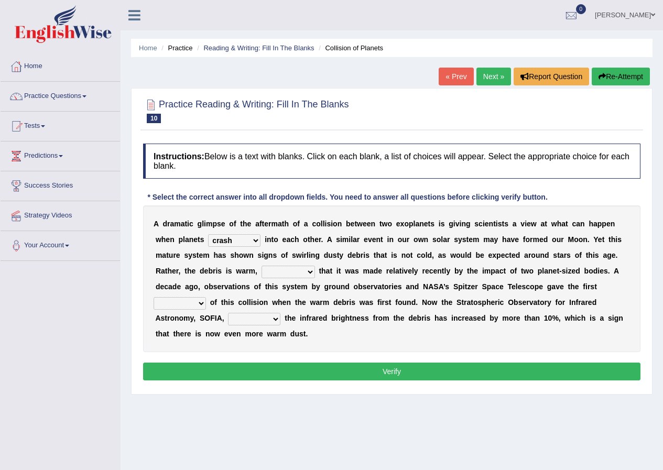
click at [312, 275] on select "reinforcing sentencing forging conducing" at bounding box center [288, 272] width 53 height 13
select select "reinforcing"
click at [262, 266] on select "reinforcing sentencing forging conducing" at bounding box center [288, 272] width 53 height 13
click at [314, 274] on select "reinforcing sentencing forging conducing" at bounding box center [288, 272] width 53 height 13
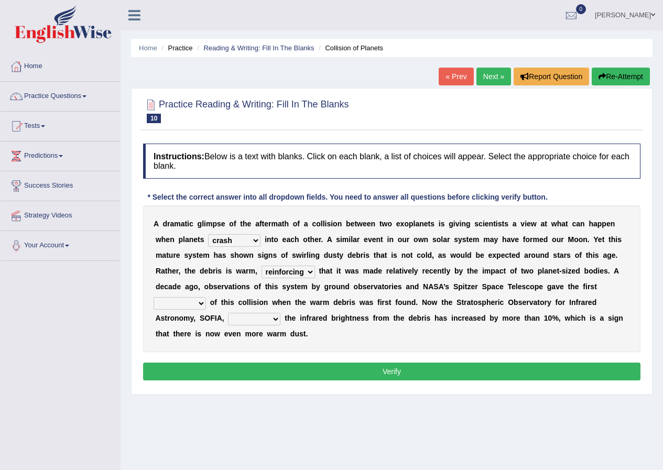
click at [204, 302] on select "pints faints hints taints" at bounding box center [180, 303] width 52 height 13
select select "hints"
click at [154, 297] on select "pints faints hints taints" at bounding box center [180, 303] width 52 height 13
click at [253, 244] on select "crash explore roam implode" at bounding box center [234, 240] width 52 height 13
click at [252, 244] on select "crash explore roam implode" at bounding box center [234, 240] width 52 height 13
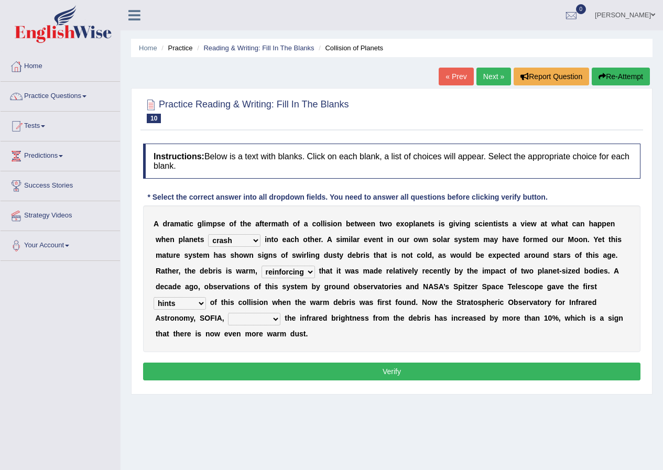
click at [274, 319] on select "concealed revealed repealed unsealed" at bounding box center [254, 319] width 52 height 13
click at [382, 345] on div "A d r a m a t i c g l i m p s e o f t h e a f t e r m a t h o f a c o l l i s i…" at bounding box center [392, 279] width 498 height 147
click at [272, 318] on select "concealed revealed repealed unsealed" at bounding box center [254, 319] width 52 height 13
select select "revealed"
click at [228, 313] on select "concealed revealed repealed unsealed" at bounding box center [254, 319] width 52 height 13
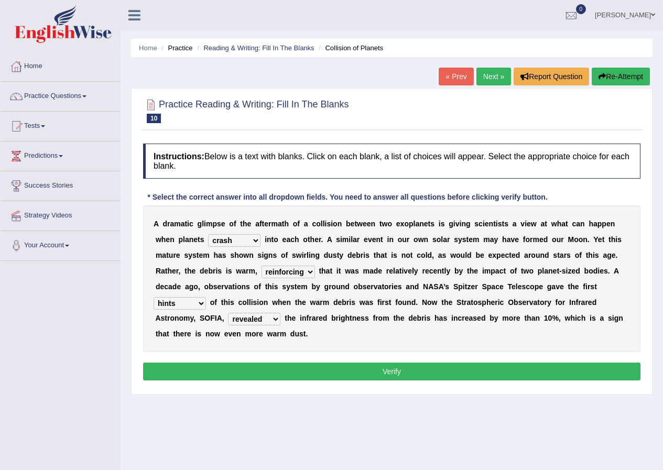
click at [408, 372] on button "Verify" at bounding box center [392, 372] width 498 height 18
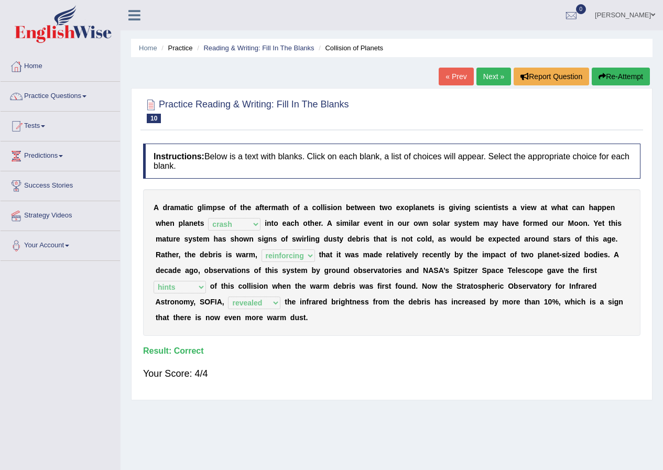
click at [77, 96] on link "Practice Questions" at bounding box center [61, 95] width 120 height 26
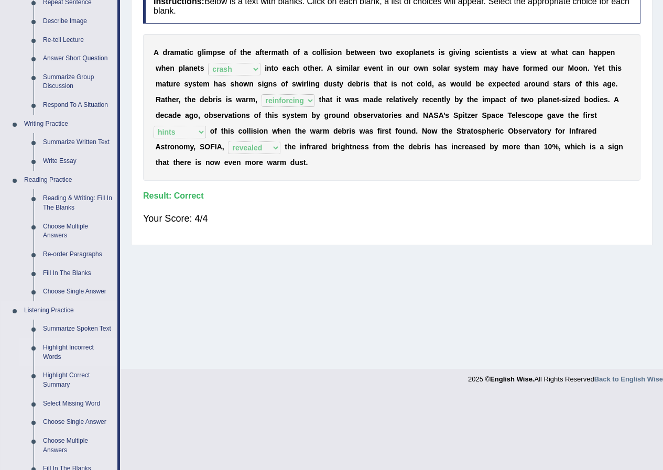
scroll to position [157, 0]
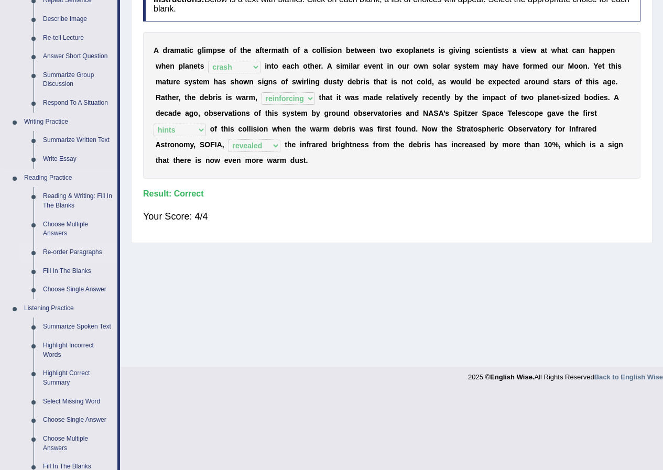
click at [77, 252] on link "Re-order Paragraphs" at bounding box center [77, 252] width 79 height 19
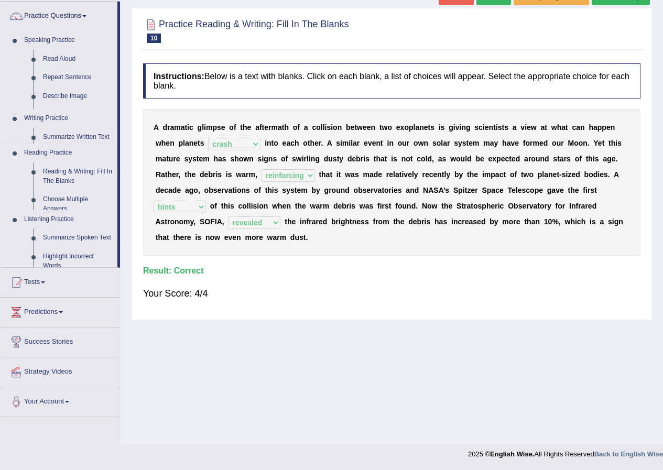
scroll to position [80, 0]
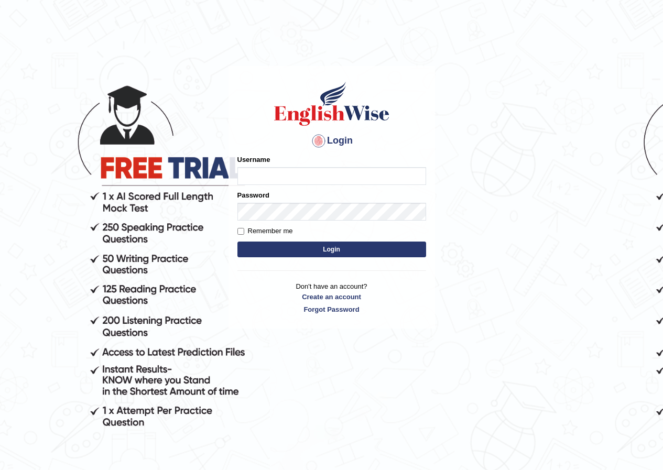
click at [280, 173] on input "Username" at bounding box center [332, 176] width 189 height 18
type input "yosuf_parramatta"
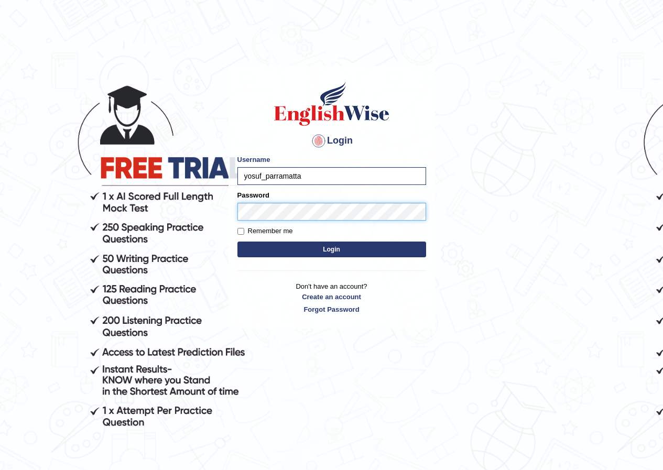
click at [238, 242] on button "Login" at bounding box center [332, 250] width 189 height 16
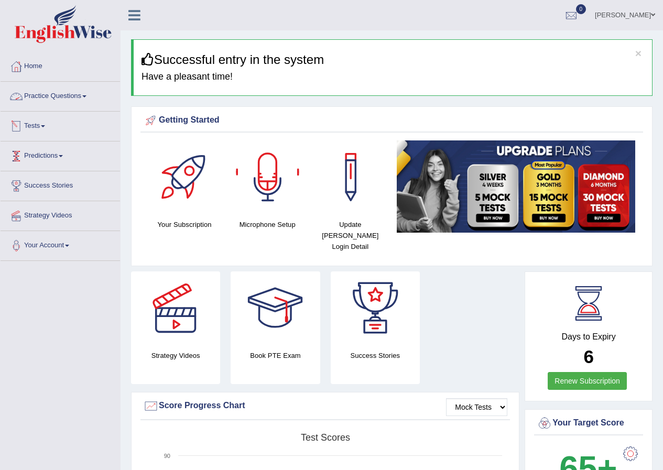
click at [91, 101] on link "Practice Questions" at bounding box center [61, 95] width 120 height 26
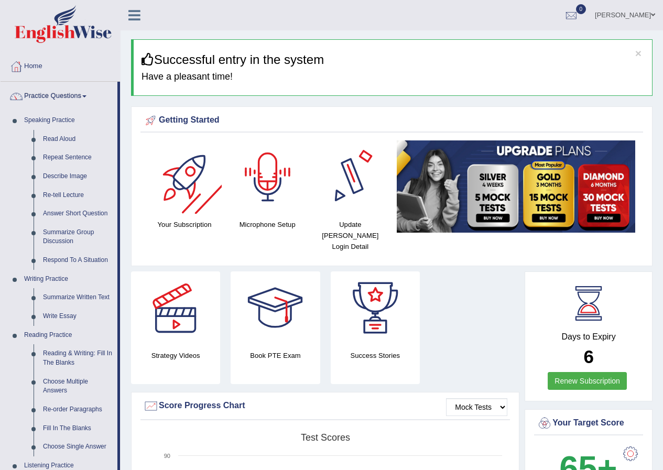
click at [273, 180] on div at bounding box center [267, 177] width 73 height 73
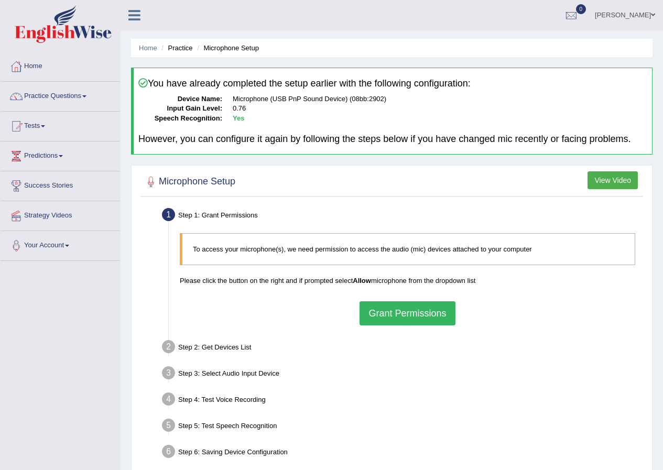
click at [412, 319] on button "Grant Permissions" at bounding box center [407, 314] width 95 height 24
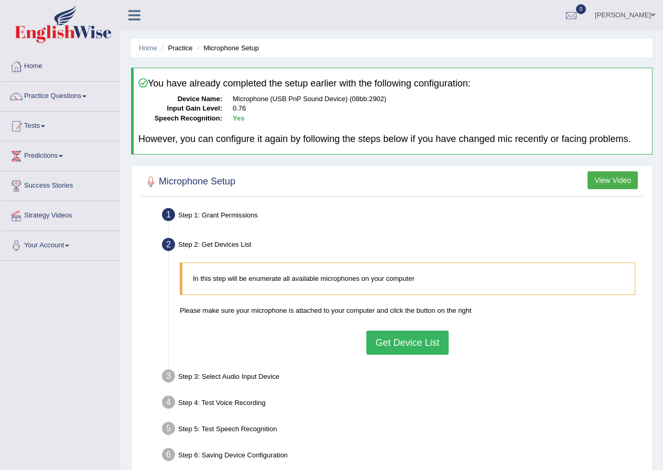
click at [413, 345] on button "Get Device List" at bounding box center [408, 343] width 82 height 24
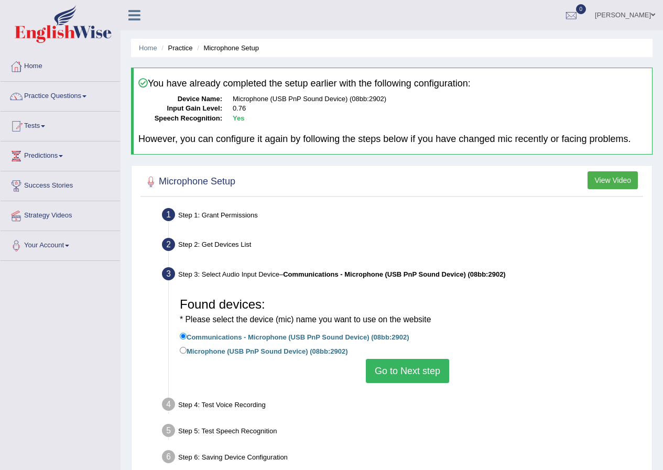
click at [417, 377] on button "Go to Next step" at bounding box center [407, 371] width 83 height 24
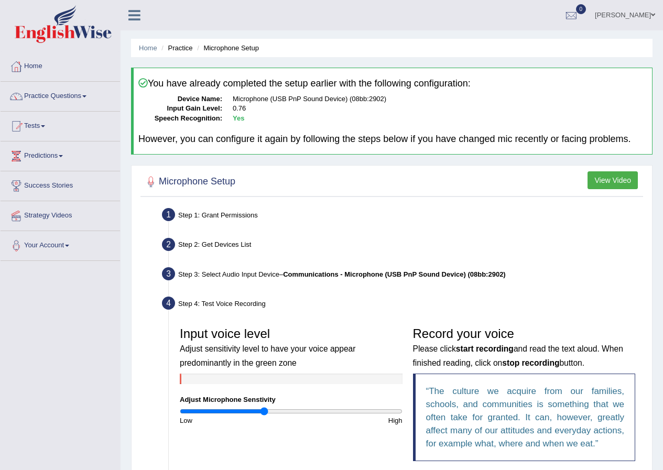
click at [248, 275] on div "Step 3: Select Audio Input Device – Communications - Microphone (USB PnP Sound …" at bounding box center [402, 275] width 490 height 23
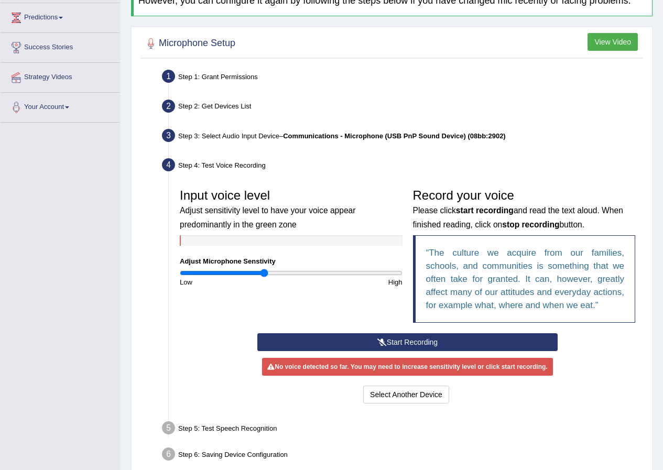
scroll to position [157, 0]
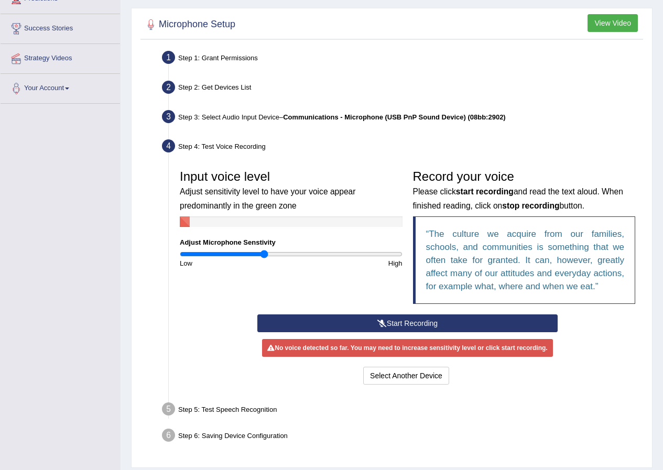
click at [439, 320] on button "Start Recording" at bounding box center [407, 324] width 300 height 18
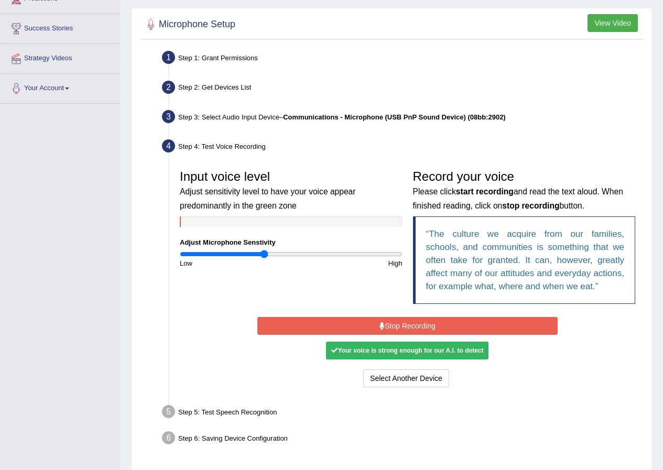
click at [447, 328] on button "Stop Recording" at bounding box center [407, 326] width 300 height 18
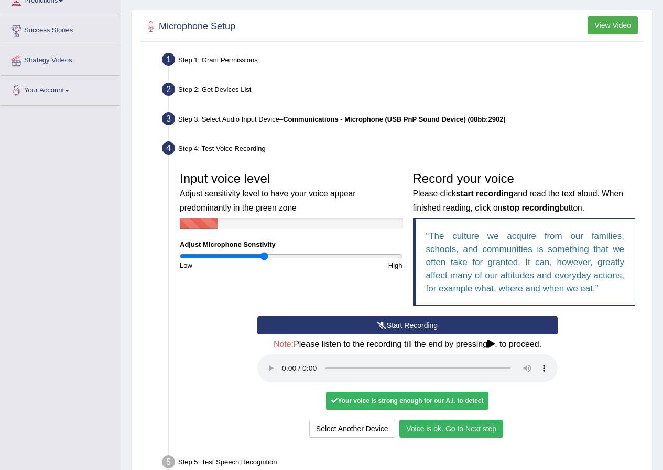
scroll to position [30, 0]
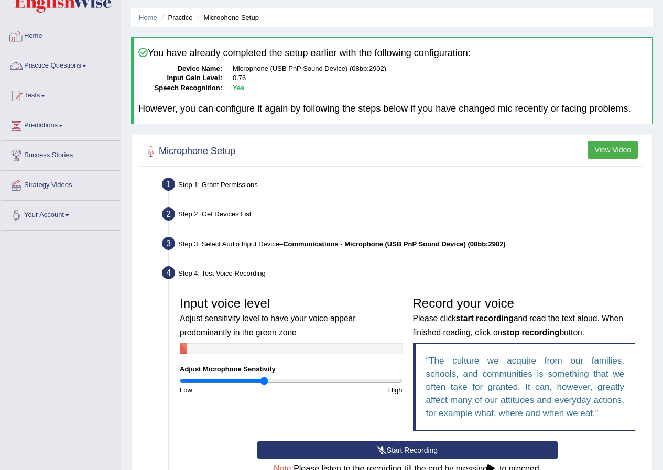
click at [82, 70] on link "Practice Questions" at bounding box center [61, 64] width 120 height 26
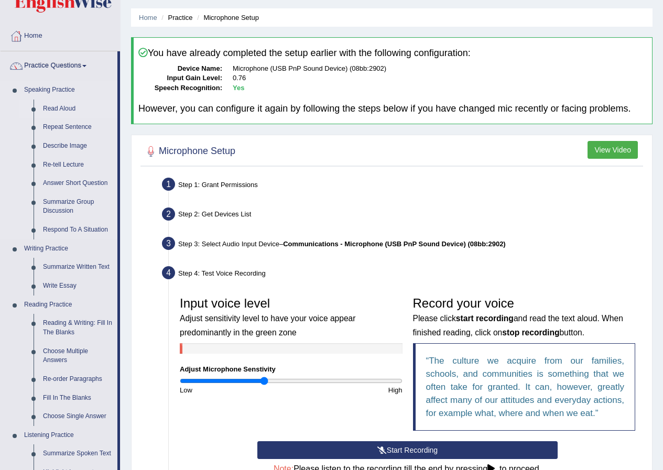
click at [59, 111] on link "Read Aloud" at bounding box center [77, 109] width 79 height 19
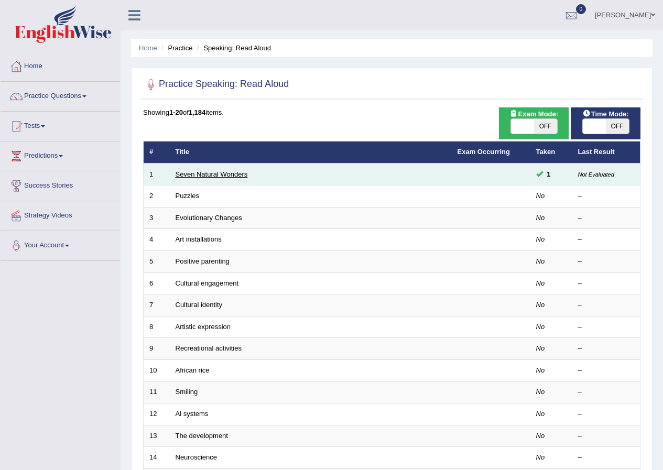
click at [222, 175] on link "Seven Natural Wonders" at bounding box center [212, 174] width 72 height 8
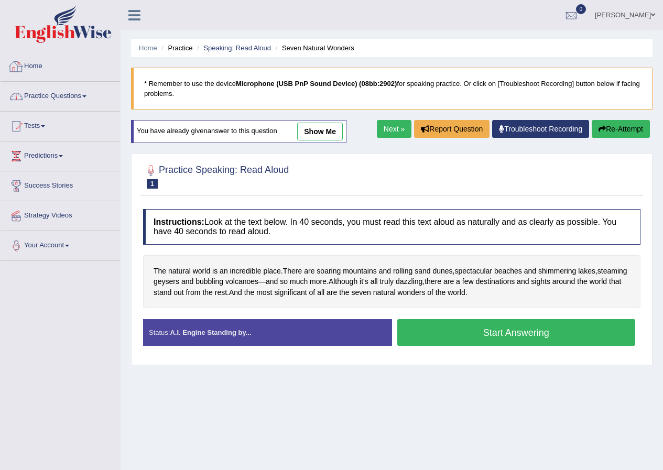
click at [50, 96] on link "Practice Questions" at bounding box center [61, 95] width 120 height 26
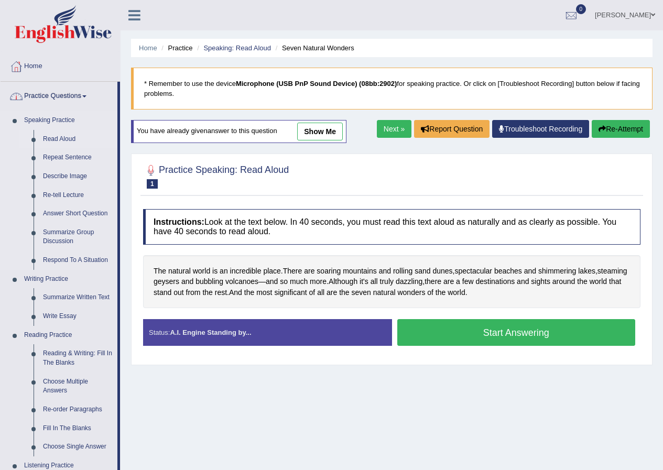
click at [67, 138] on link "Read Aloud" at bounding box center [77, 139] width 79 height 19
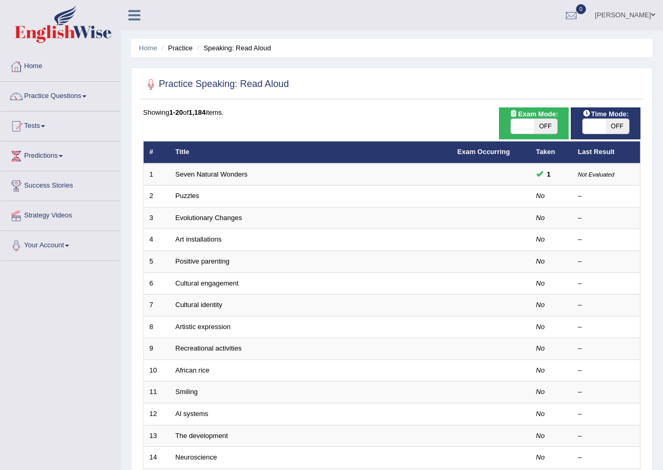
click at [605, 125] on span at bounding box center [594, 126] width 23 height 15
checkbox input "true"
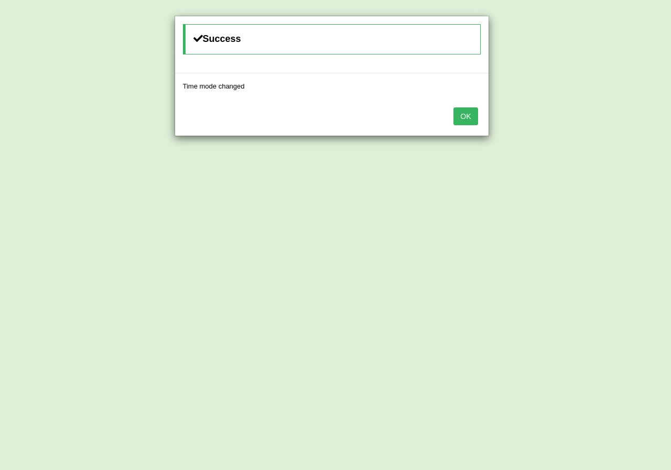
click at [474, 122] on button "OK" at bounding box center [466, 117] width 24 height 18
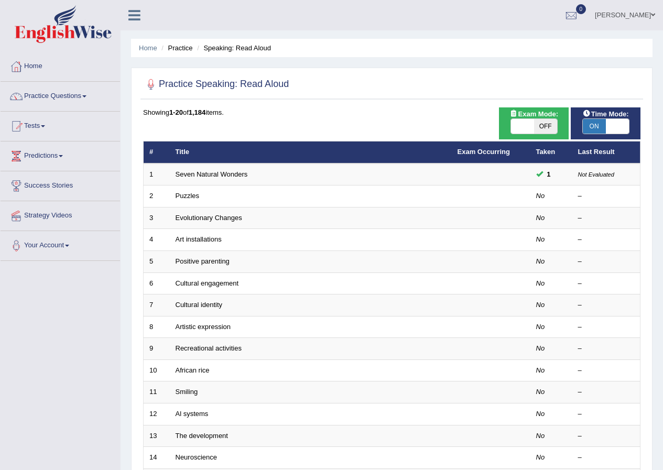
click at [549, 130] on span "OFF" at bounding box center [545, 126] width 23 height 15
checkbox input "true"
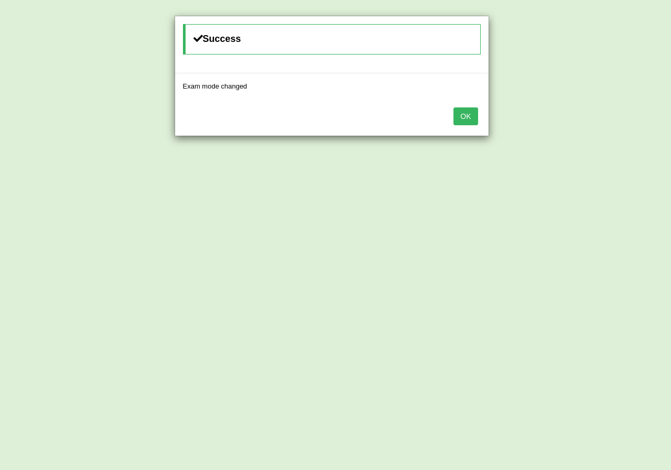
click at [470, 111] on button "OK" at bounding box center [466, 117] width 24 height 18
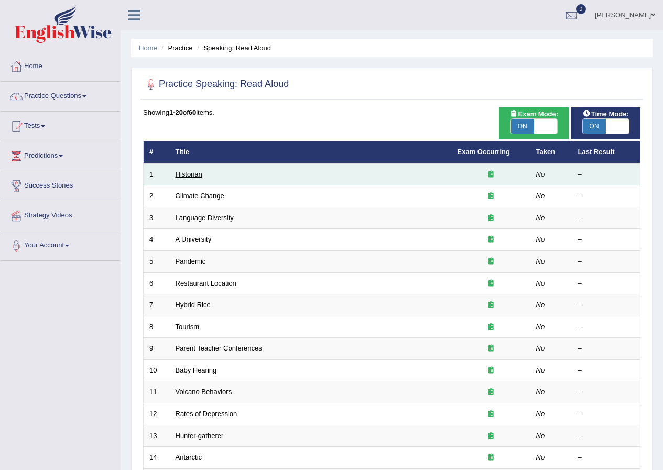
click at [197, 174] on link "Historian" at bounding box center [189, 174] width 27 height 8
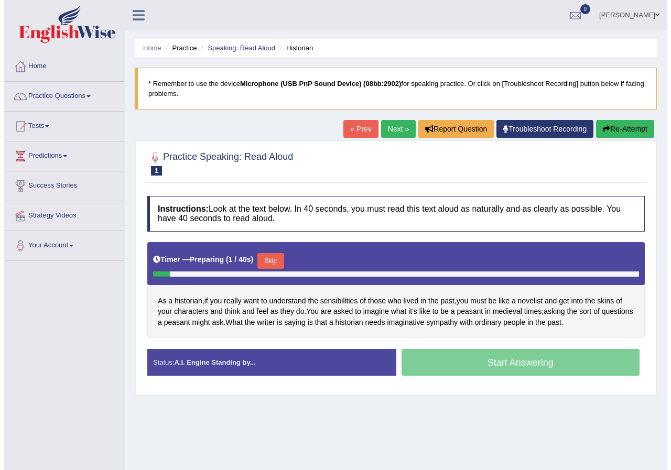
scroll to position [52, 0]
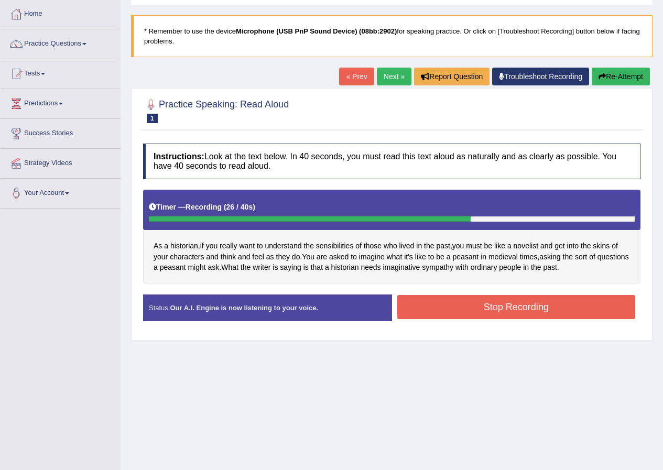
click at [521, 313] on button "Stop Recording" at bounding box center [517, 307] width 239 height 24
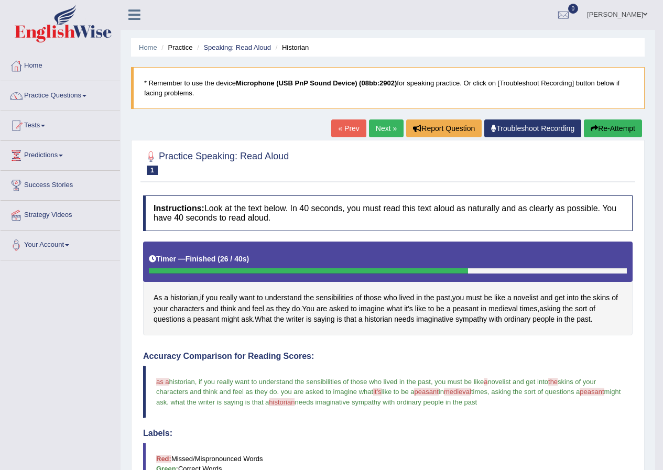
scroll to position [0, 0]
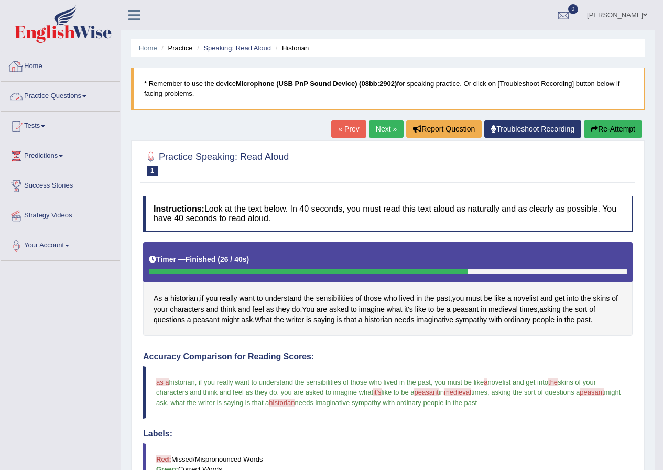
click at [71, 98] on link "Practice Questions" at bounding box center [61, 95] width 120 height 26
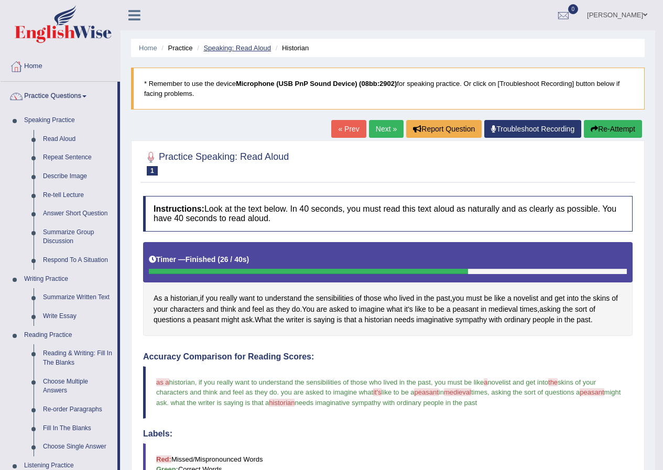
click at [255, 49] on link "Speaking: Read Aloud" at bounding box center [237, 48] width 68 height 8
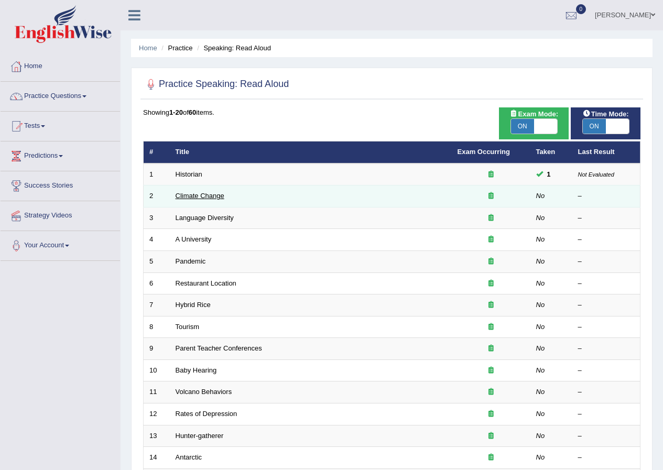
click at [211, 196] on link "Climate Change" at bounding box center [200, 196] width 49 height 8
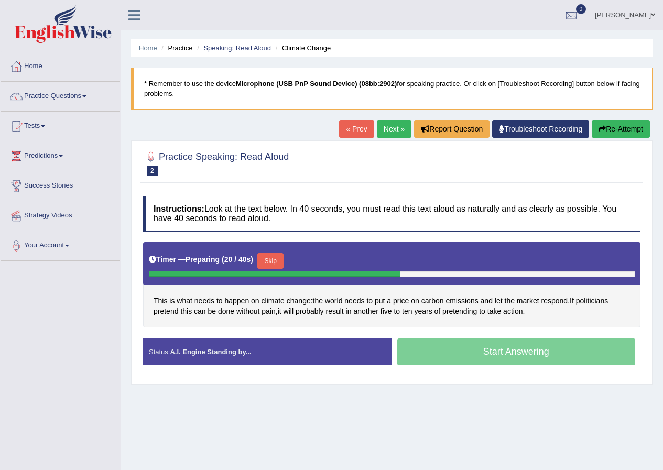
click at [498, 355] on div "Start Answering" at bounding box center [516, 353] width 249 height 29
click at [267, 256] on button "Skip" at bounding box center [270, 261] width 26 height 16
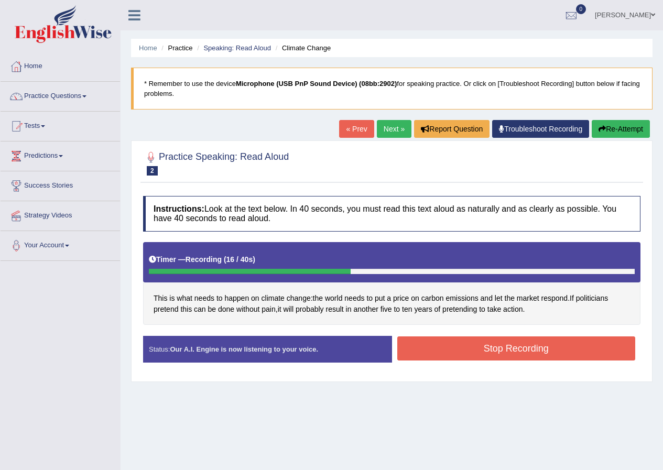
click at [445, 356] on button "Stop Recording" at bounding box center [517, 349] width 239 height 24
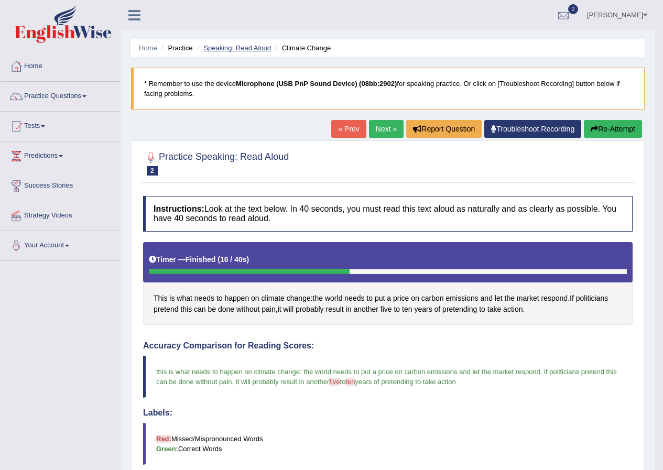
click at [218, 46] on link "Speaking: Read Aloud" at bounding box center [237, 48] width 68 height 8
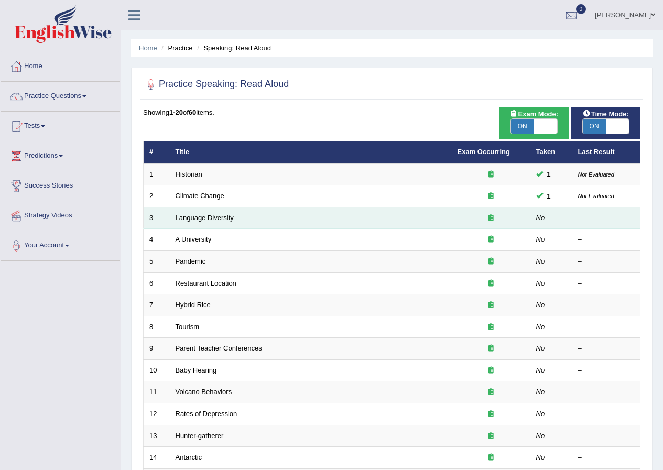
click at [193, 217] on link "Language Diversity" at bounding box center [205, 218] width 58 height 8
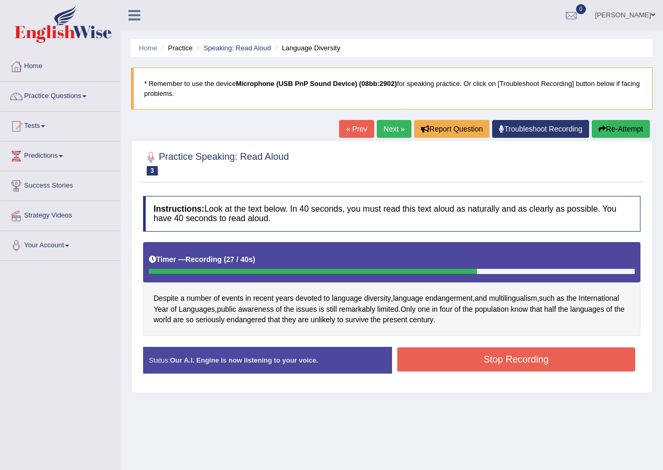
click at [496, 360] on button "Stop Recording" at bounding box center [517, 360] width 239 height 24
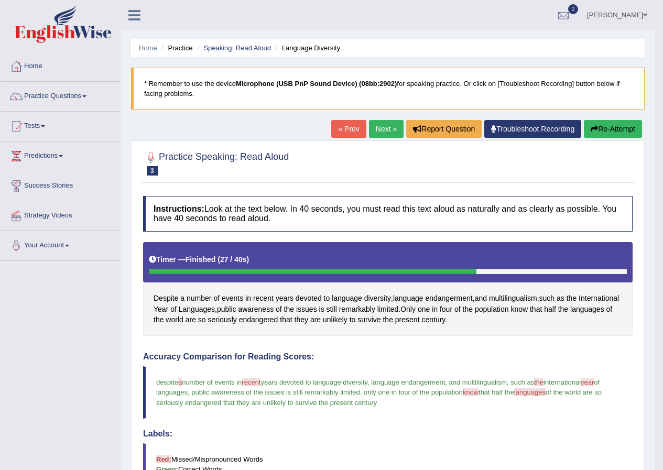
click at [620, 134] on button "Re-Attempt" at bounding box center [613, 129] width 58 height 18
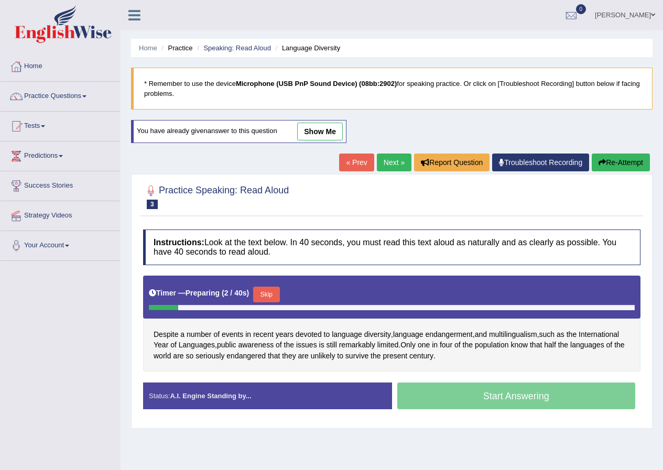
click at [274, 295] on button "Skip" at bounding box center [266, 295] width 26 height 16
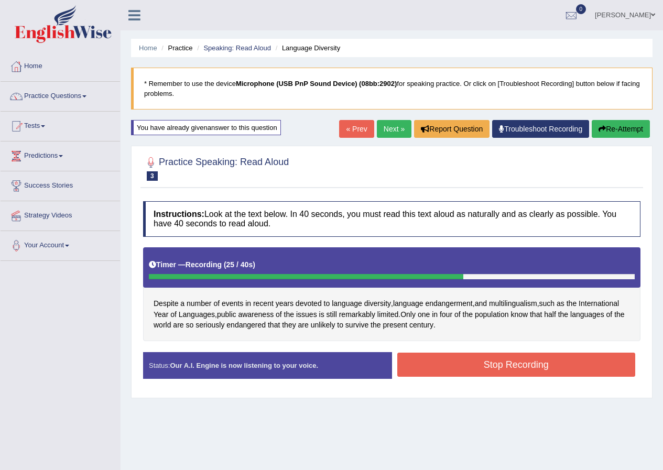
click at [468, 364] on button "Stop Recording" at bounding box center [517, 365] width 239 height 24
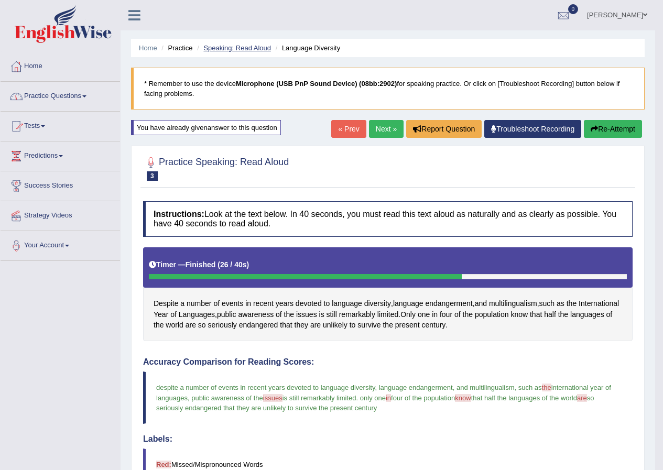
click at [233, 49] on link "Speaking: Read Aloud" at bounding box center [237, 48] width 68 height 8
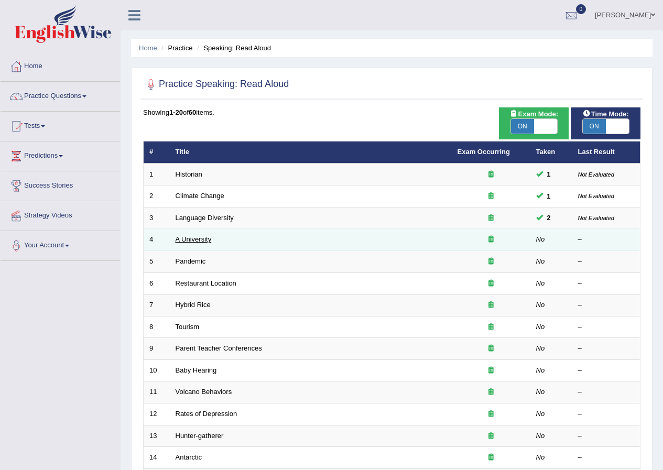
click at [207, 239] on link "A University" at bounding box center [194, 239] width 36 height 8
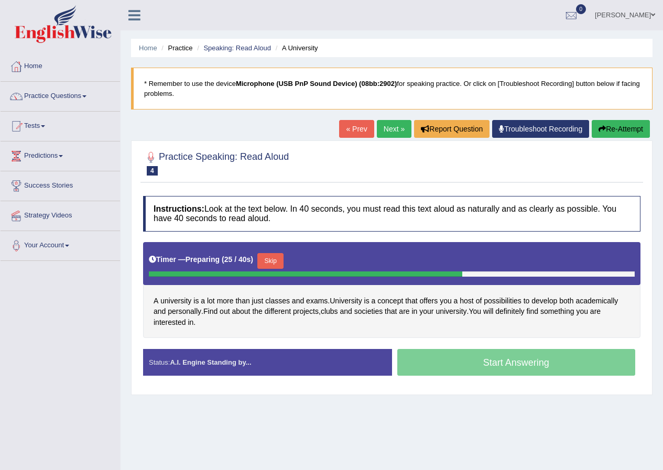
click at [278, 260] on button "Skip" at bounding box center [270, 261] width 26 height 16
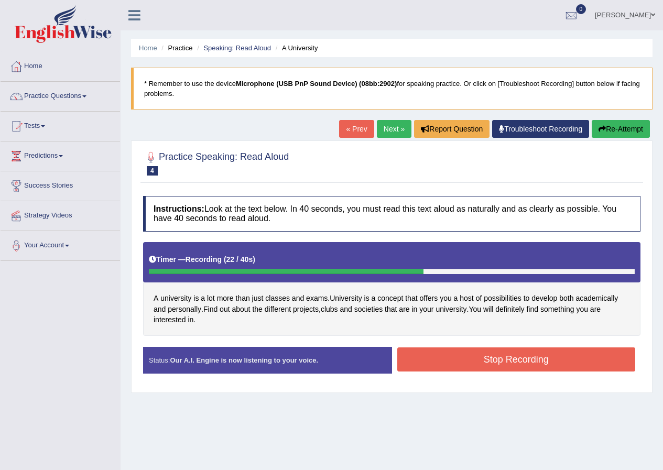
click at [514, 367] on button "Stop Recording" at bounding box center [517, 360] width 239 height 24
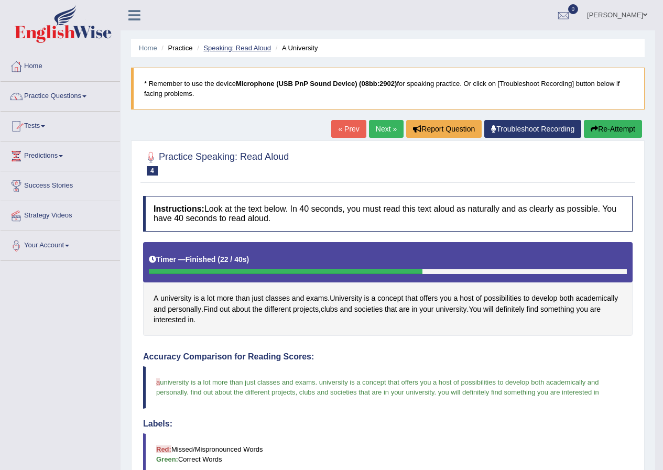
click at [242, 48] on link "Speaking: Read Aloud" at bounding box center [237, 48] width 68 height 8
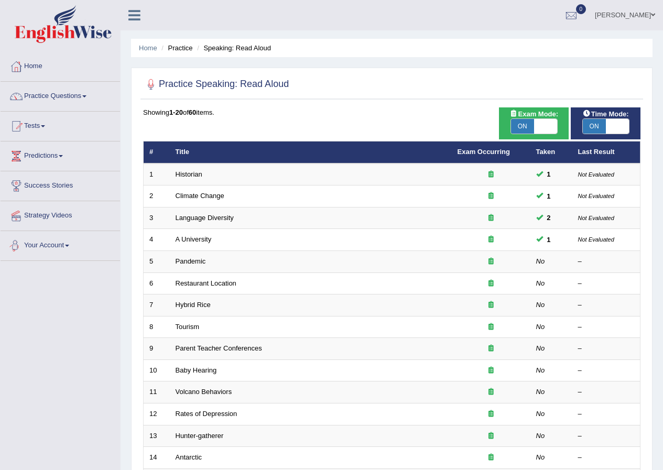
click at [195, 261] on link "Pandemic" at bounding box center [191, 261] width 30 height 8
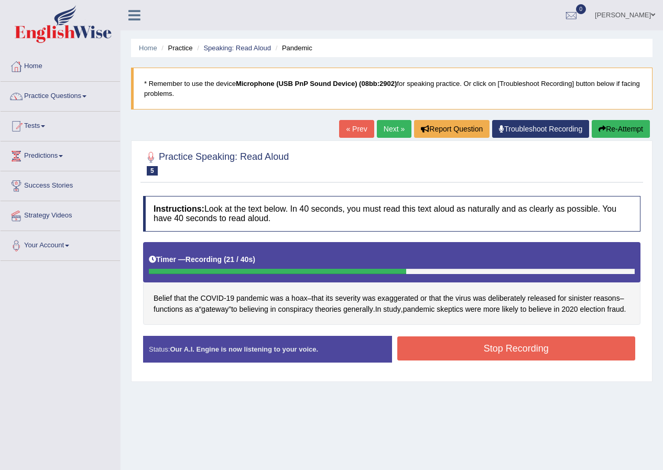
click at [543, 347] on button "Stop Recording" at bounding box center [517, 349] width 239 height 24
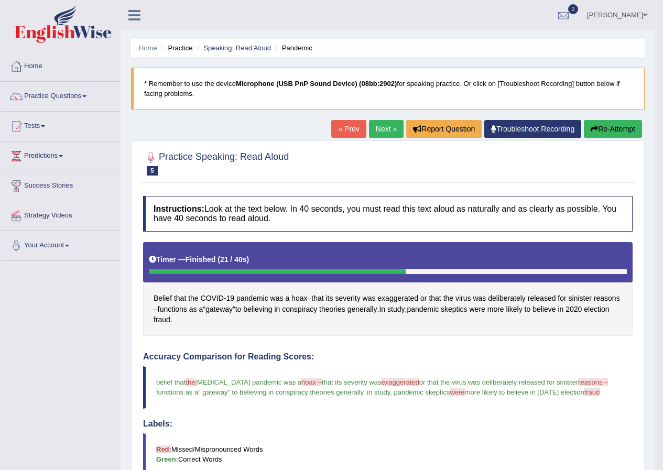
click at [383, 380] on span "exaggerated" at bounding box center [400, 383] width 38 height 8
click at [384, 383] on span "exaggerated" at bounding box center [400, 383] width 38 height 8
click at [181, 47] on li "Practice" at bounding box center [176, 48] width 34 height 10
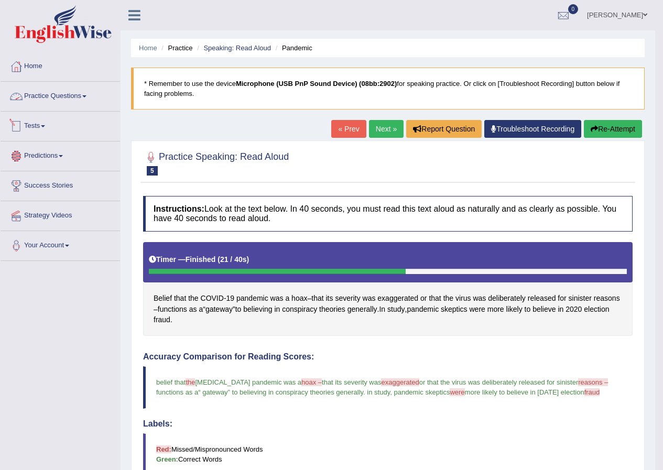
click at [55, 86] on link "Practice Questions" at bounding box center [61, 95] width 120 height 26
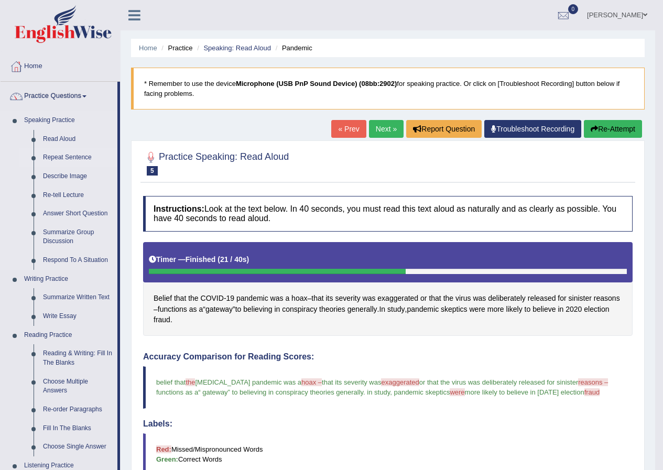
click at [83, 156] on link "Repeat Sentence" at bounding box center [77, 157] width 79 height 19
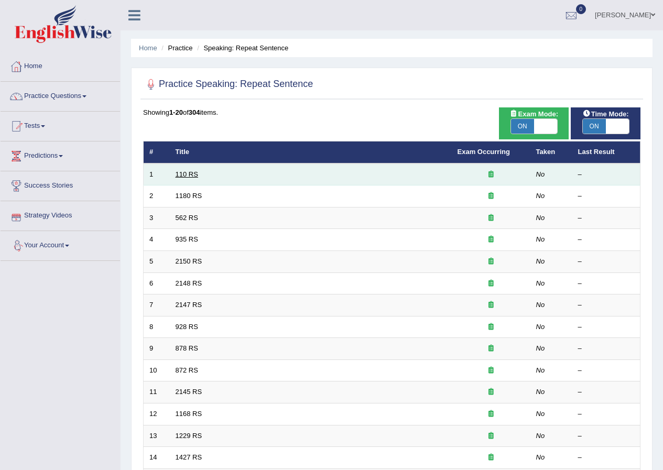
click at [188, 171] on link "110 RS" at bounding box center [187, 174] width 23 height 8
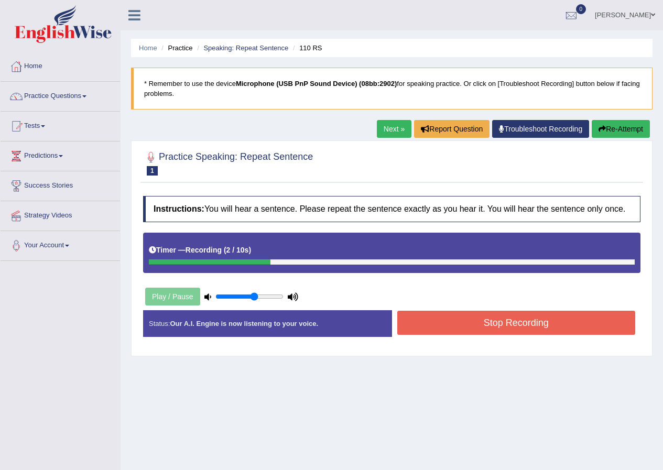
click at [607, 127] on button "Re-Attempt" at bounding box center [621, 129] width 58 height 18
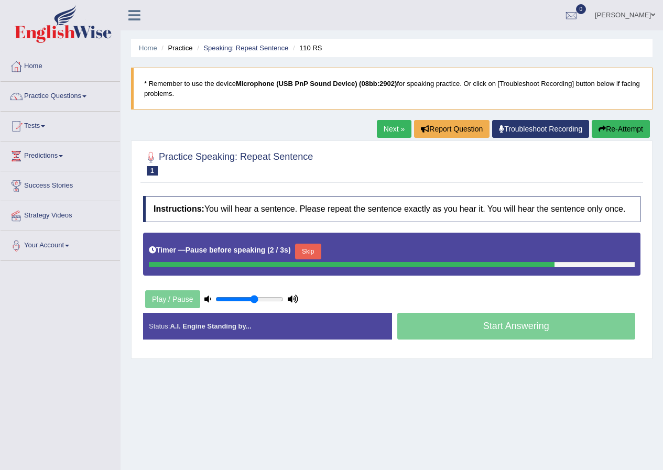
click at [624, 122] on button "Re-Attempt" at bounding box center [621, 129] width 58 height 18
click at [613, 126] on button "Re-Attempt" at bounding box center [621, 129] width 58 height 18
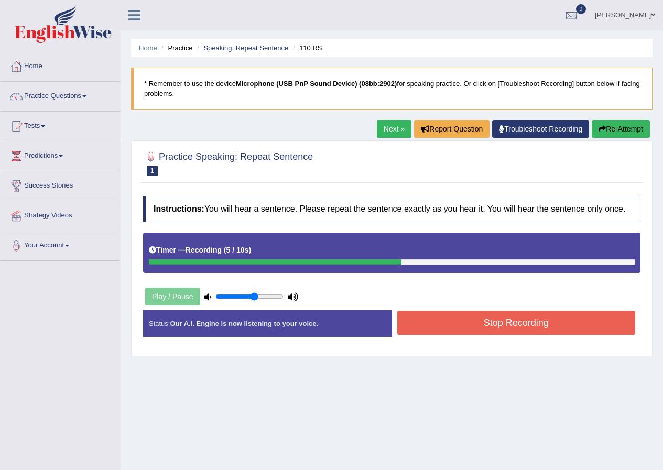
click at [523, 328] on button "Stop Recording" at bounding box center [517, 323] width 239 height 24
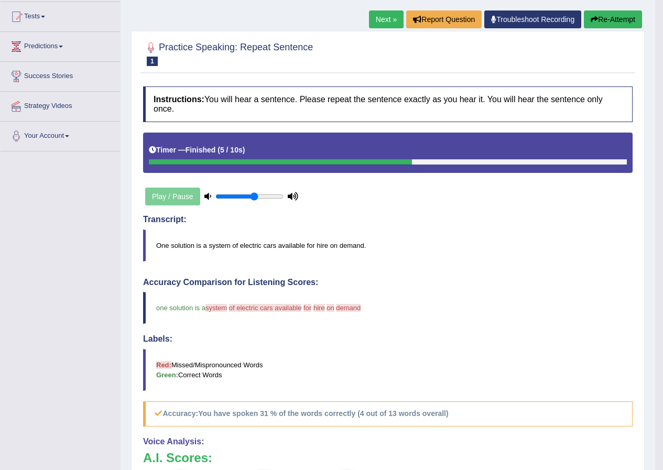
scroll to position [39, 0]
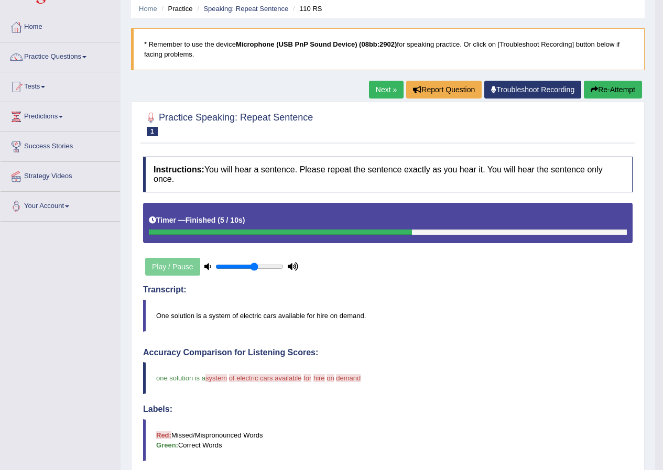
click at [605, 90] on button "Re-Attempt" at bounding box center [613, 90] width 58 height 18
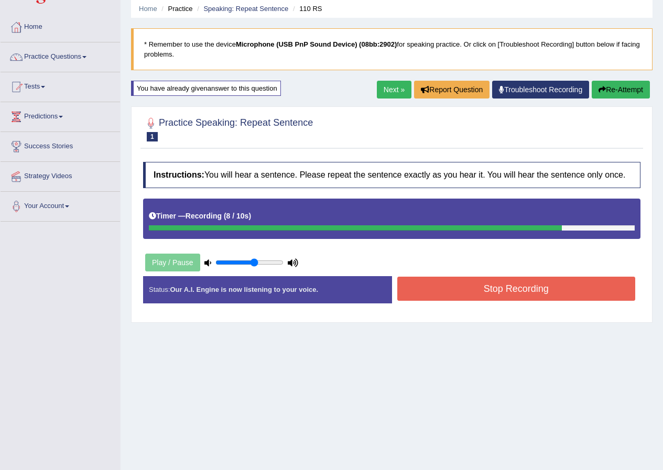
click at [525, 290] on button "Stop Recording" at bounding box center [517, 289] width 239 height 24
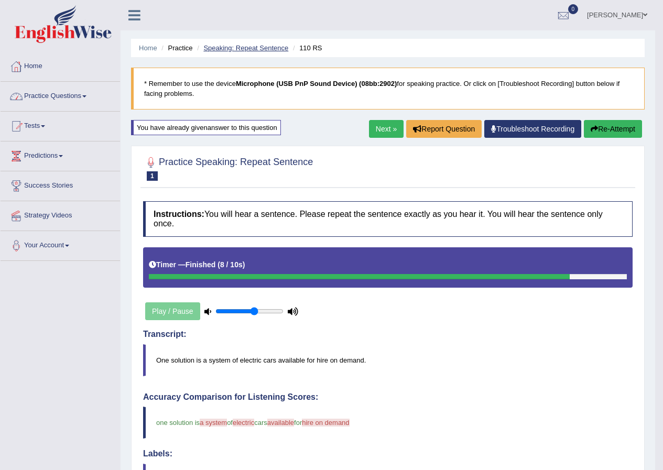
click at [255, 45] on link "Speaking: Repeat Sentence" at bounding box center [245, 48] width 85 height 8
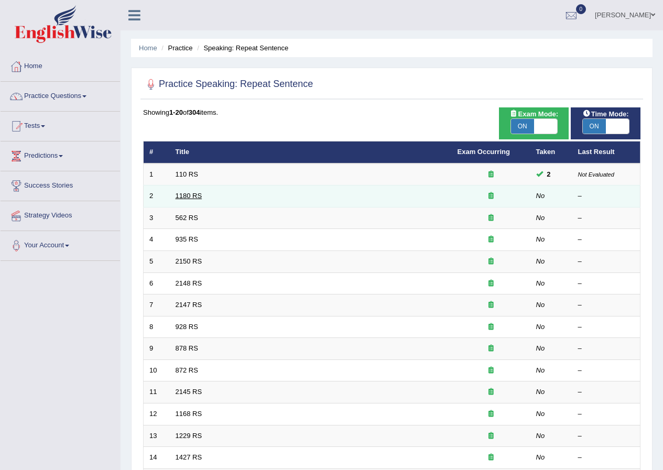
click at [189, 192] on link "1180 RS" at bounding box center [189, 196] width 27 height 8
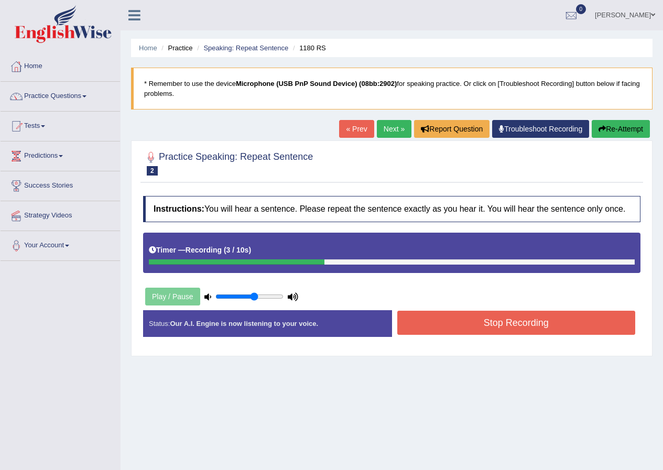
click at [558, 323] on button "Stop Recording" at bounding box center [517, 323] width 239 height 24
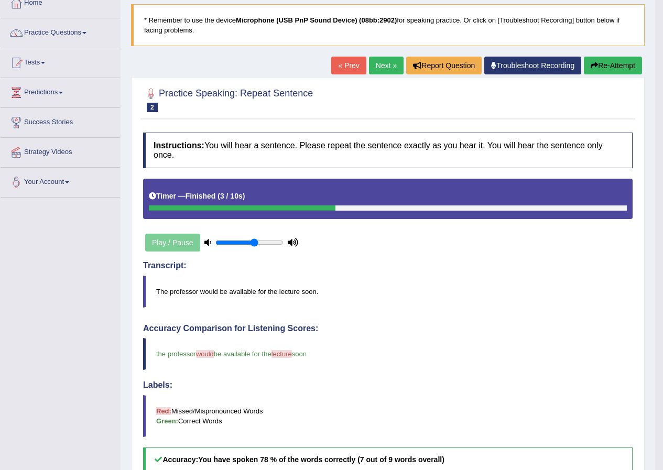
scroll to position [52, 0]
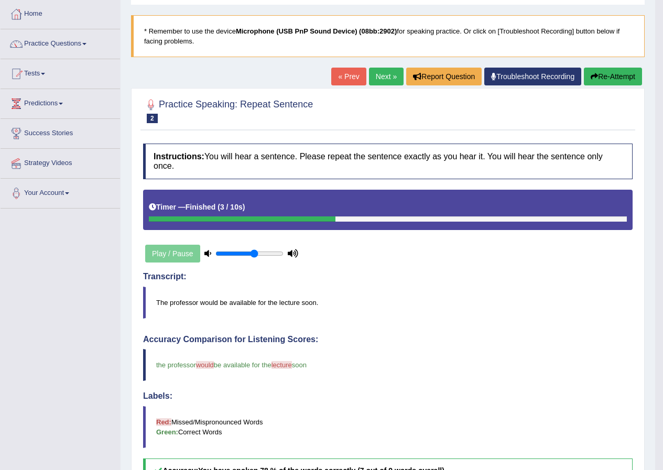
click at [603, 76] on button "Re-Attempt" at bounding box center [613, 77] width 58 height 18
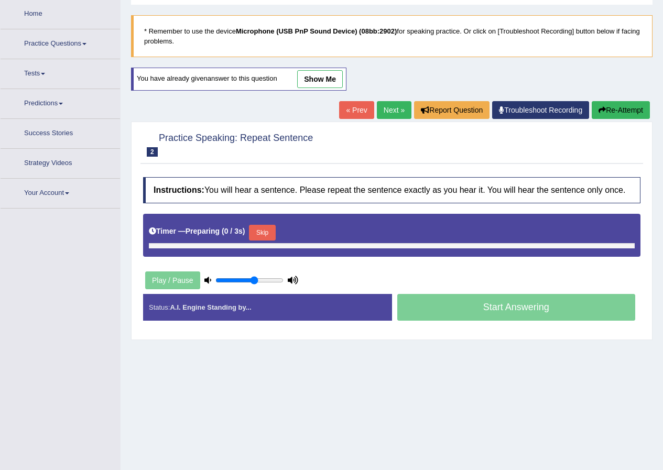
scroll to position [52, 0]
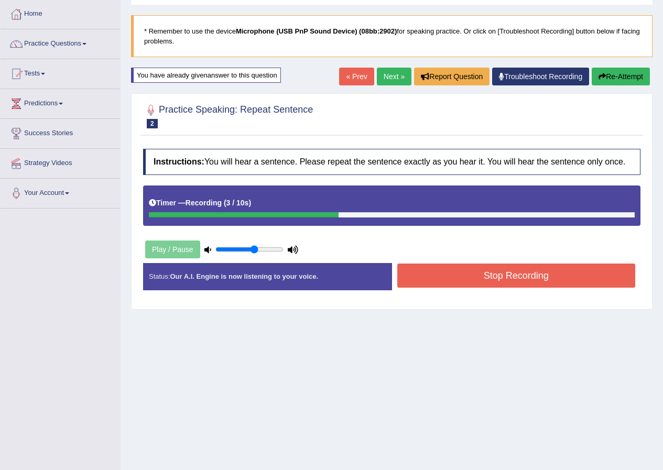
click at [493, 280] on button "Stop Recording" at bounding box center [517, 276] width 239 height 24
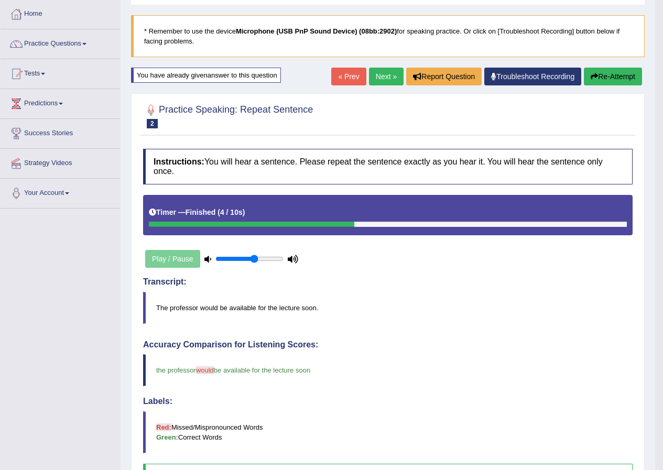
click at [612, 79] on button "Re-Attempt" at bounding box center [613, 77] width 58 height 18
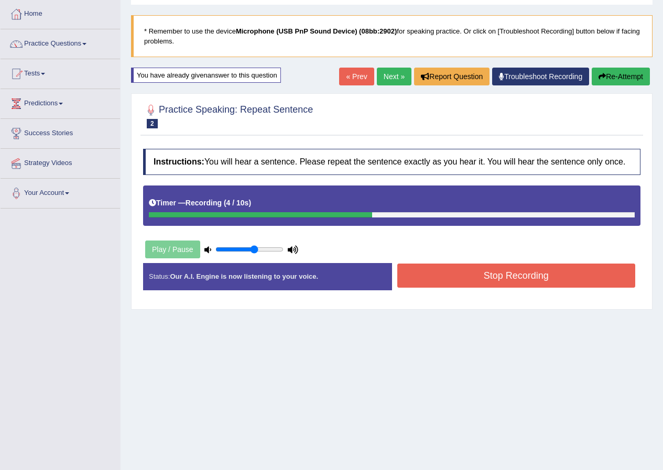
click at [504, 273] on button "Stop Recording" at bounding box center [517, 276] width 239 height 24
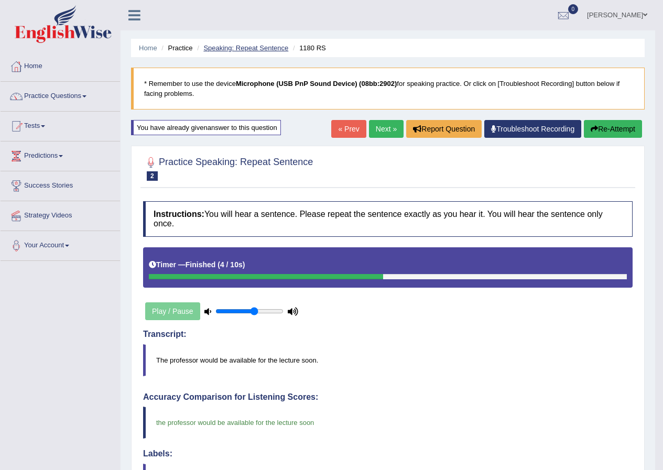
click at [256, 49] on link "Speaking: Repeat Sentence" at bounding box center [245, 48] width 85 height 8
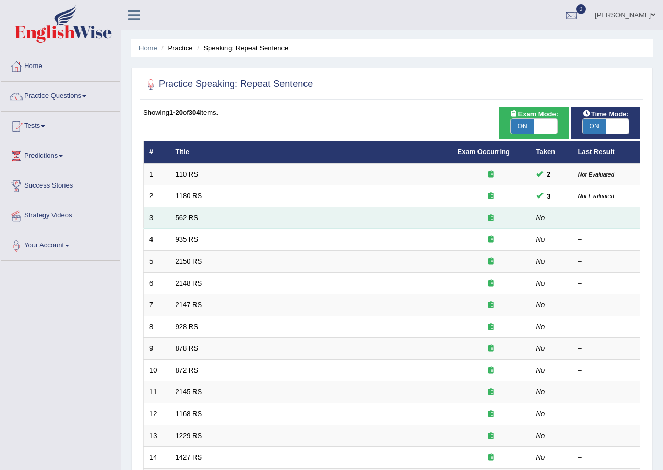
click at [196, 217] on link "562 RS" at bounding box center [187, 218] width 23 height 8
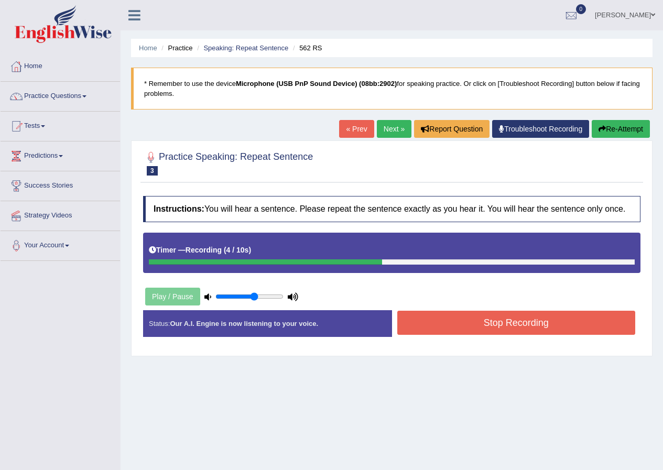
click at [563, 328] on button "Stop Recording" at bounding box center [517, 323] width 239 height 24
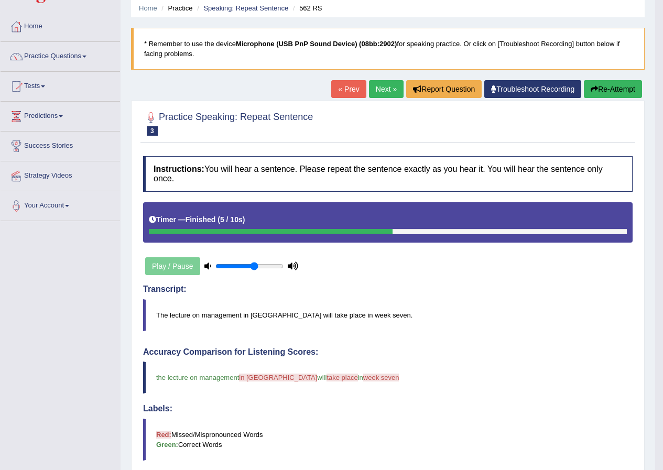
scroll to position [39, 0]
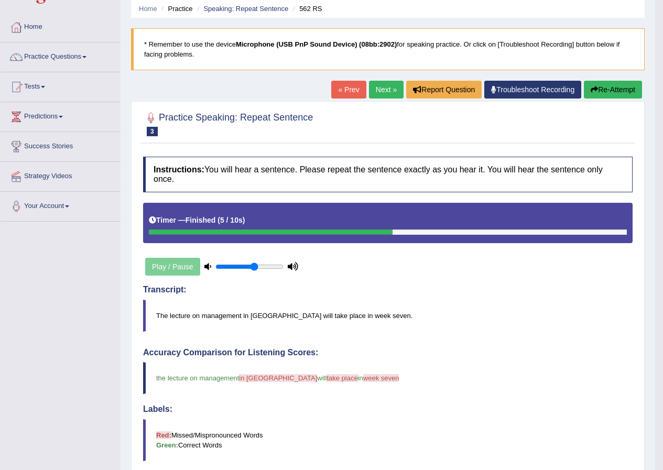
click at [607, 94] on button "Re-Attempt" at bounding box center [613, 90] width 58 height 18
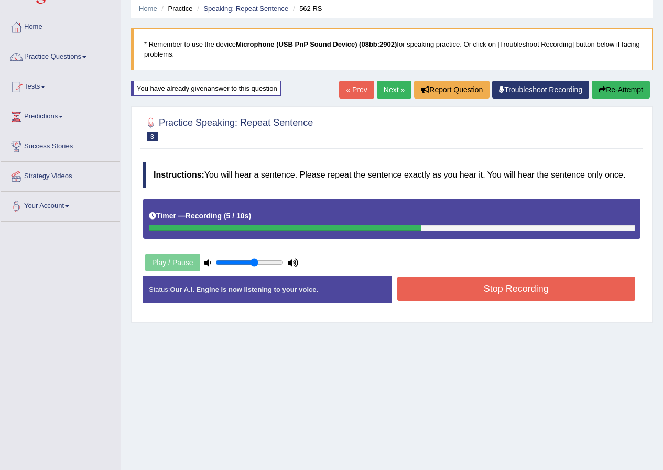
click at [538, 298] on button "Stop Recording" at bounding box center [517, 289] width 239 height 24
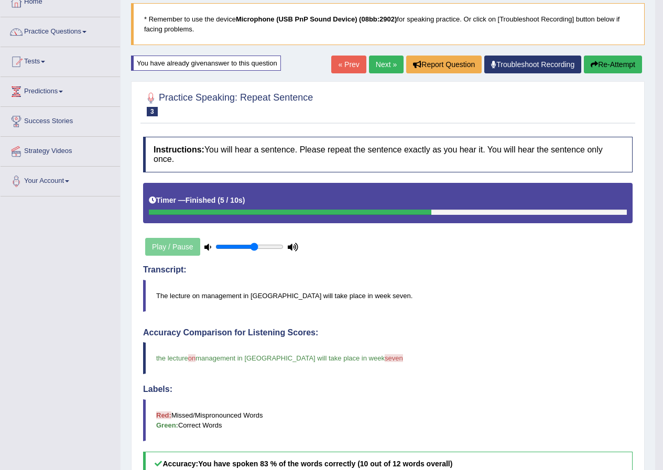
scroll to position [39, 0]
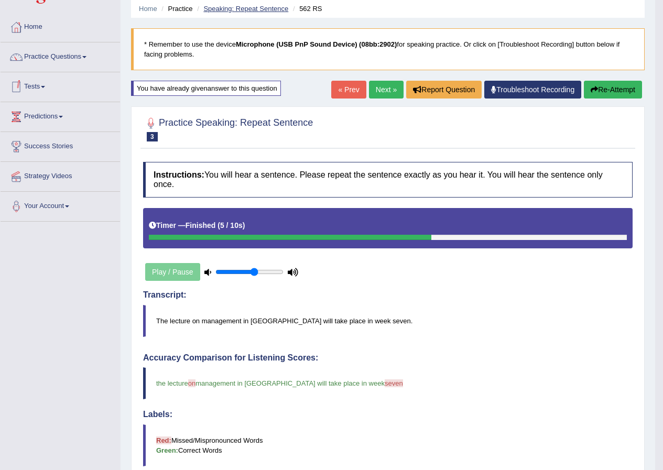
click at [261, 8] on link "Speaking: Repeat Sentence" at bounding box center [245, 9] width 85 height 8
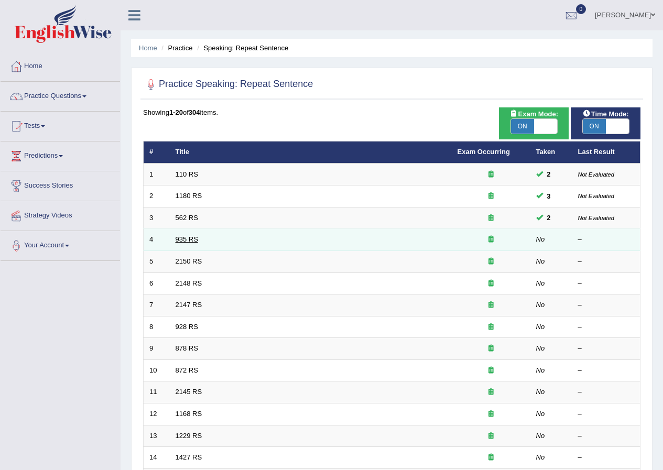
click at [186, 240] on link "935 RS" at bounding box center [187, 239] width 23 height 8
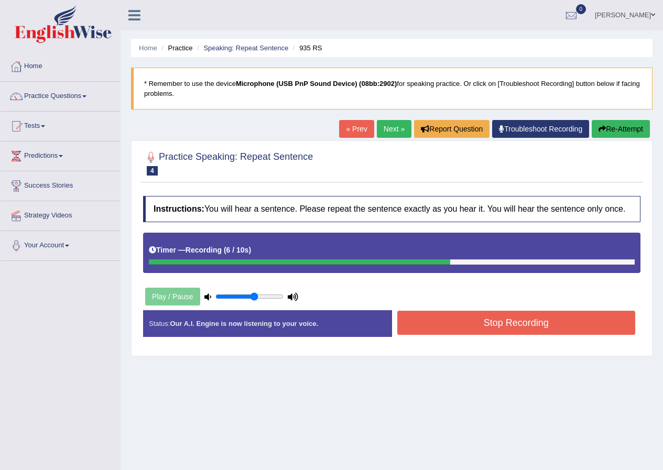
click at [544, 329] on button "Stop Recording" at bounding box center [517, 323] width 239 height 24
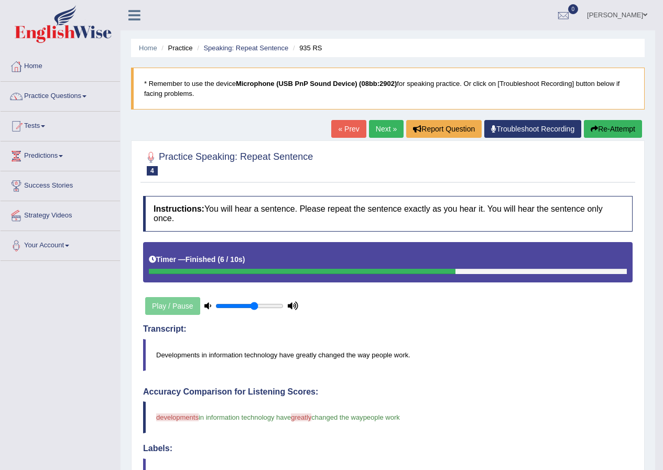
click at [599, 132] on button "Re-Attempt" at bounding box center [613, 129] width 58 height 18
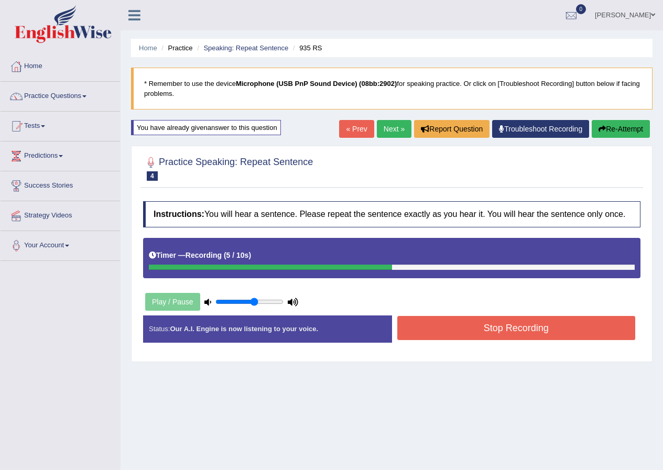
click at [536, 328] on button "Stop Recording" at bounding box center [517, 328] width 239 height 24
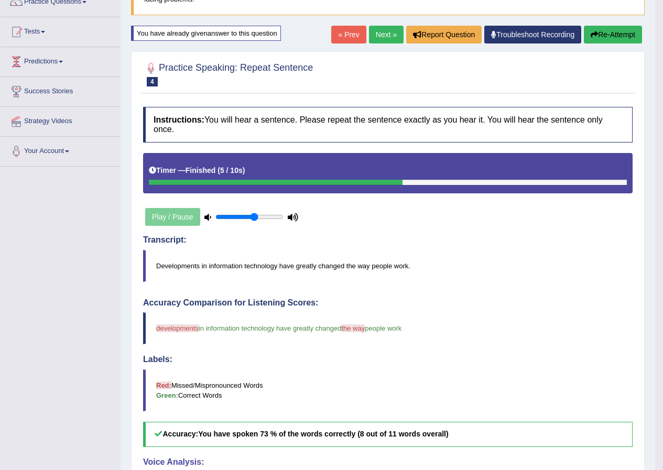
scroll to position [45, 0]
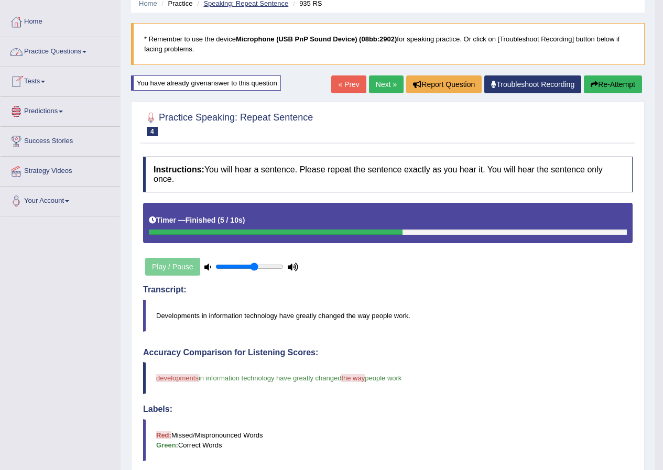
click at [228, 2] on link "Speaking: Repeat Sentence" at bounding box center [245, 3] width 85 height 8
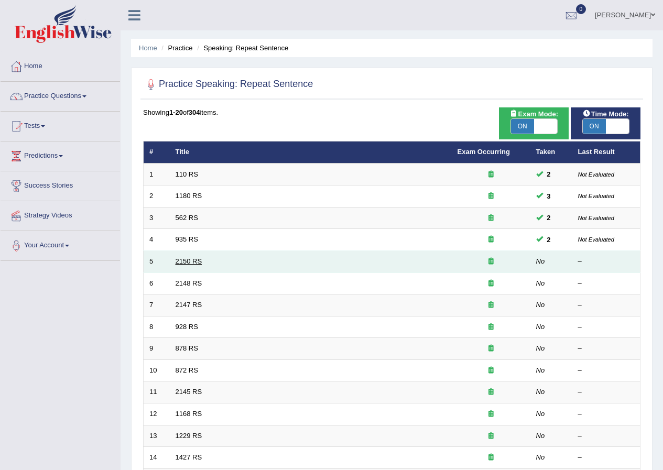
click at [187, 258] on link "2150 RS" at bounding box center [189, 261] width 27 height 8
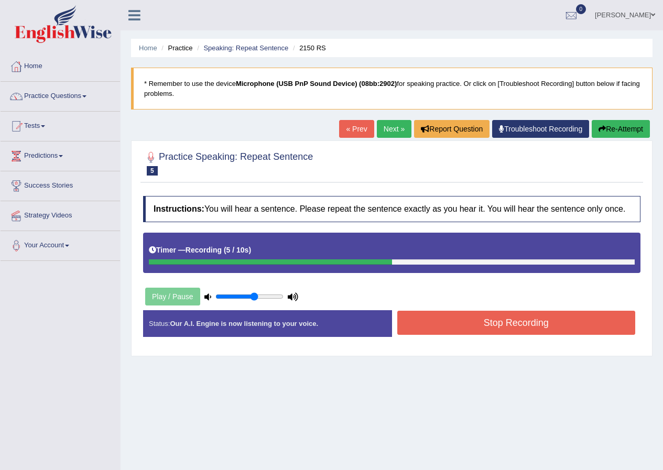
click at [523, 328] on button "Stop Recording" at bounding box center [517, 323] width 239 height 24
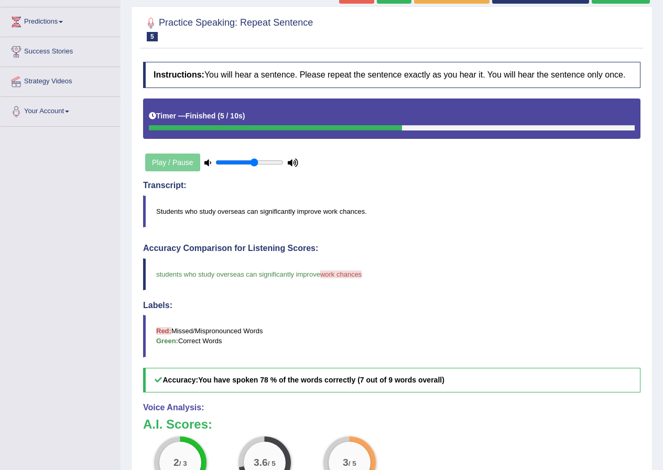
scroll to position [105, 0]
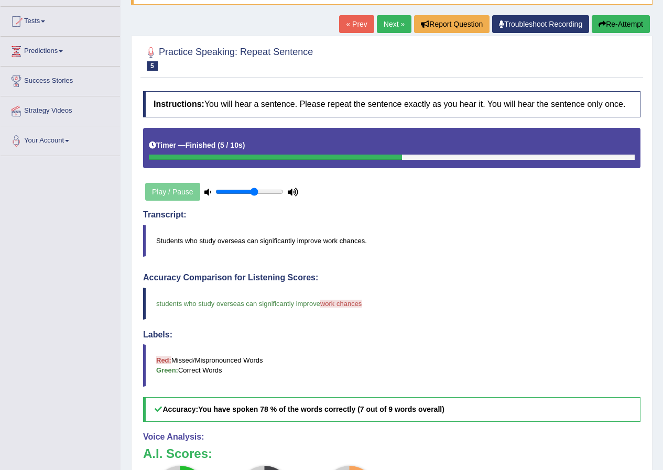
click at [629, 21] on button "Re-Attempt" at bounding box center [621, 24] width 58 height 18
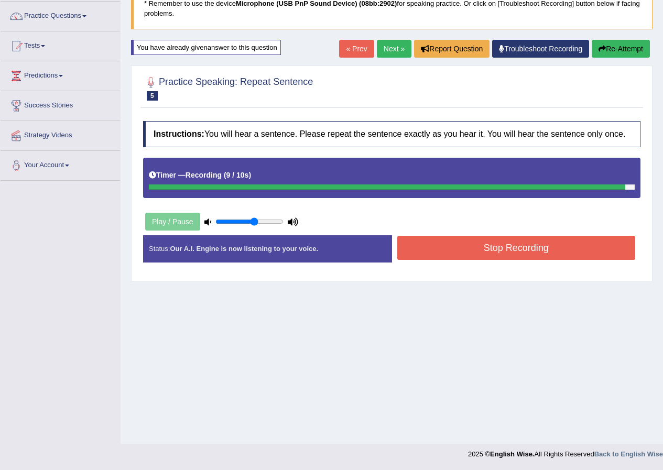
click at [503, 265] on div "Status: Our A.I. Engine is now listening to your voice. Start Answering Stop Re…" at bounding box center [392, 253] width 498 height 37
click at [514, 241] on div "Instructions: You will hear a sentence. Please repeat the sentence exactly as y…" at bounding box center [392, 196] width 503 height 160
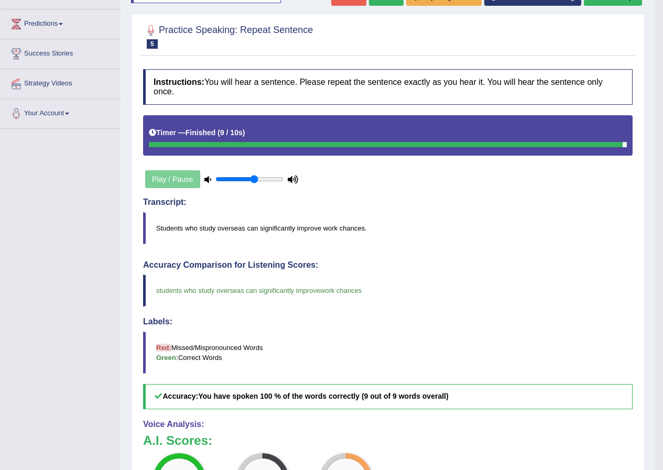
scroll to position [80, 0]
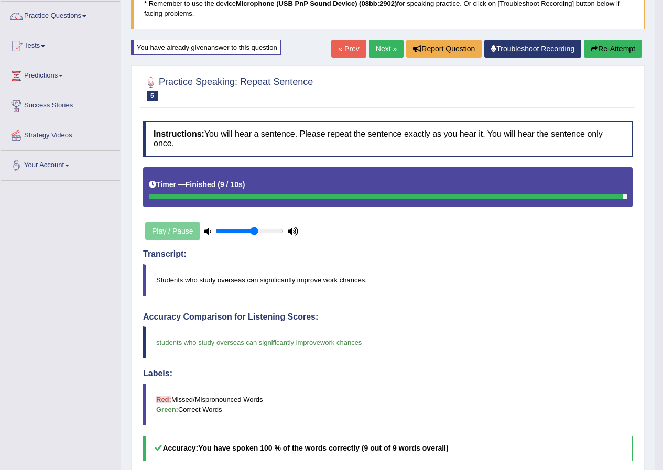
click at [603, 47] on button "Re-Attempt" at bounding box center [613, 49] width 58 height 18
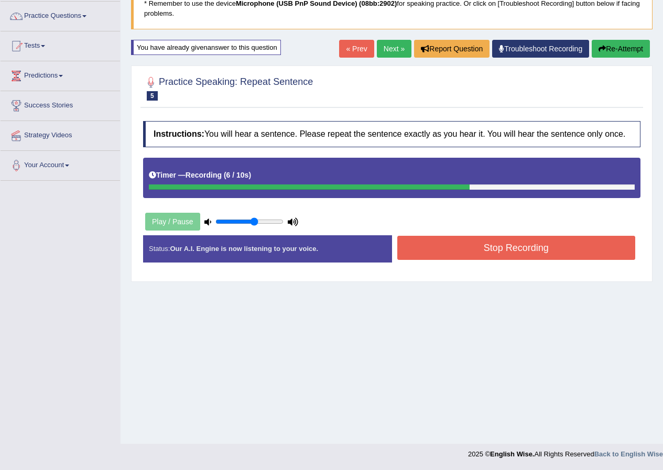
click at [531, 231] on div "Instructions: You will hear a sentence. Please repeat the sentence exactly as y…" at bounding box center [392, 196] width 503 height 160
click at [551, 251] on button "Stop Recording" at bounding box center [517, 248] width 239 height 24
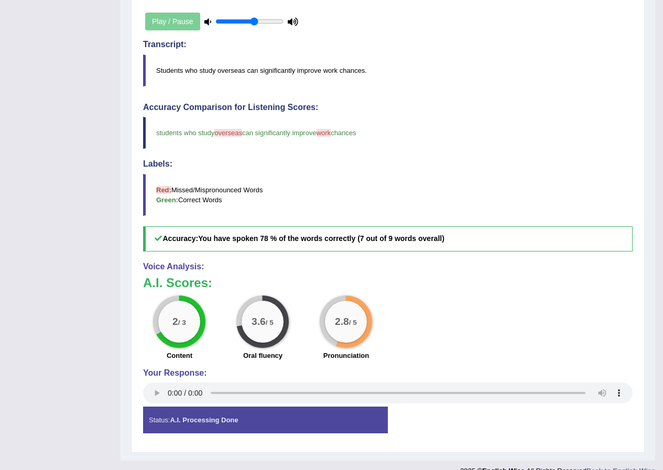
scroll to position [80, 0]
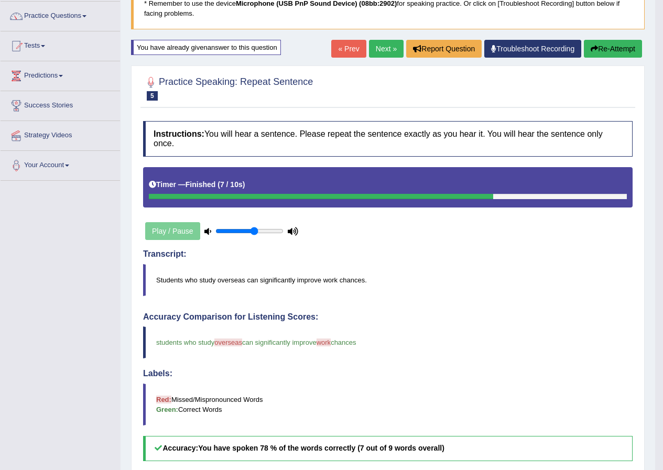
click at [620, 46] on button "Re-Attempt" at bounding box center [613, 49] width 58 height 18
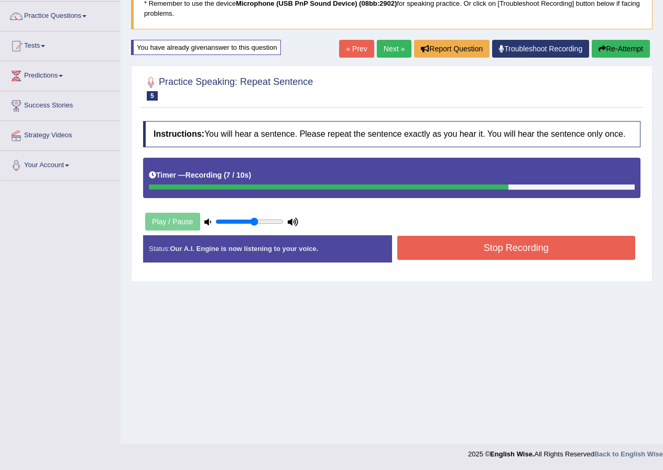
click at [551, 246] on button "Stop Recording" at bounding box center [517, 248] width 239 height 24
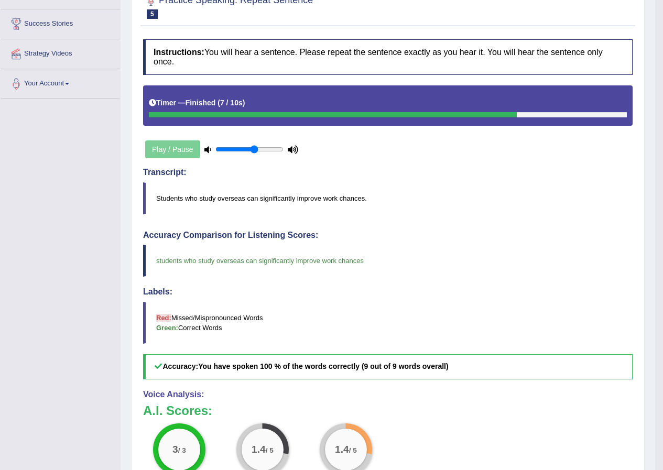
scroll to position [57, 0]
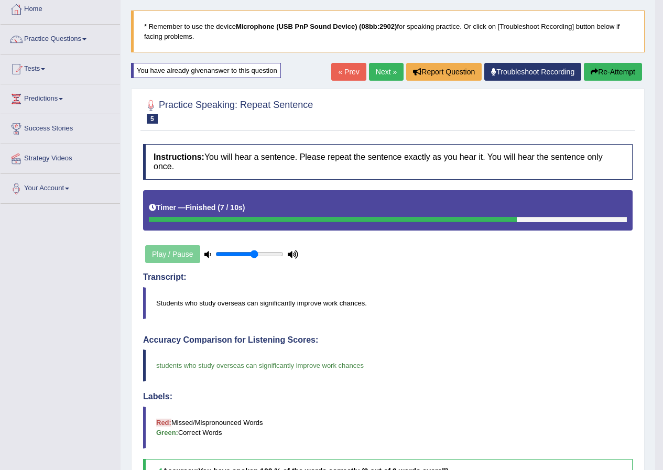
click at [606, 69] on button "Re-Attempt" at bounding box center [613, 72] width 58 height 18
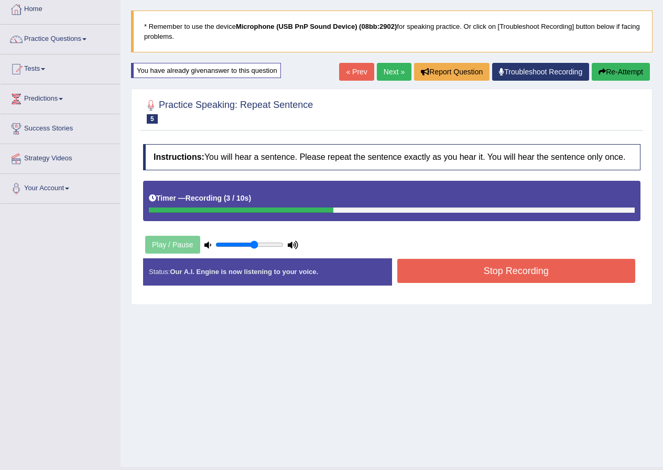
click at [485, 270] on button "Stop Recording" at bounding box center [517, 271] width 239 height 24
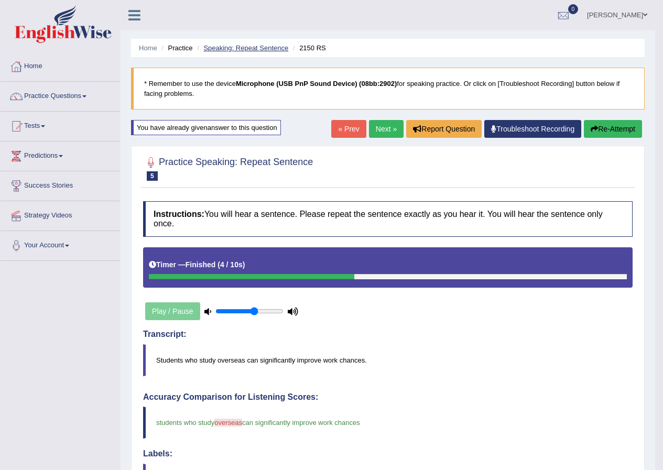
click at [262, 47] on link "Speaking: Repeat Sentence" at bounding box center [245, 48] width 85 height 8
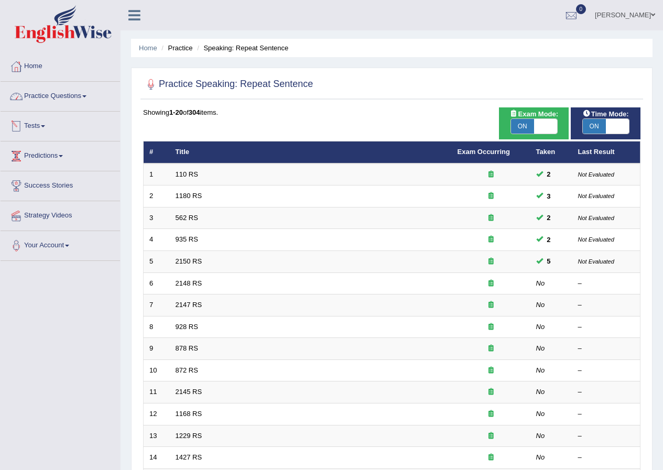
click at [66, 103] on link "Practice Questions" at bounding box center [61, 95] width 120 height 26
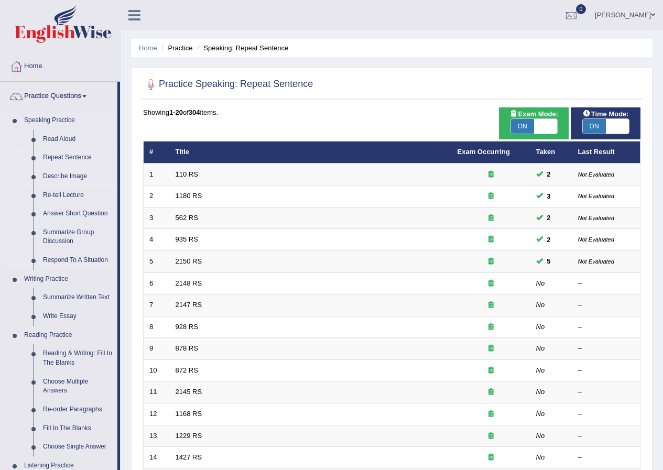
click at [61, 176] on link "Describe Image" at bounding box center [77, 176] width 79 height 19
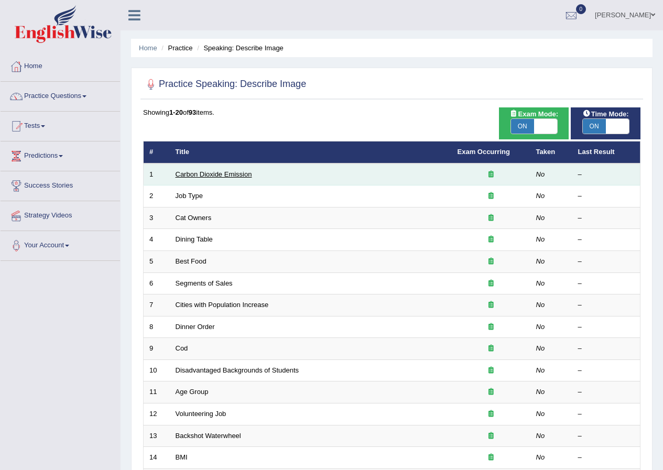
click at [229, 174] on link "Carbon Dioxide Emission" at bounding box center [214, 174] width 77 height 8
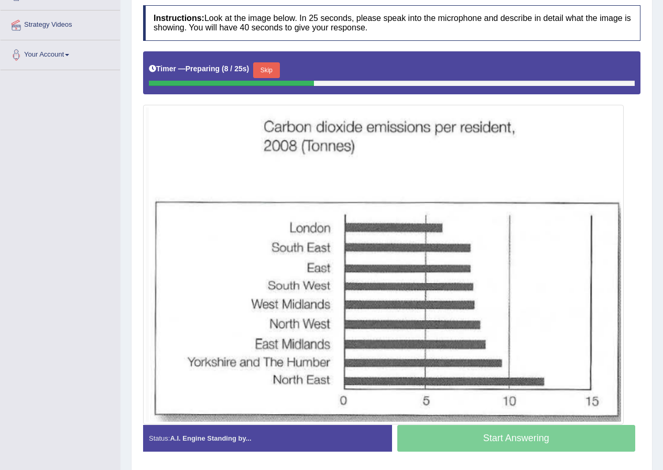
scroll to position [210, 0]
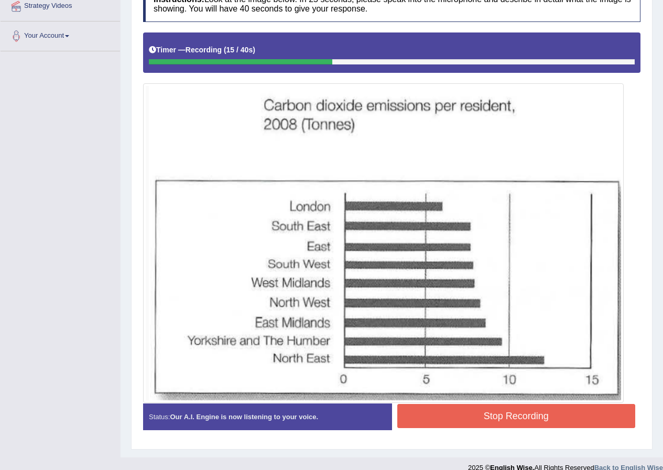
click at [565, 421] on button "Stop Recording" at bounding box center [517, 416] width 239 height 24
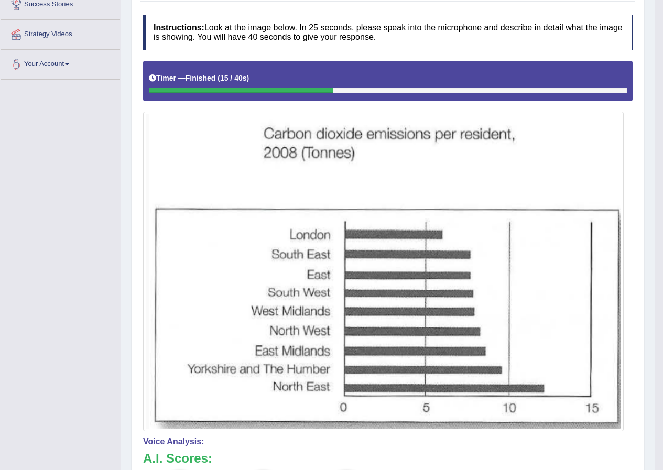
scroll to position [69, 0]
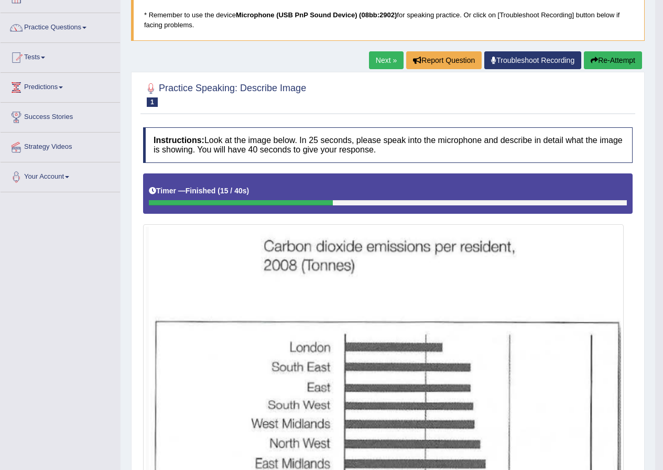
click at [621, 61] on button "Re-Attempt" at bounding box center [613, 60] width 58 height 18
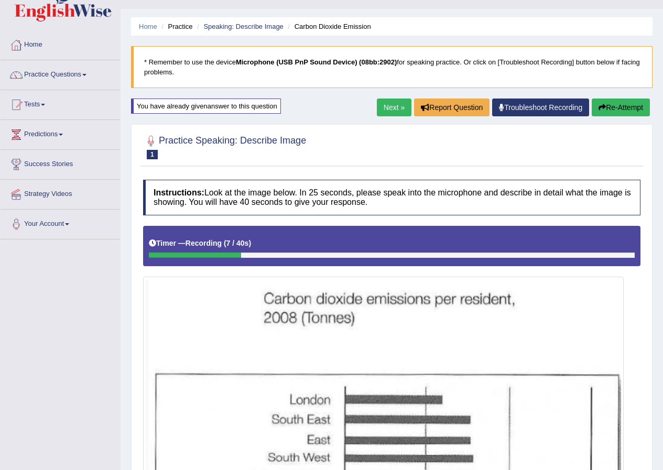
scroll to position [19, 0]
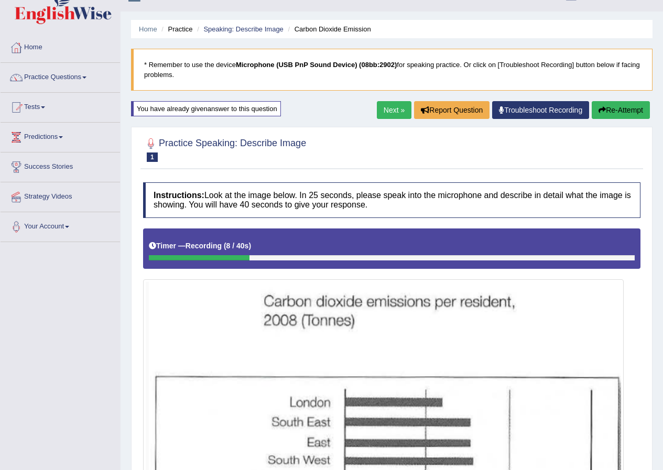
click at [613, 113] on button "Re-Attempt" at bounding box center [621, 110] width 58 height 18
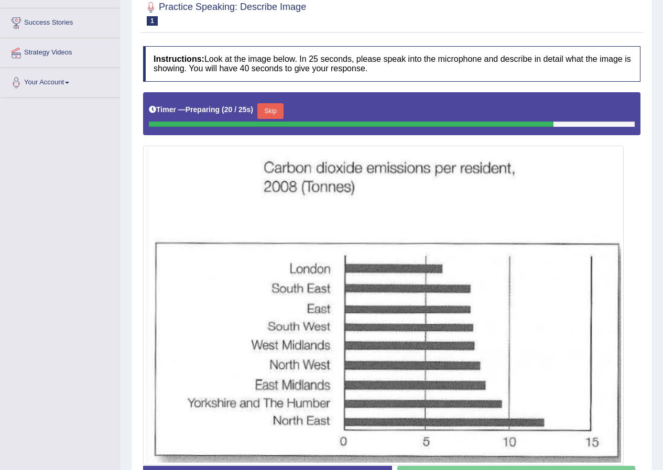
scroll to position [176, 0]
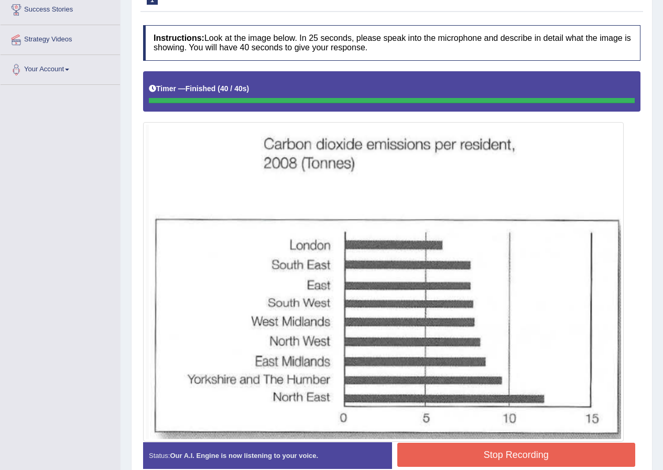
click at [531, 452] on button "Stop Recording" at bounding box center [517, 455] width 239 height 24
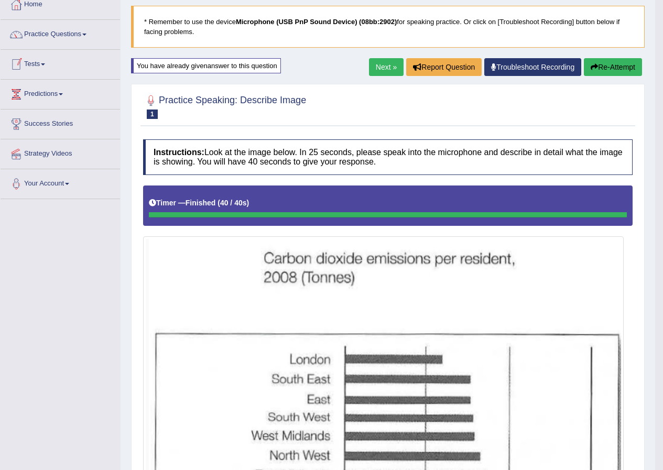
scroll to position [0, 0]
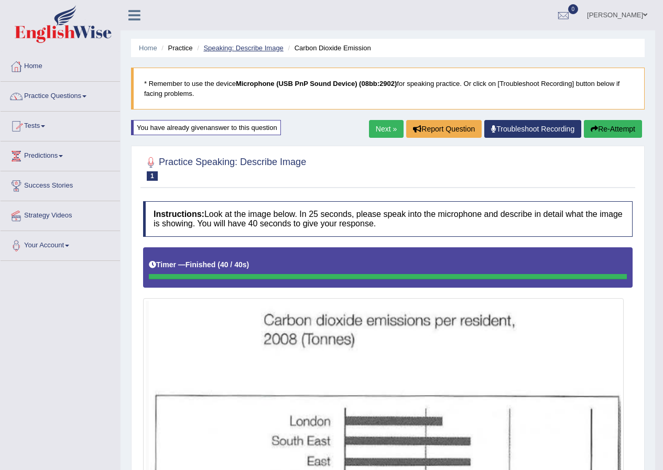
click at [272, 47] on link "Speaking: Describe Image" at bounding box center [243, 48] width 80 height 8
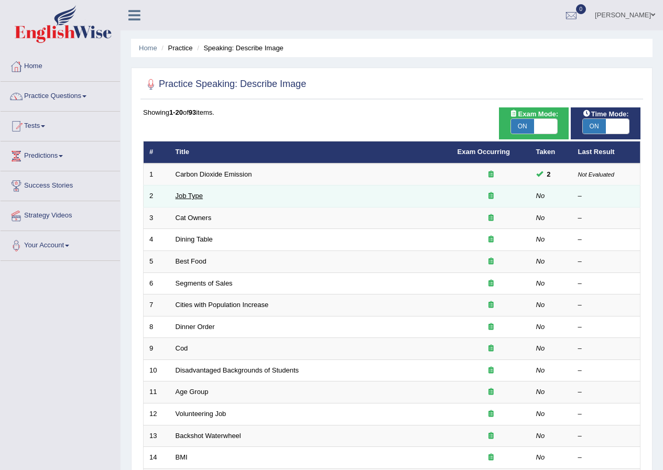
click at [195, 196] on link "Job Type" at bounding box center [190, 196] width 28 height 8
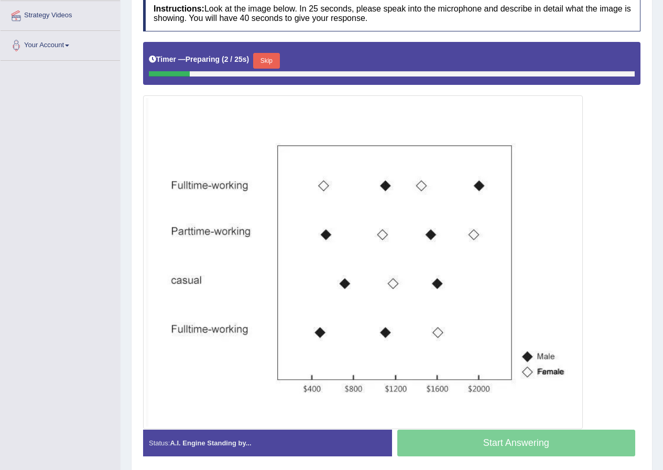
scroll to position [210, 0]
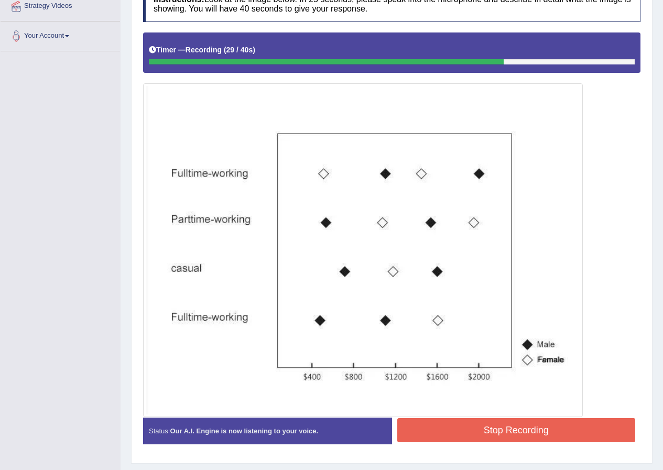
click at [564, 427] on button "Stop Recording" at bounding box center [517, 430] width 239 height 24
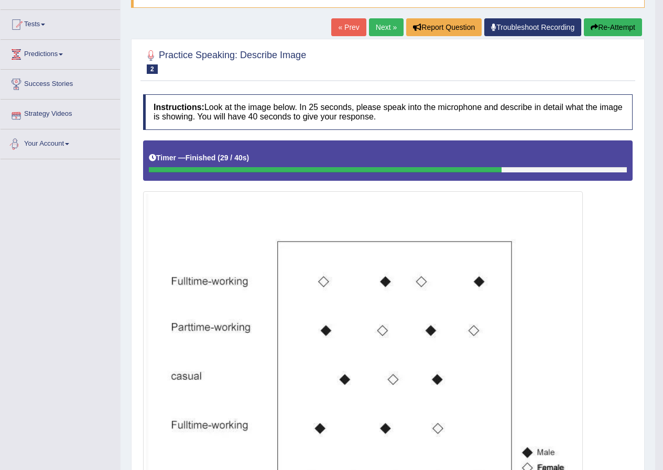
scroll to position [0, 0]
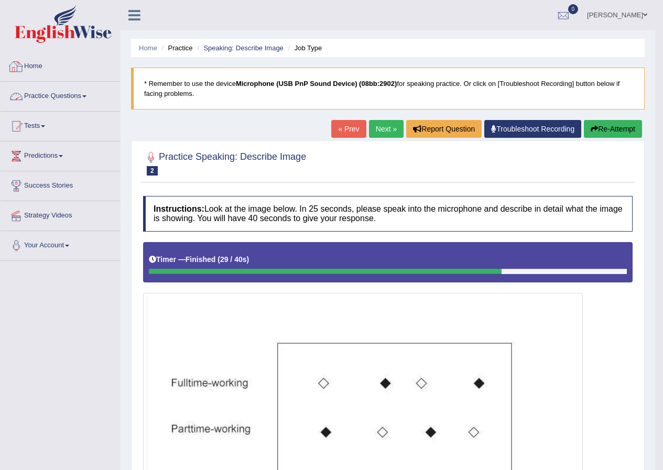
click at [37, 61] on link "Home" at bounding box center [61, 65] width 120 height 26
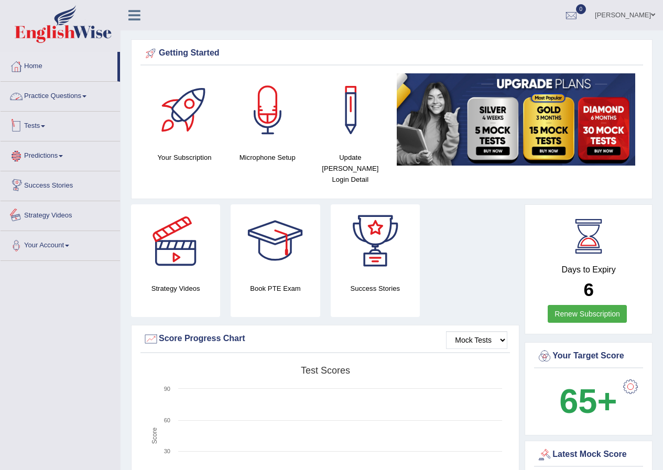
click at [71, 95] on link "Practice Questions" at bounding box center [61, 95] width 120 height 26
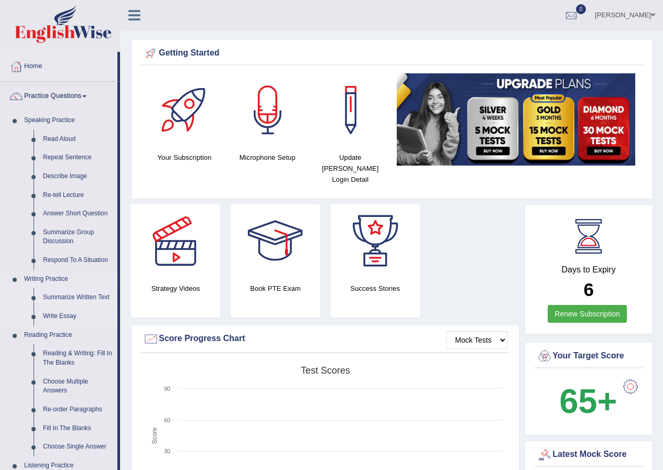
scroll to position [52, 0]
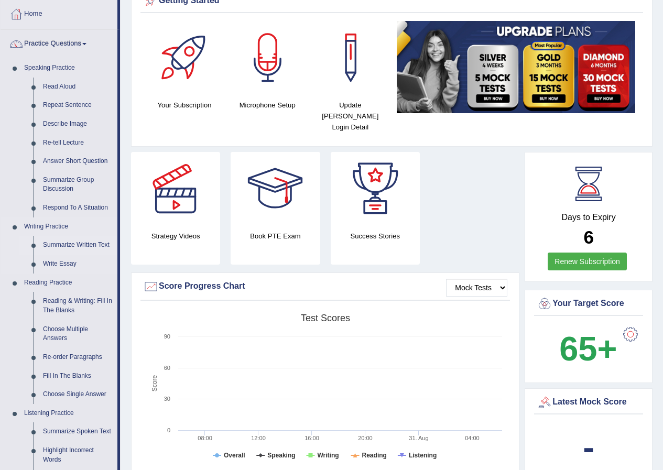
click at [64, 303] on link "Reading & Writing: Fill In The Blanks" at bounding box center [77, 306] width 79 height 28
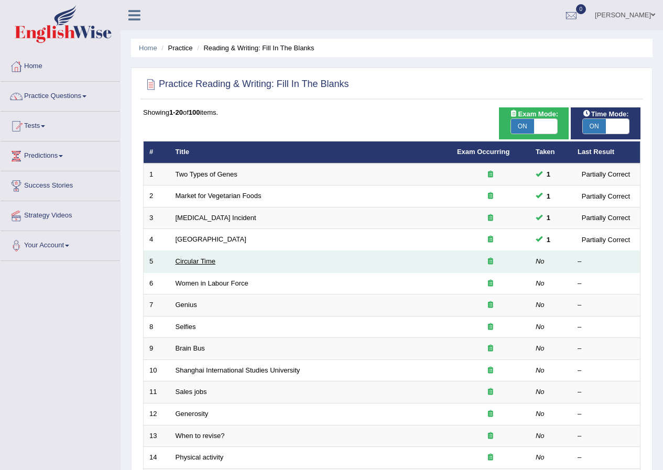
click at [195, 260] on link "Circular Time" at bounding box center [196, 261] width 40 height 8
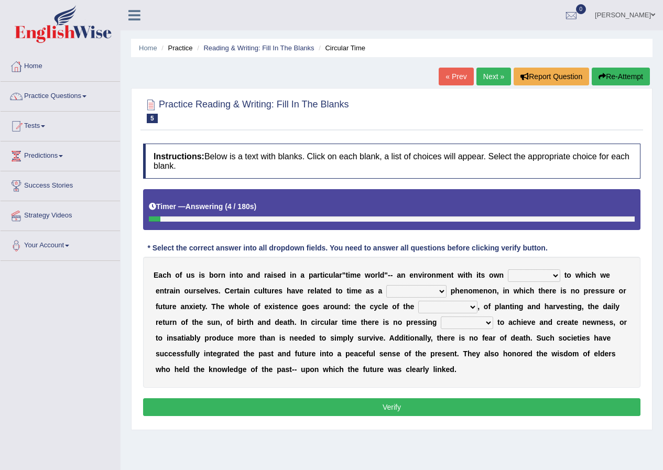
click at [556, 274] on select "area shape rhythm inclination" at bounding box center [534, 276] width 52 height 13
select select "rhythm"
click at [508, 270] on select "area shape rhythm inclination" at bounding box center [534, 276] width 52 height 13
click at [438, 288] on select "cyclical conventional recycling cylindrical" at bounding box center [417, 291] width 60 height 13
select select "conventional"
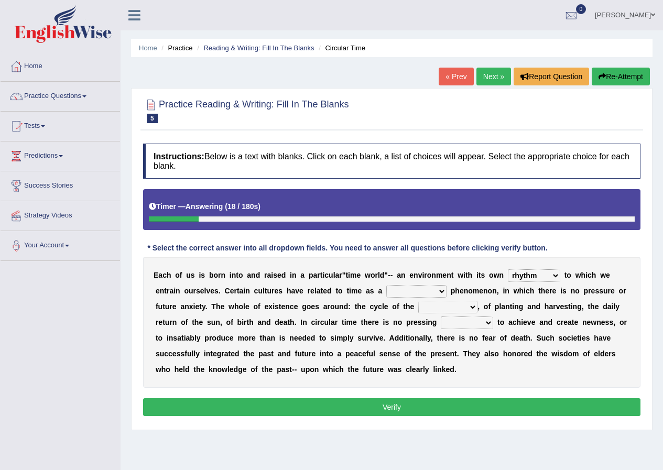
click at [387, 285] on select "cyclical conventional recycling cylindrical" at bounding box center [417, 291] width 60 height 13
click at [471, 310] on select "days seasons arrangement periods" at bounding box center [447, 307] width 59 height 13
click at [471, 308] on select "days seasons arrangement periods" at bounding box center [447, 307] width 59 height 13
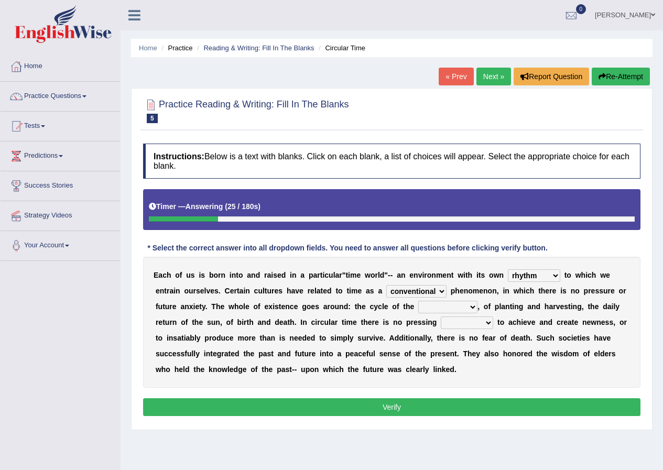
click at [471, 308] on select "days seasons arrangement periods" at bounding box center [447, 307] width 59 height 13
select select "seasons"
click at [418, 301] on select "days seasons arrangement periods" at bounding box center [447, 307] width 59 height 13
drag, startPoint x: 471, startPoint y: 312, endPoint x: 461, endPoint y: 344, distance: 33.2
click at [461, 344] on div "E a c h o f u s i s b o r n i n t o a n d r a i s e d i n a p a r t i c u l a r…" at bounding box center [392, 322] width 498 height 131
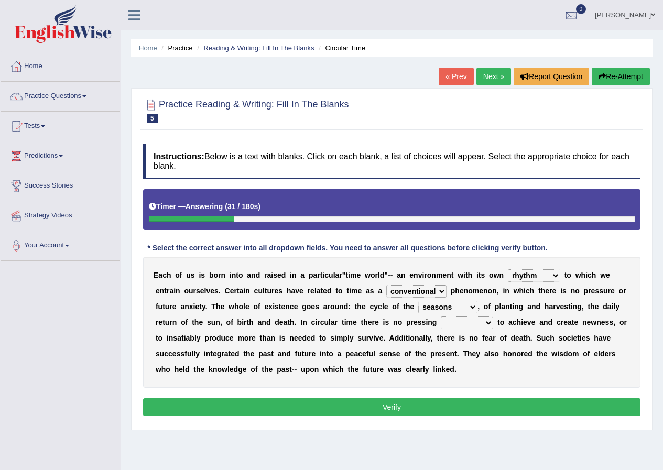
click at [484, 322] on select "issue point cause need" at bounding box center [467, 323] width 52 height 13
select select "issue"
click at [441, 317] on select "issue point cause need" at bounding box center [467, 323] width 52 height 13
click at [437, 407] on button "Verify" at bounding box center [392, 408] width 498 height 18
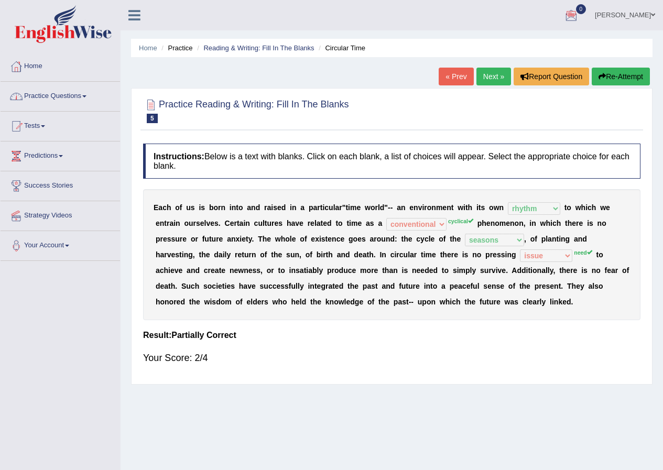
click at [652, 17] on span at bounding box center [653, 15] width 4 height 7
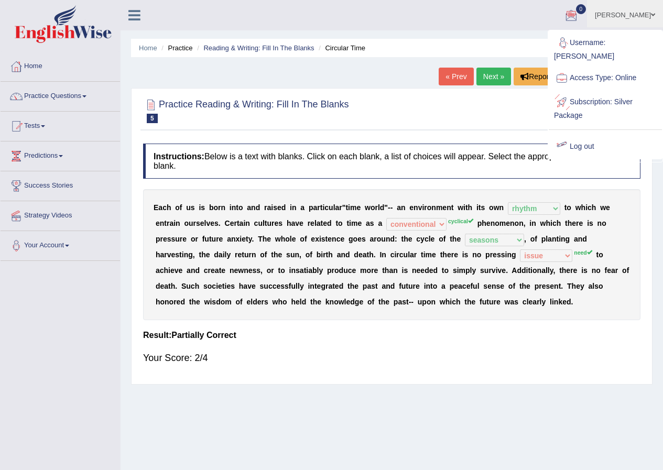
click at [583, 144] on link "Log out" at bounding box center [605, 147] width 113 height 24
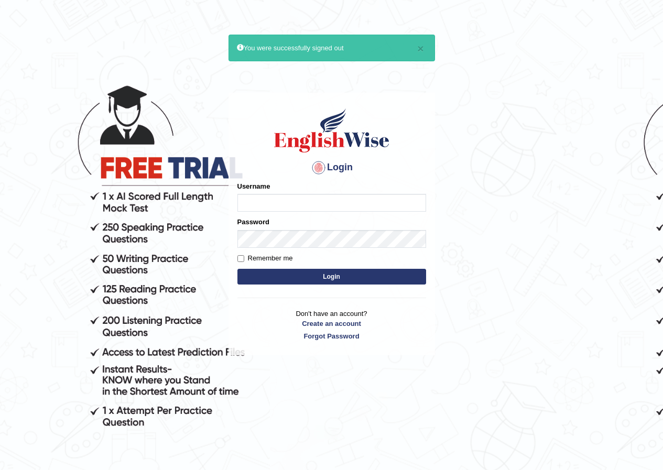
click at [457, 125] on body "× You were successfully signed out Login Please fix the following errors: Usern…" at bounding box center [331, 268] width 663 height 470
